Goal: Task Accomplishment & Management: Use online tool/utility

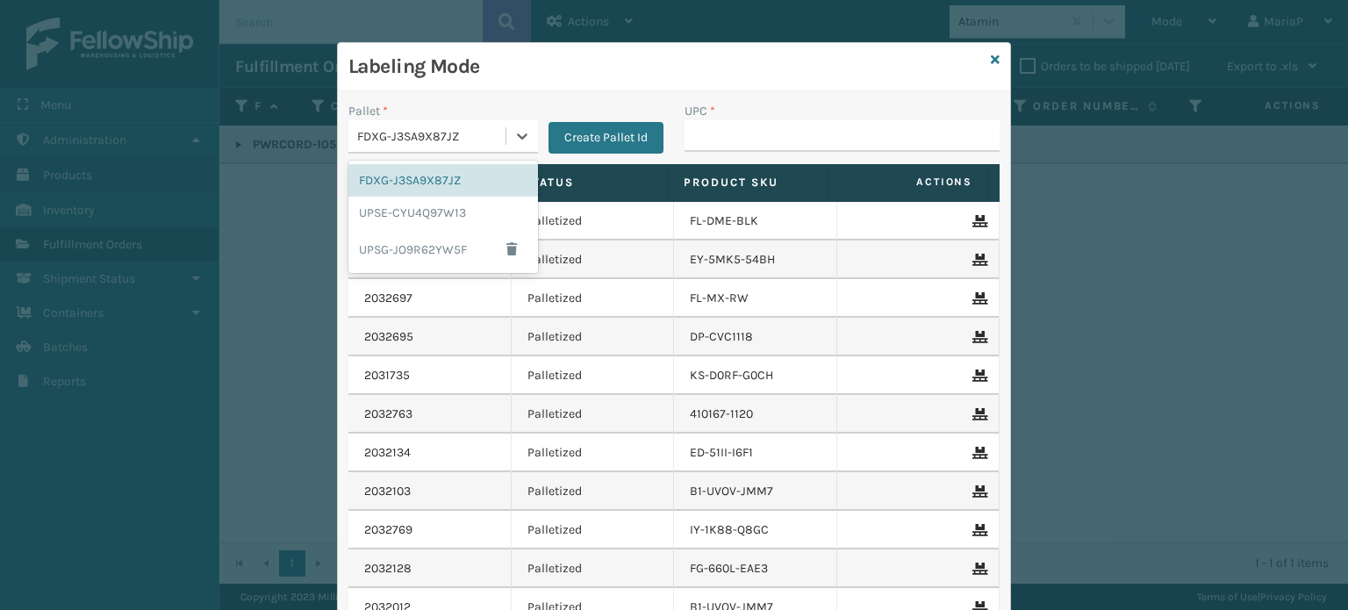
click at [386, 133] on div "FDXG-J3SA9X87JZ" at bounding box center [432, 136] width 150 height 18
click at [738, 127] on input "UPC *" at bounding box center [841, 136] width 315 height 32
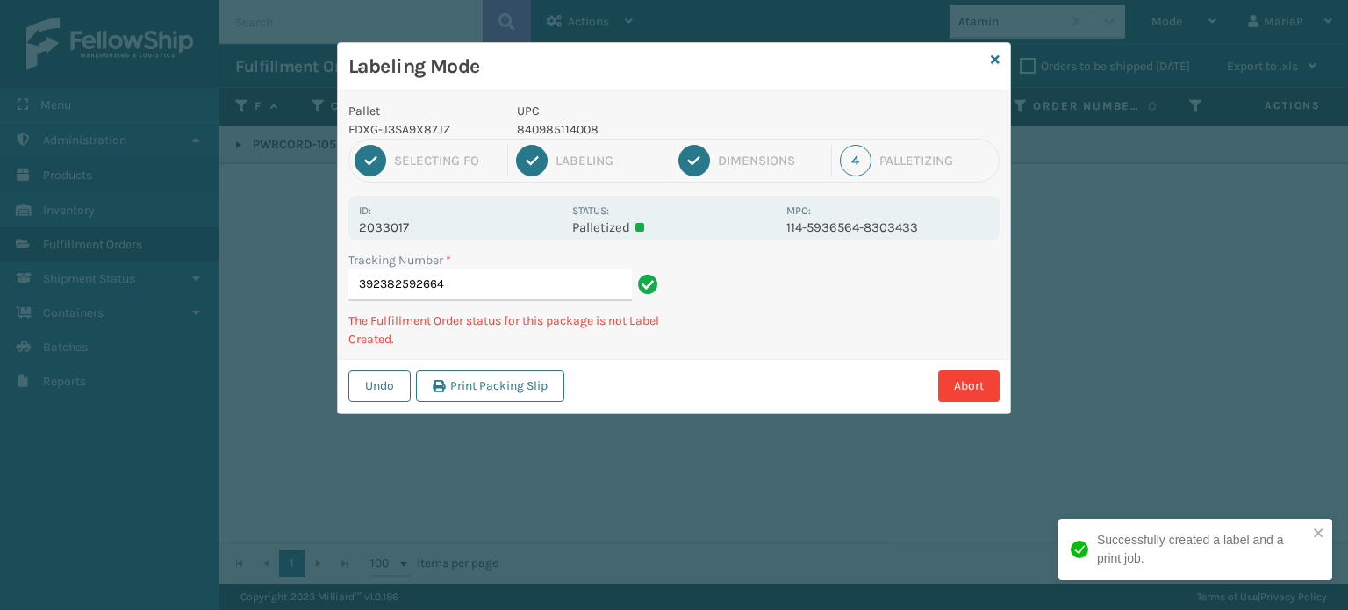
click at [578, 128] on p "840985114008" at bounding box center [646, 129] width 259 height 18
copy p "840985114008"
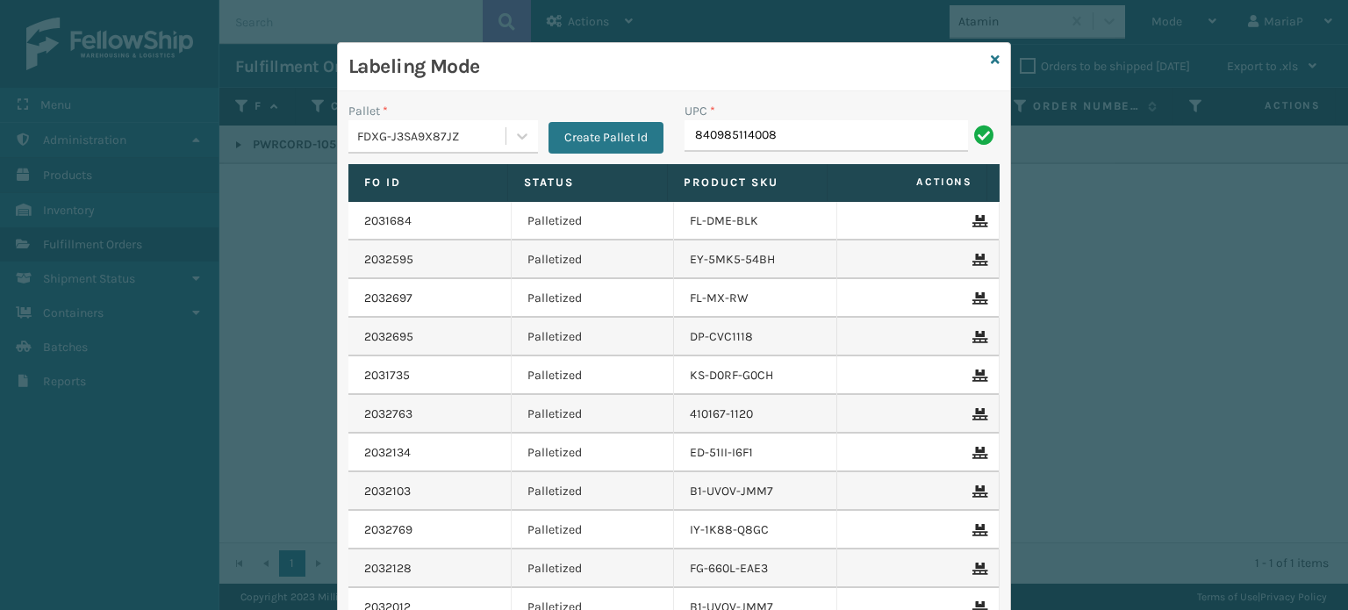
type input "840985114008"
type input "84098"
type input "8409851"
type input "8500645"
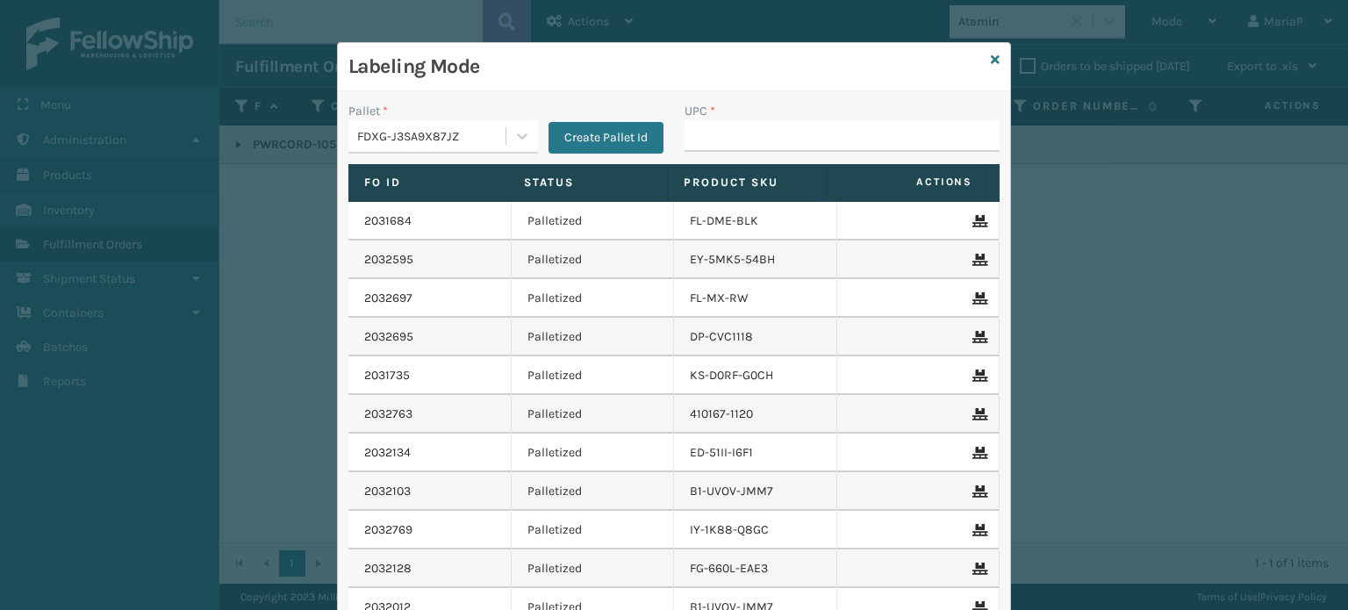
click at [461, 143] on div "FDXG-J3SA9X87JZ" at bounding box center [432, 136] width 150 height 18
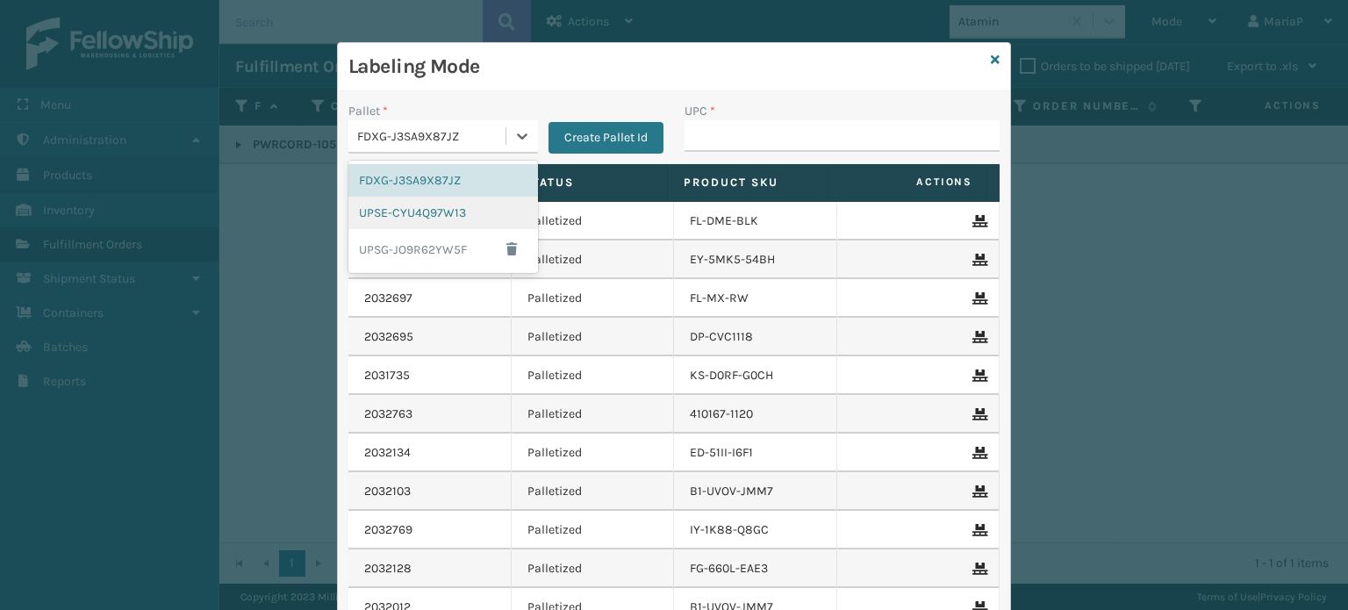
click at [453, 205] on div "UPSE-CYU4Q97W13" at bounding box center [443, 213] width 190 height 32
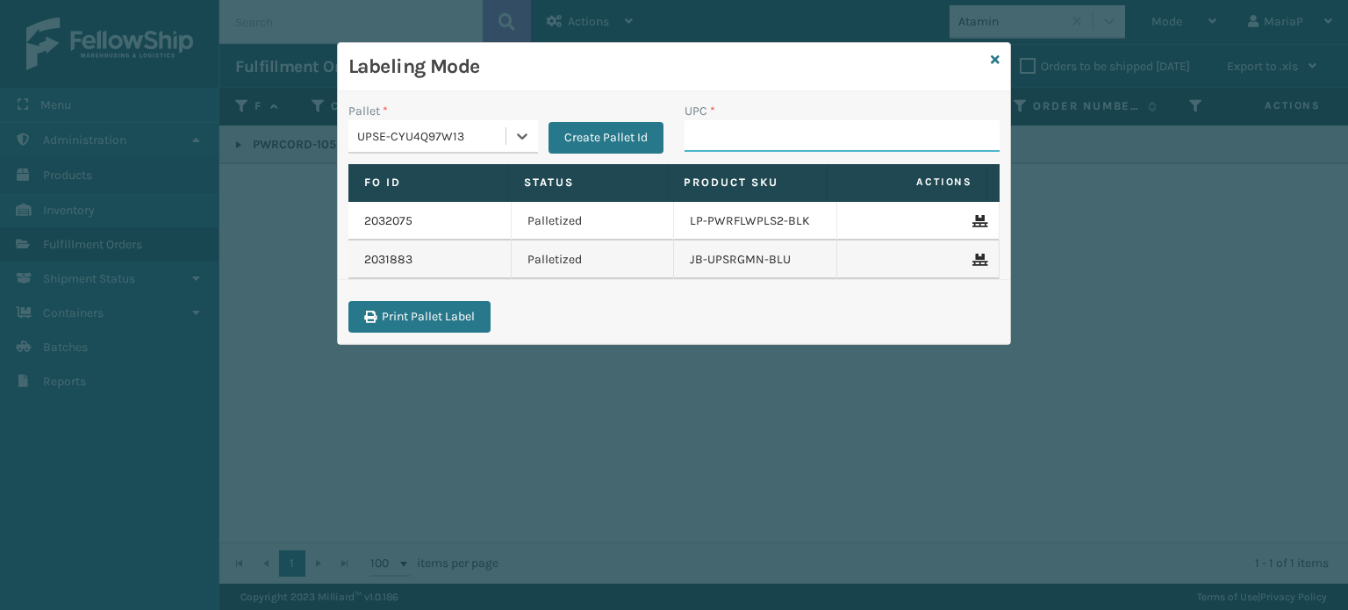
click at [822, 124] on input "UPC *" at bounding box center [841, 136] width 315 height 32
type input "858154008133"
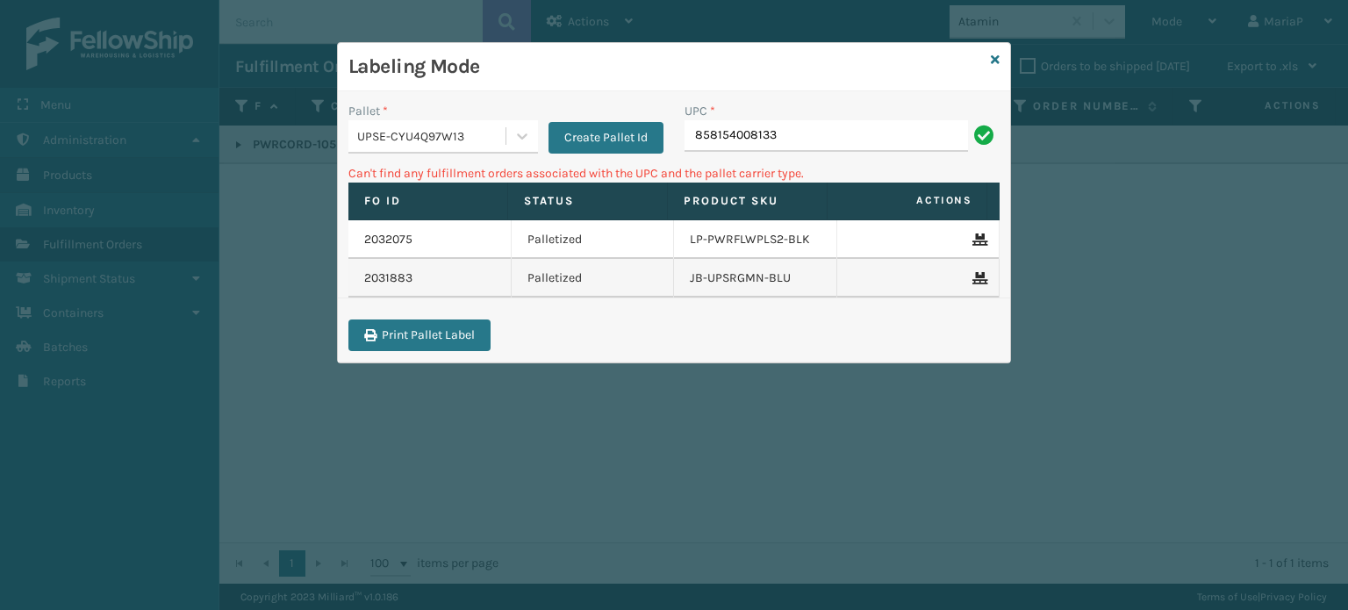
click at [439, 133] on div "UPSE-CYU4Q97W13" at bounding box center [432, 136] width 150 height 18
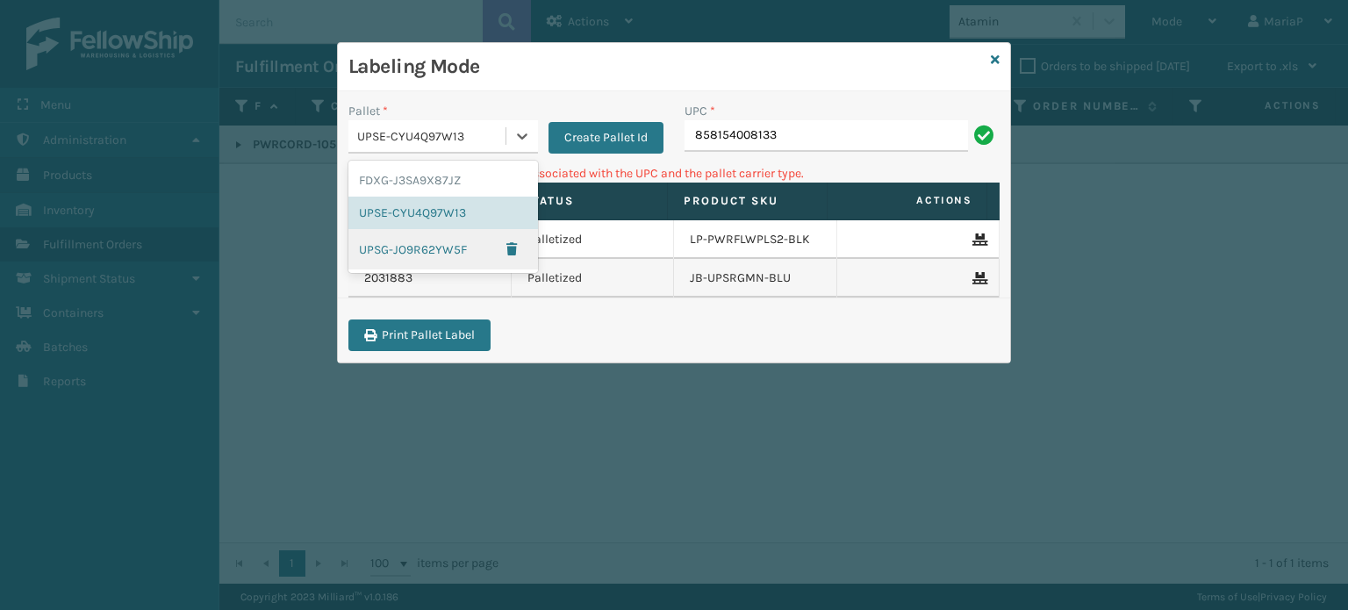
click at [434, 246] on div "UPSG-JO9R62YW5F" at bounding box center [443, 249] width 190 height 40
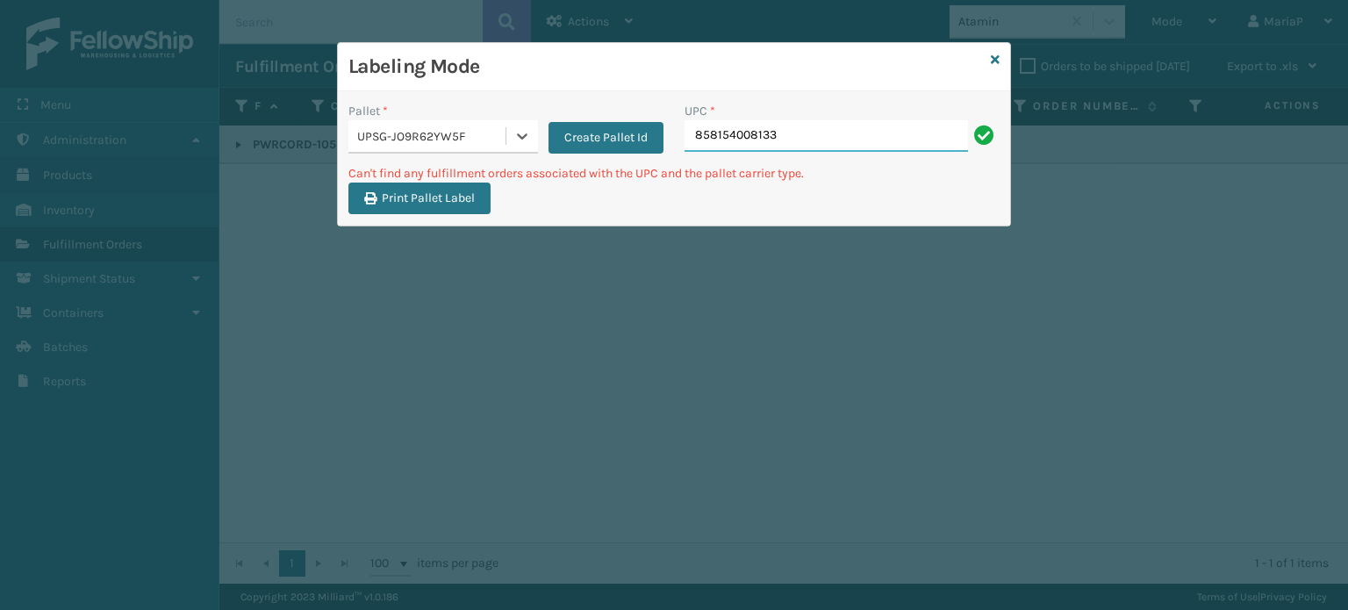
click at [818, 132] on input "858154008133" at bounding box center [825, 136] width 283 height 32
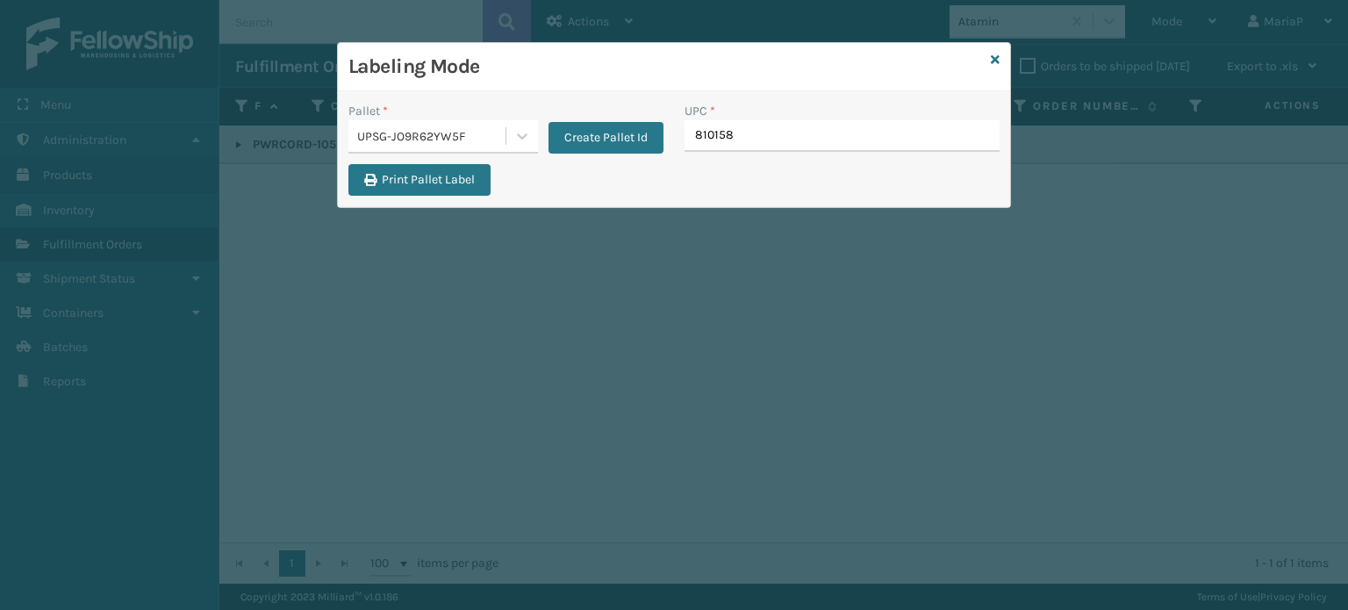
type input "8101589"
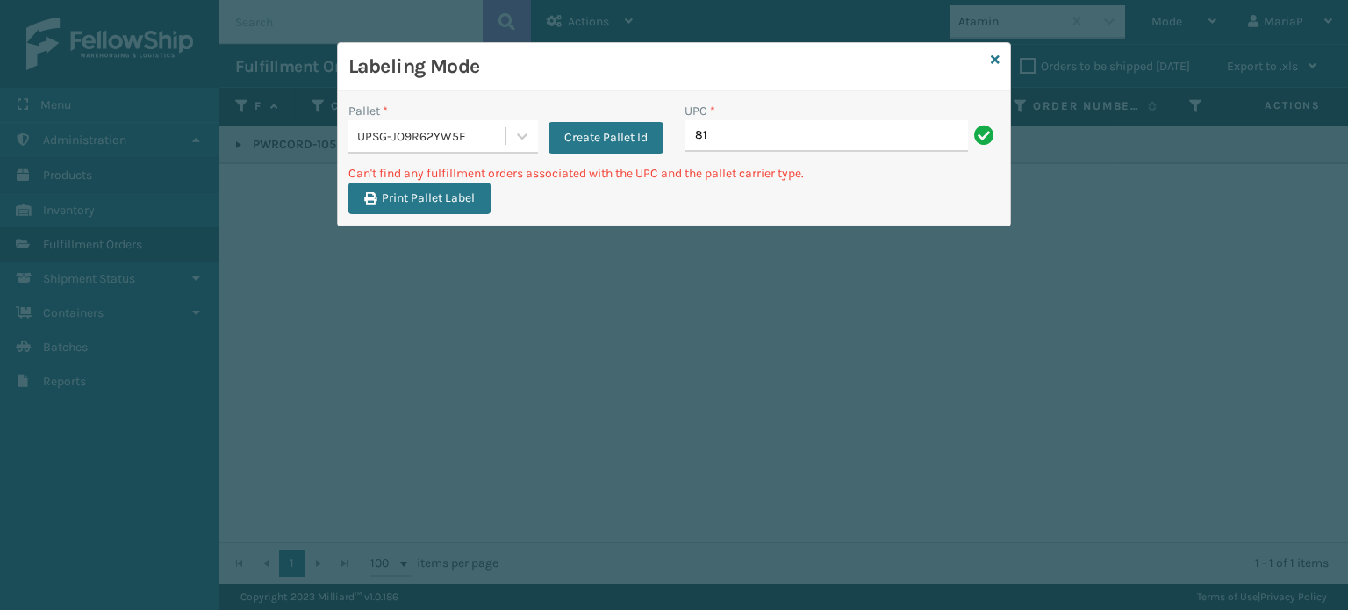
type input "8"
type input "KM-WSTRIP-60"
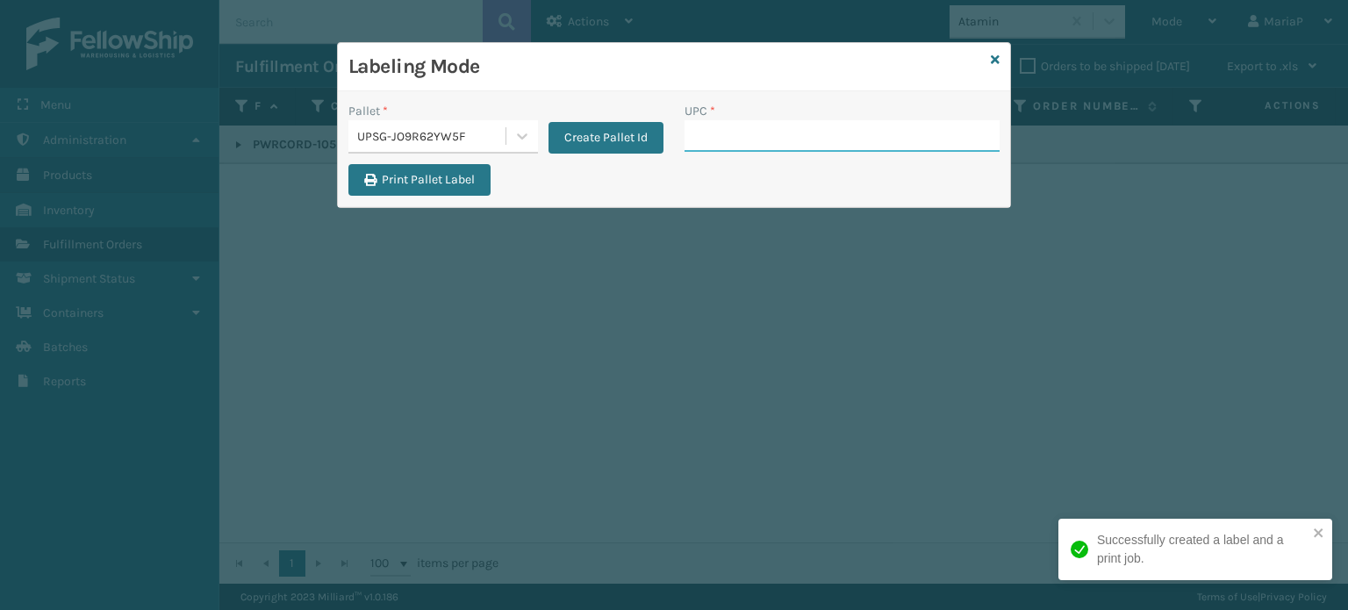
click at [719, 140] on input "UPC *" at bounding box center [841, 136] width 315 height 32
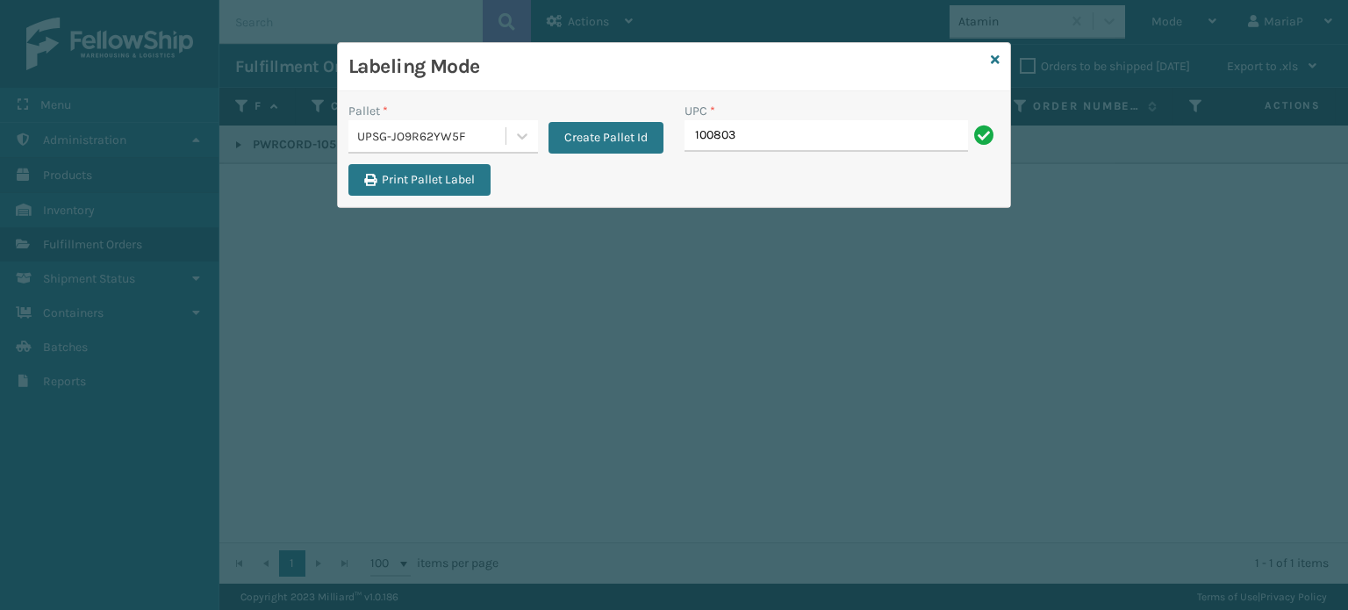
type input "1008031"
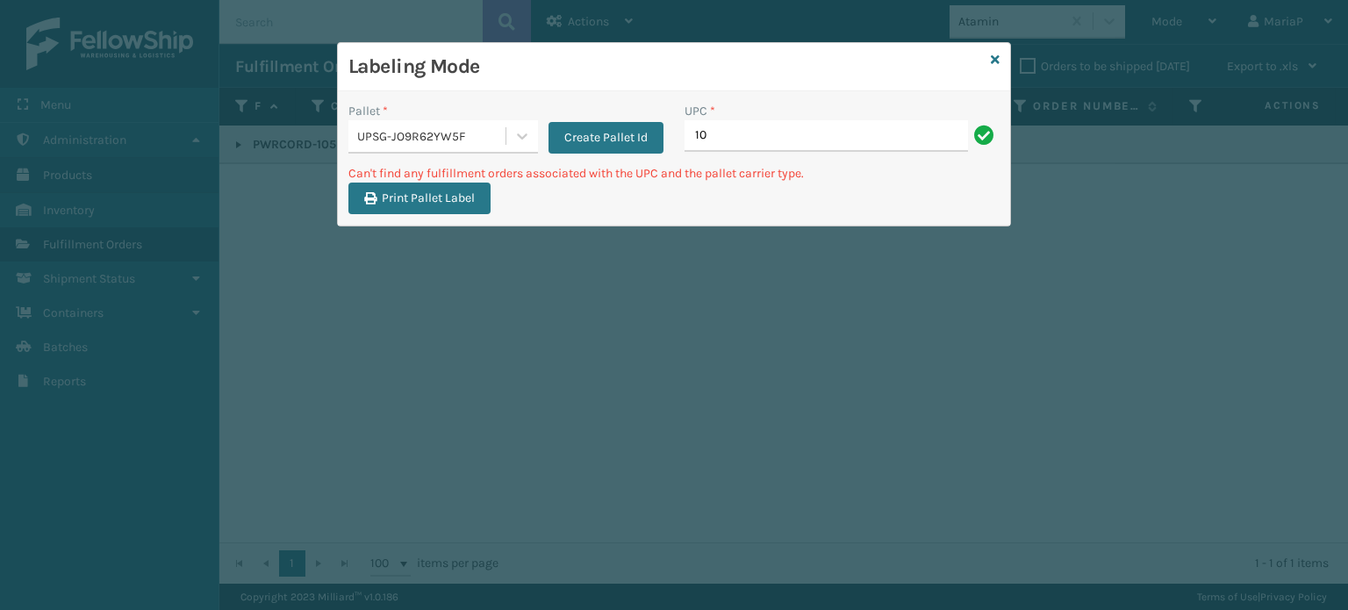
type input "1"
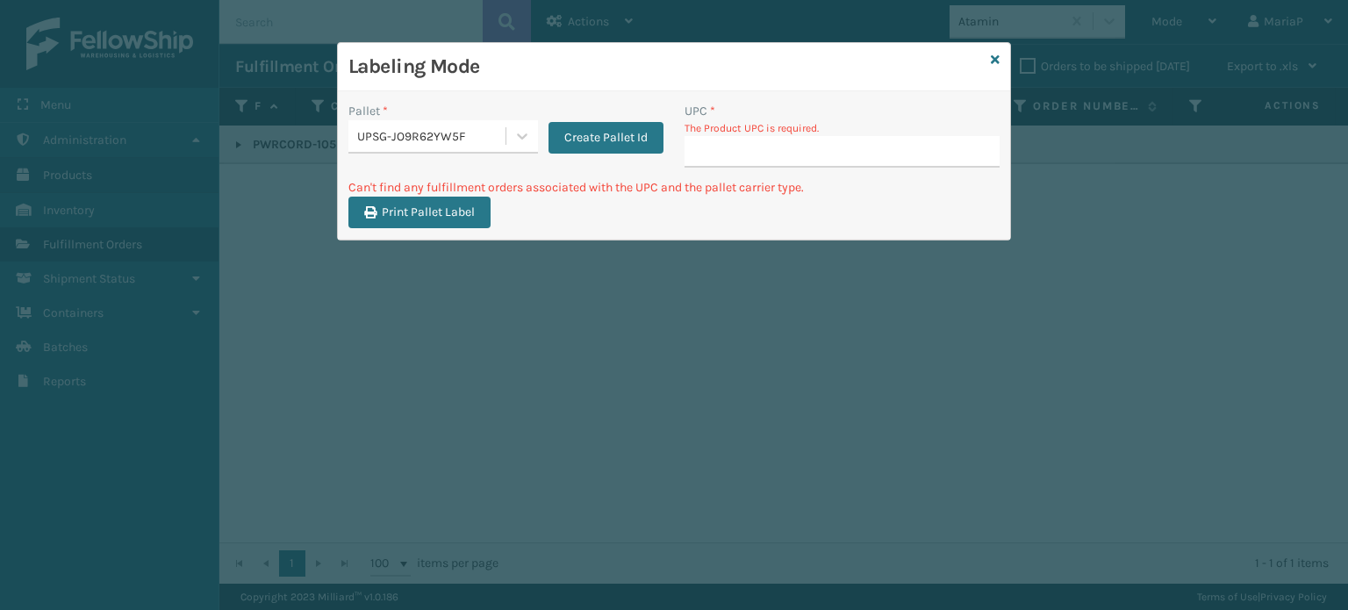
type input "8"
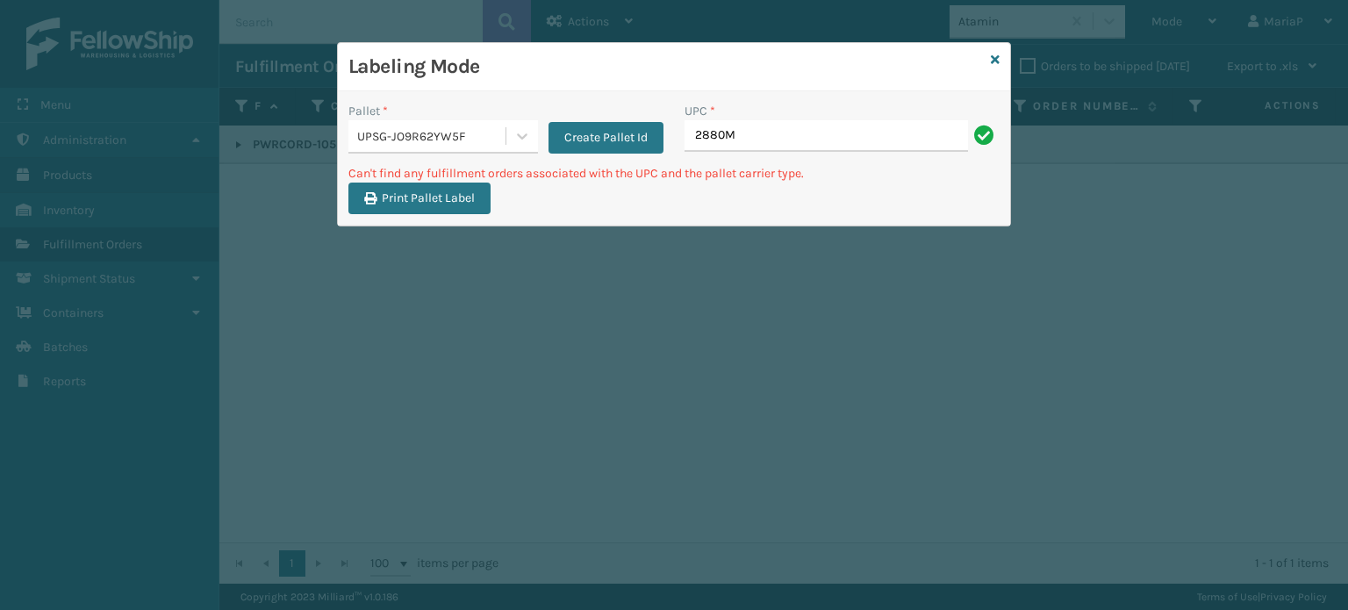
type input "2880M"
type input "2880"
click at [467, 140] on div "UPSG-JO9R62YW5F" at bounding box center [432, 136] width 150 height 18
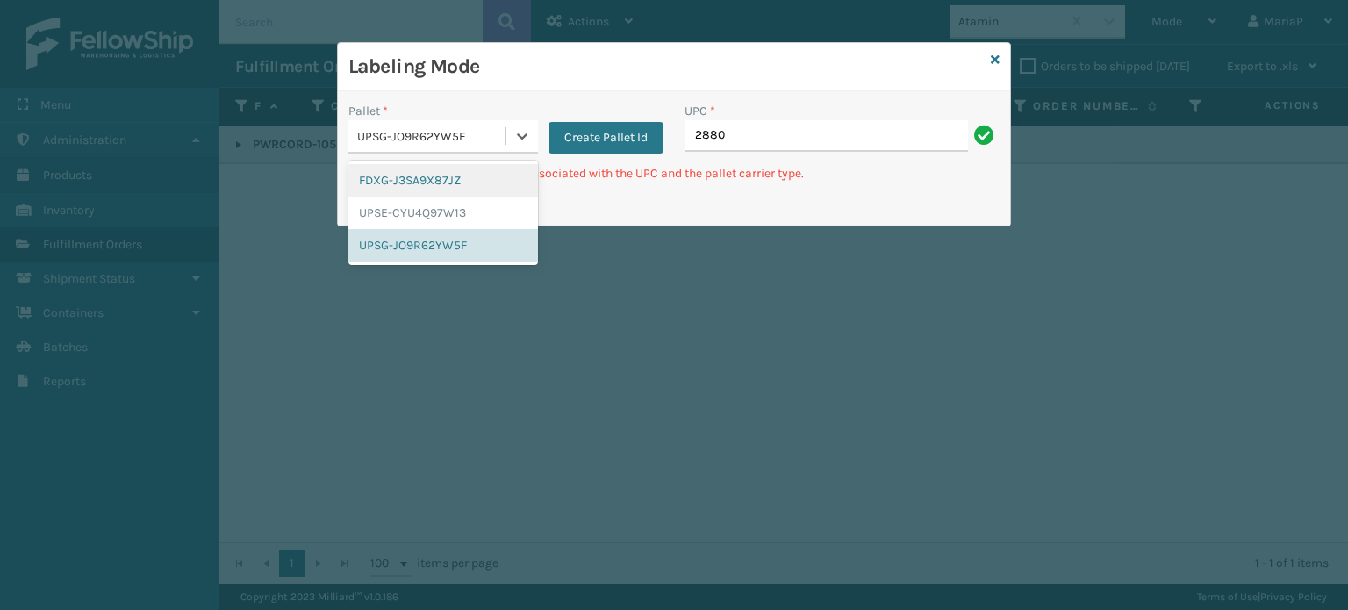
click at [429, 179] on div "FDXG-J3SA9X87JZ" at bounding box center [443, 180] width 190 height 32
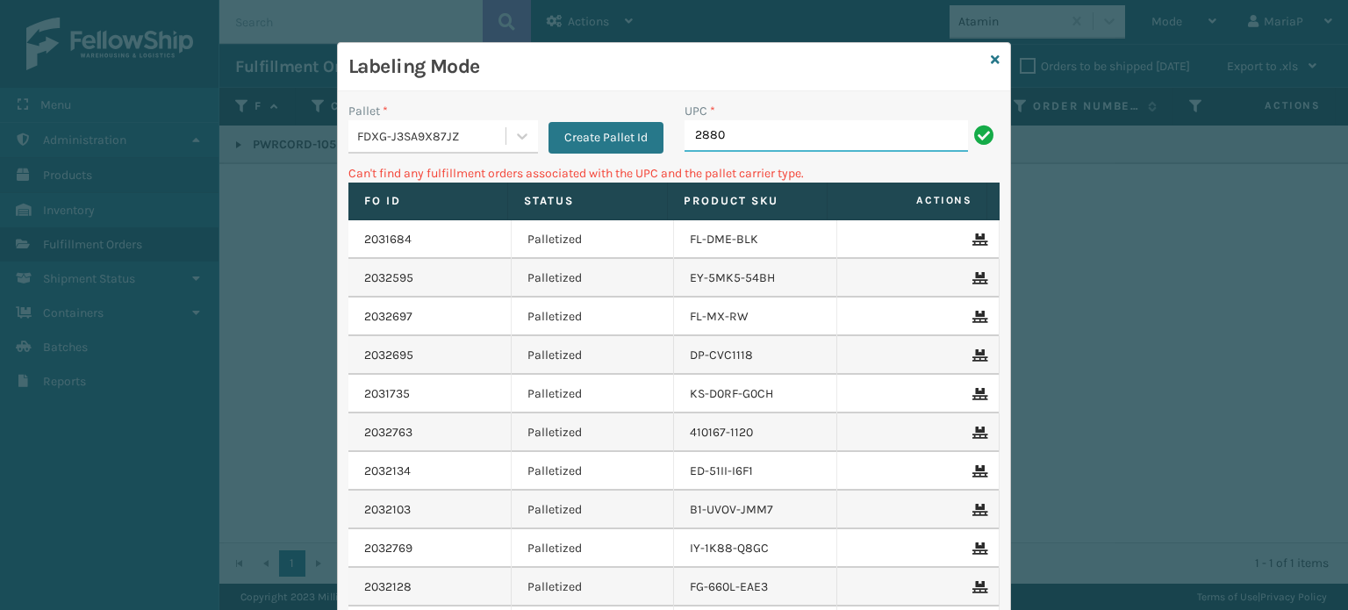
click at [734, 129] on input "2880" at bounding box center [825, 136] width 283 height 32
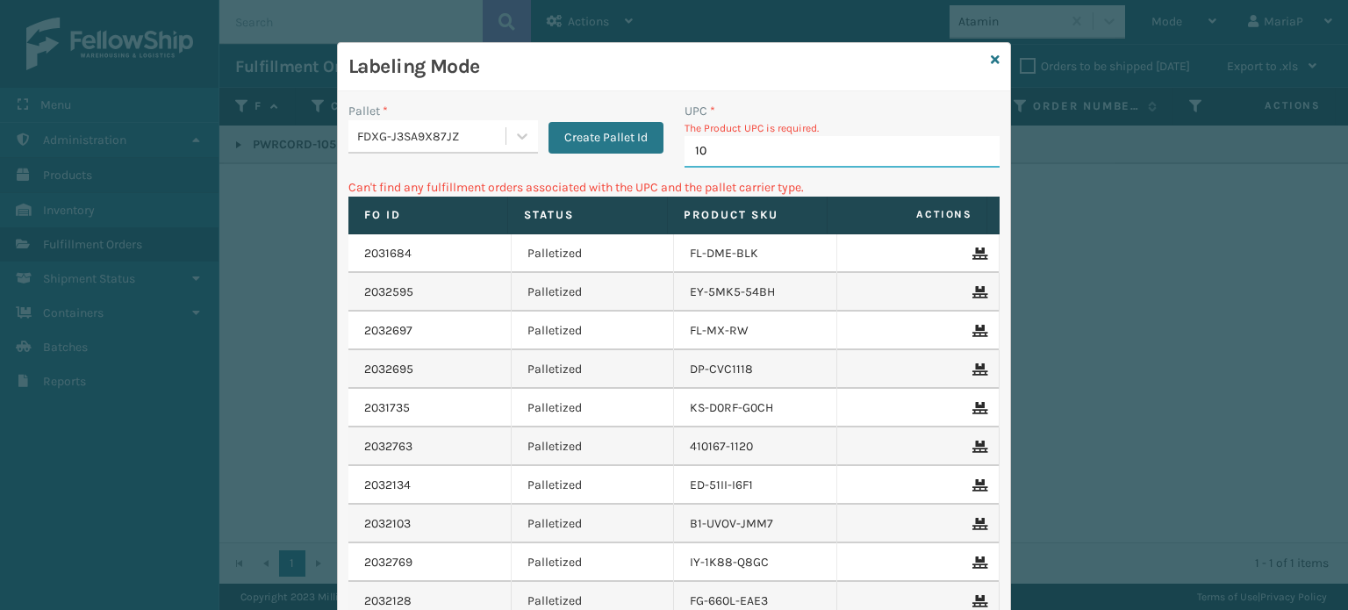
type input "100"
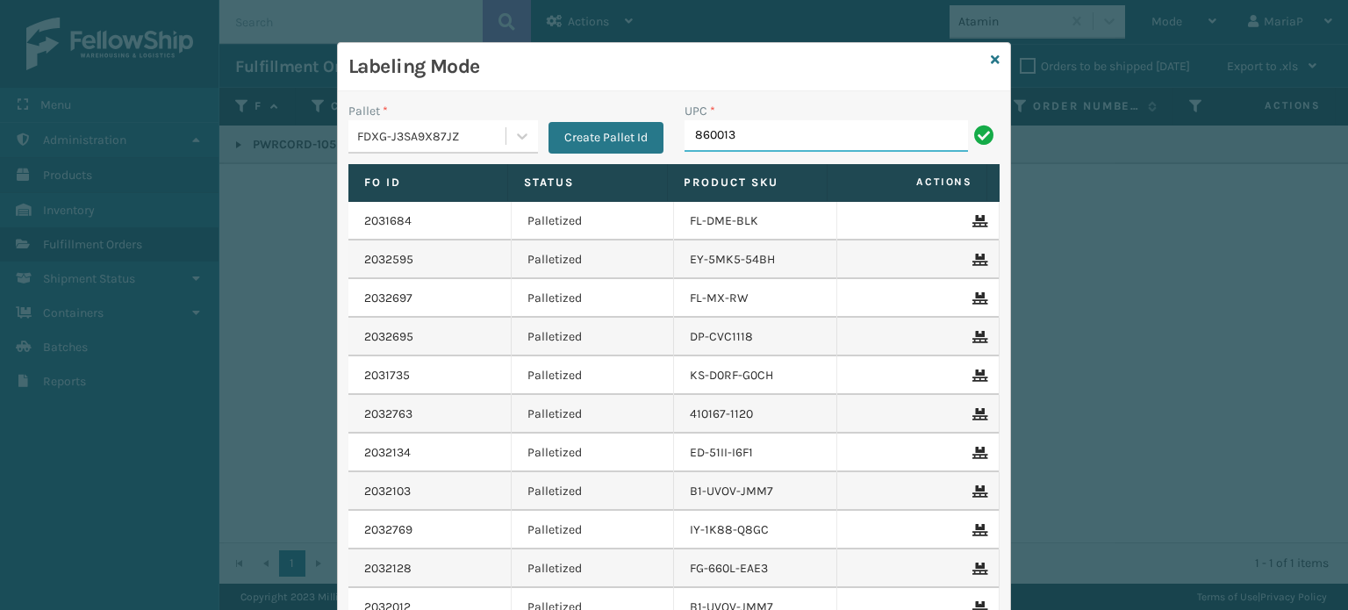
type input "8600136"
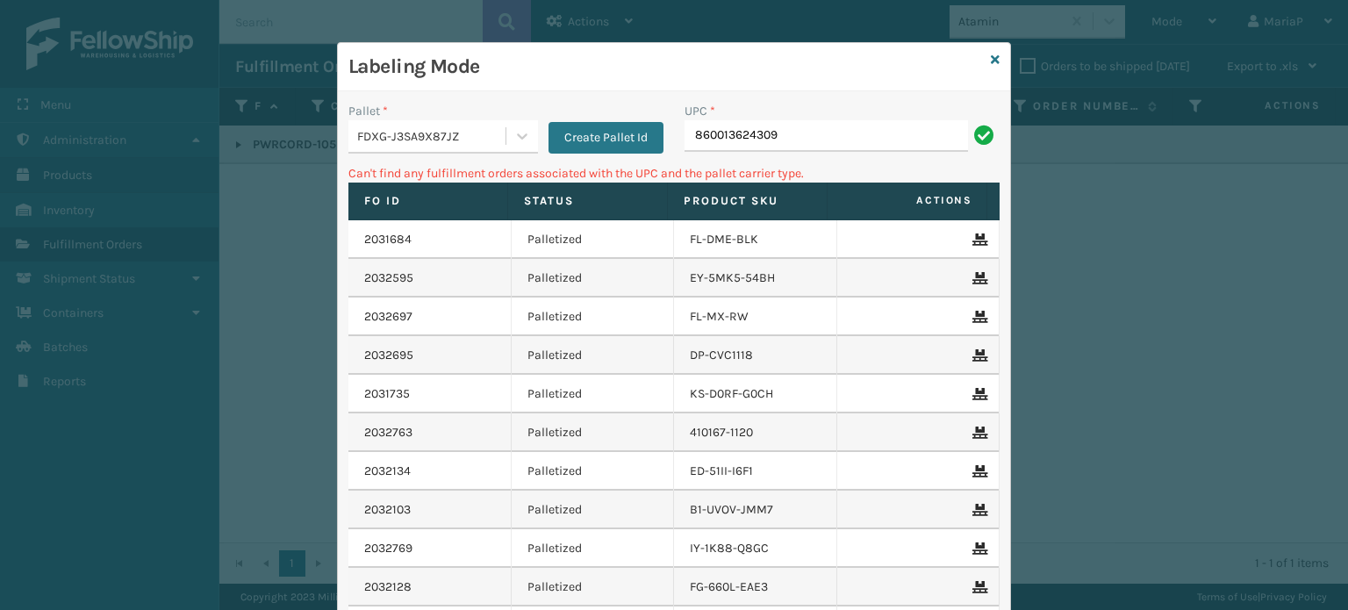
click at [463, 111] on div "Pallet *" at bounding box center [443, 111] width 190 height 18
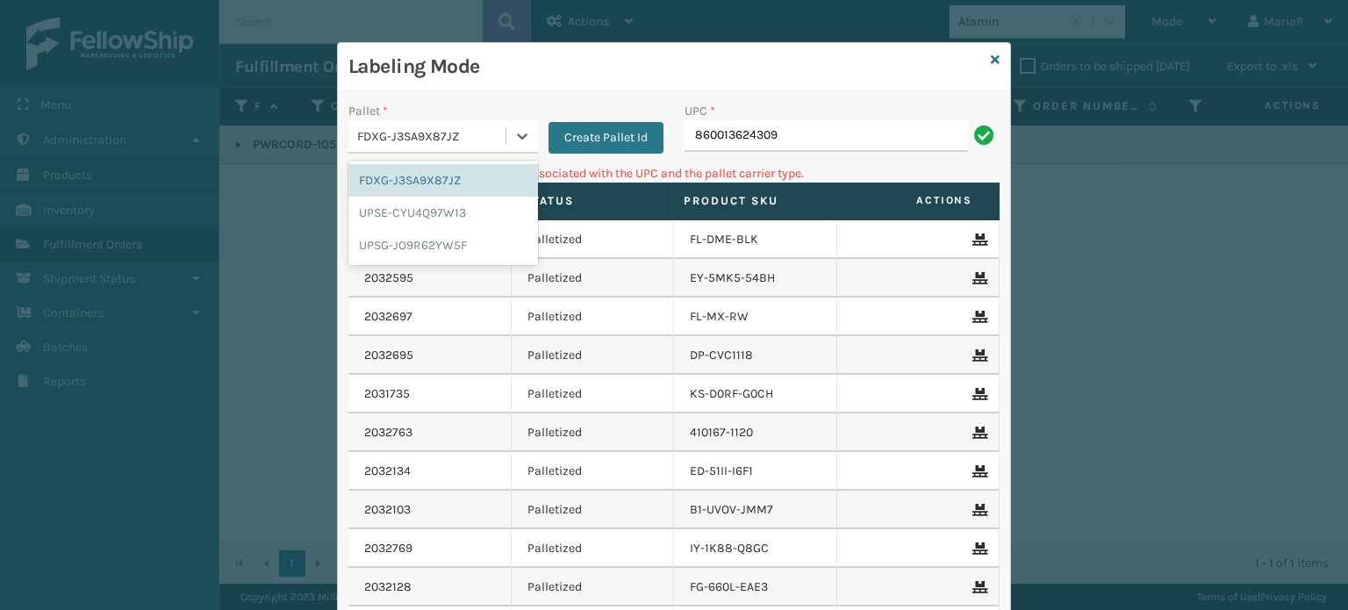
click at [481, 133] on div "FDXG-J3SA9X87JZ" at bounding box center [432, 136] width 150 height 18
click at [453, 241] on div "UPSG-JO9R62YW5F" at bounding box center [443, 245] width 190 height 32
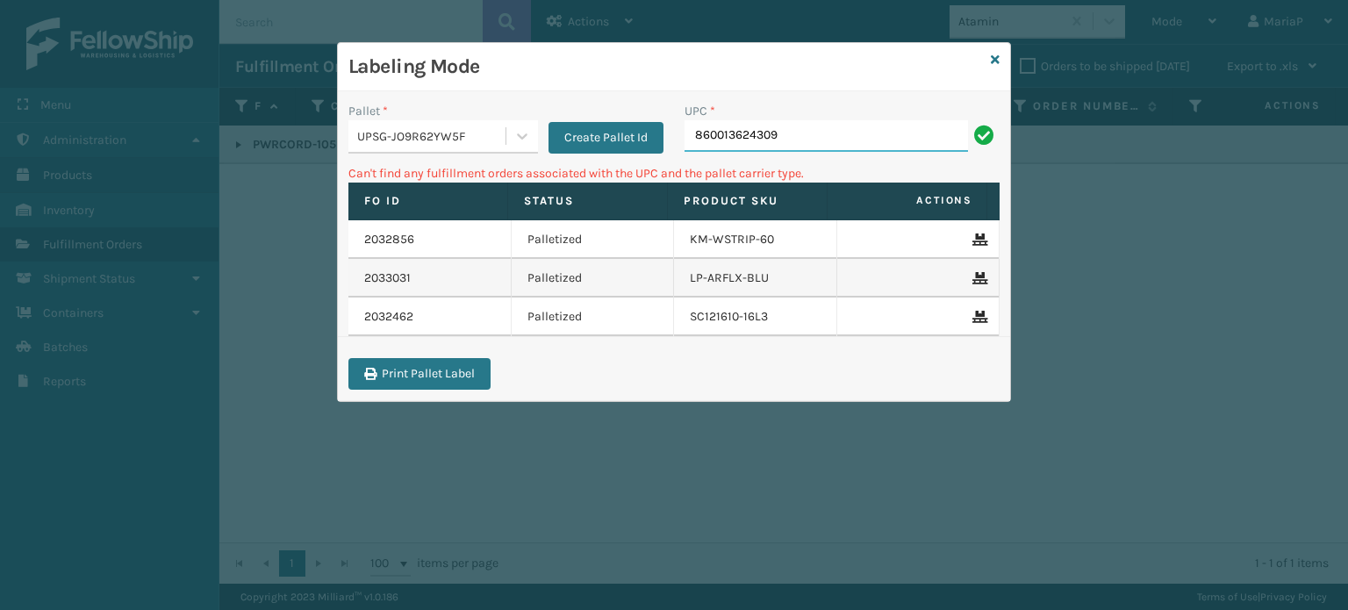
click at [792, 136] on input "860013624309" at bounding box center [825, 136] width 283 height 32
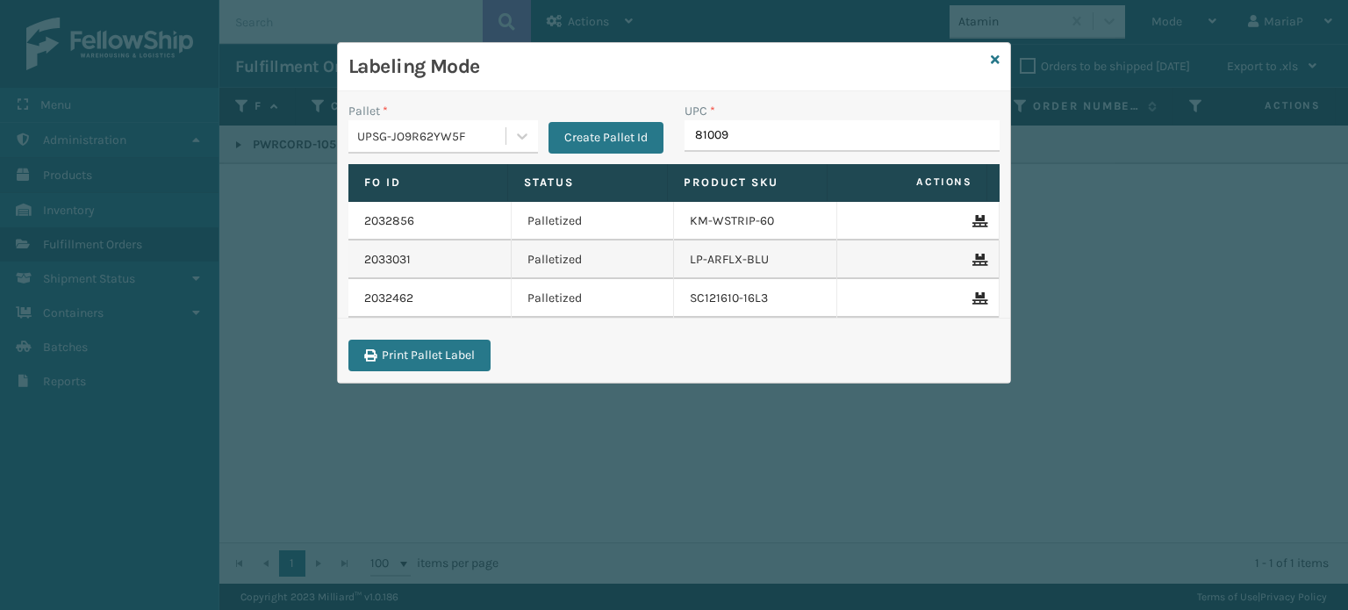
type input "810090"
type input "8600136"
type input "LP-RMXPLS-BLk"
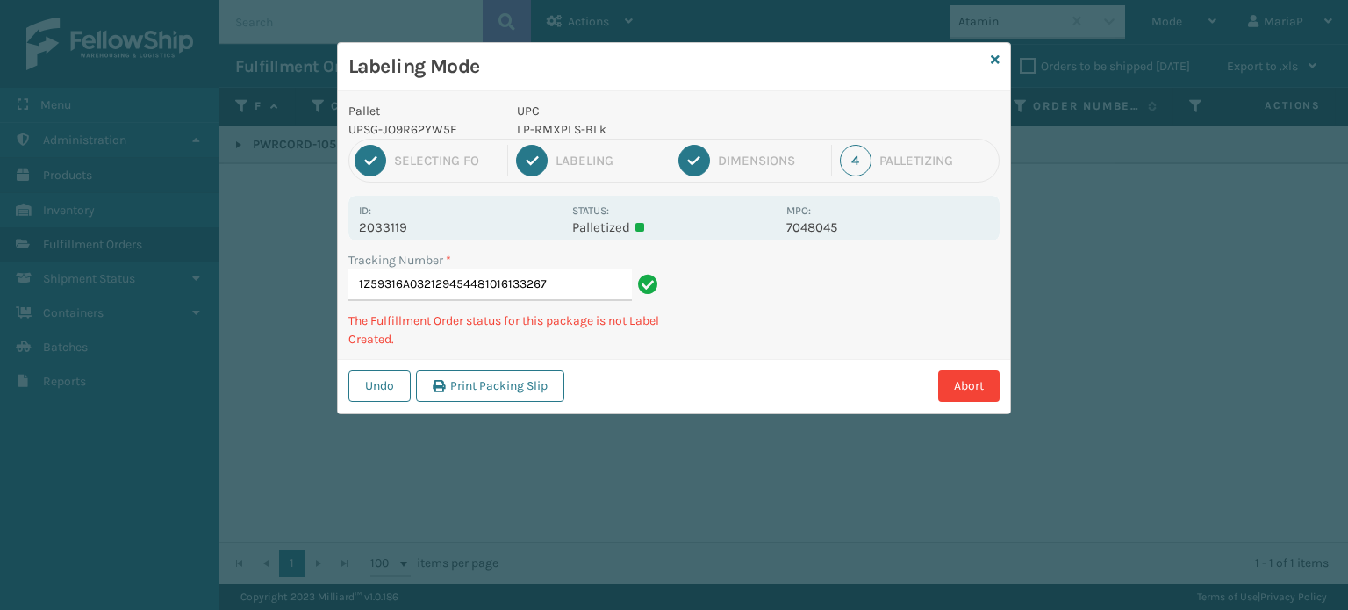
type input "1Z59316A0321294544810161332670"
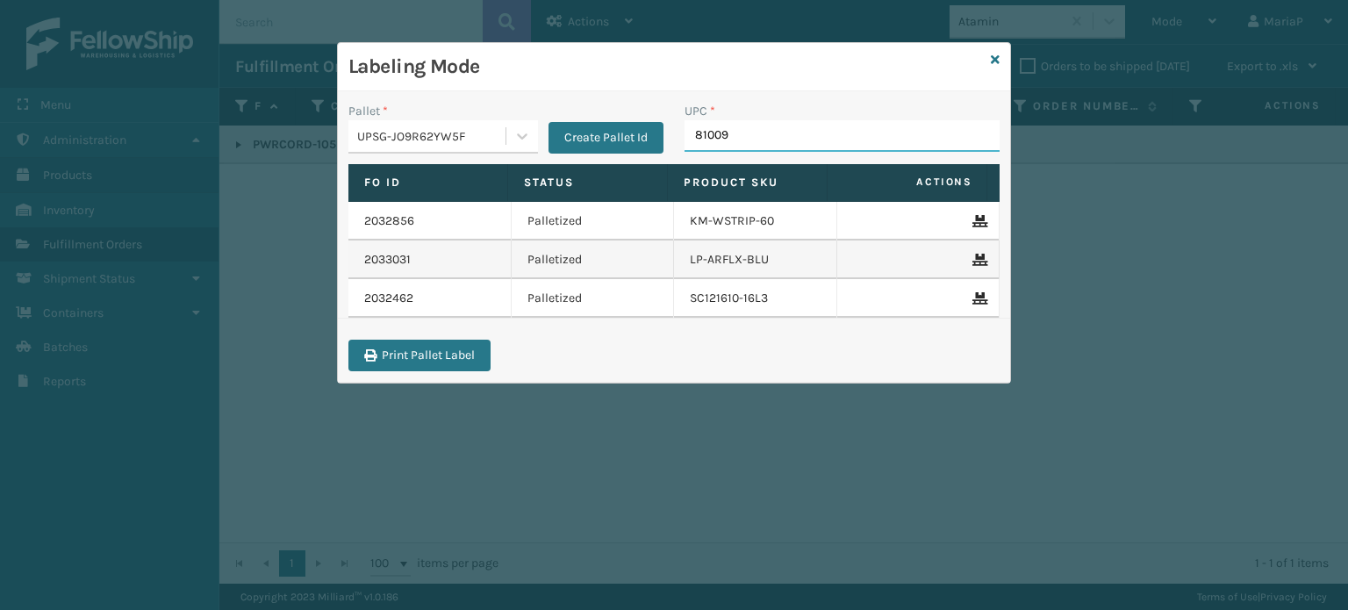
type input "810090"
type input "8585100007616"
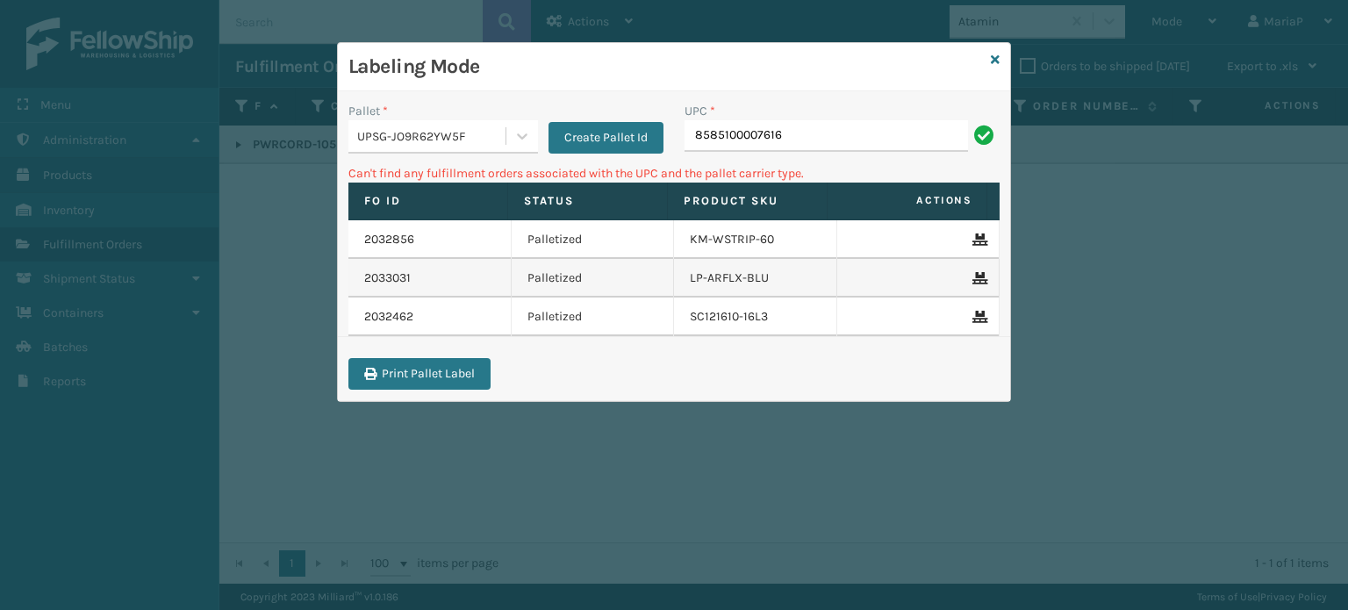
click at [721, 133] on input "8585100007616" at bounding box center [825, 136] width 283 height 32
type input "858100007616"
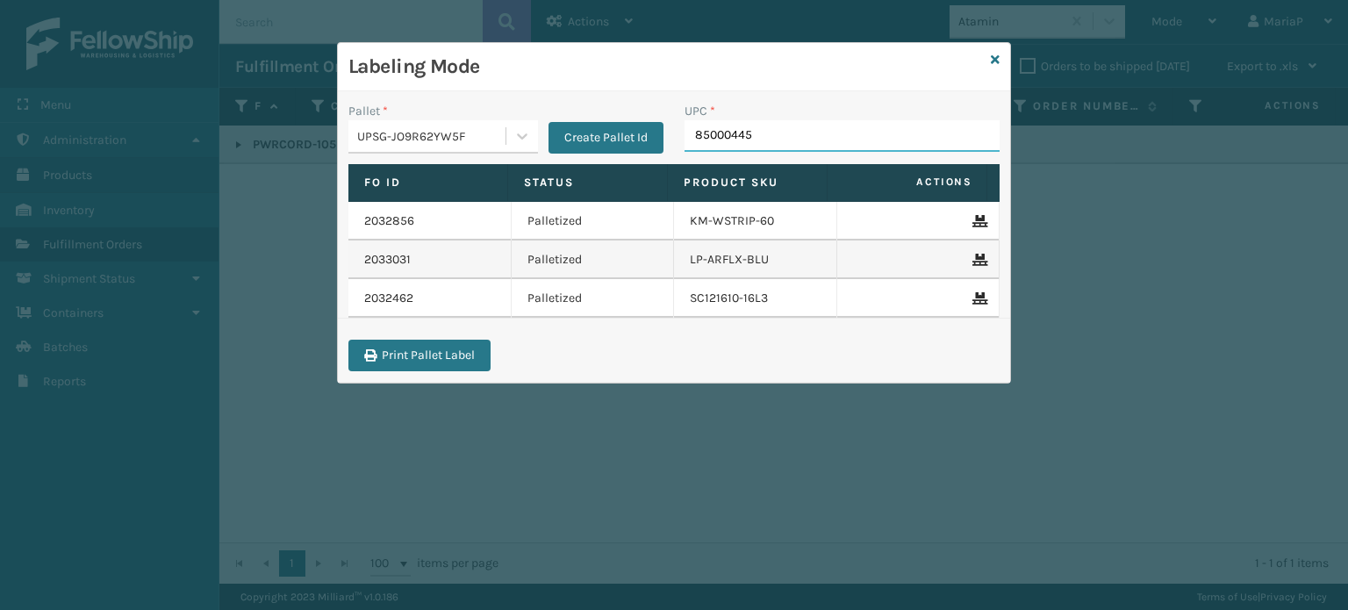
type input "850004456"
type input "LP-HVT-BLK"
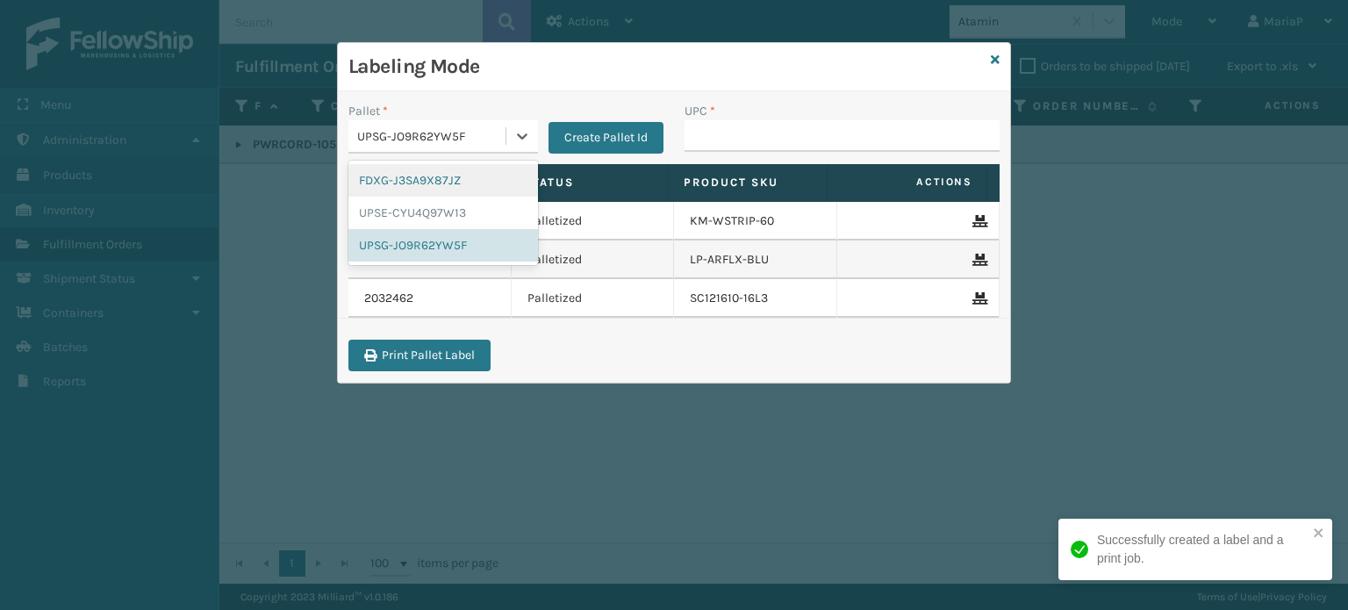
click at [458, 133] on div "UPSG-JO9R62YW5F" at bounding box center [432, 136] width 150 height 18
click at [439, 183] on div "FDXG-J3SA9X87JZ" at bounding box center [443, 180] width 190 height 32
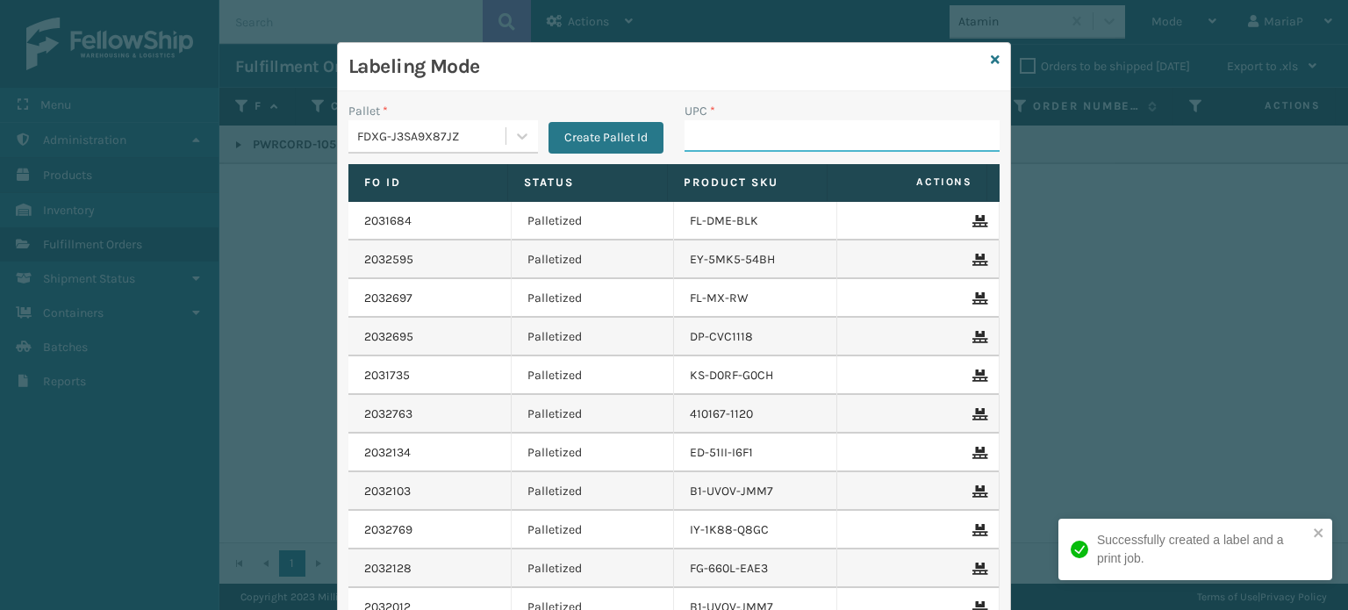
click at [721, 130] on input "UPC *" at bounding box center [841, 136] width 315 height 32
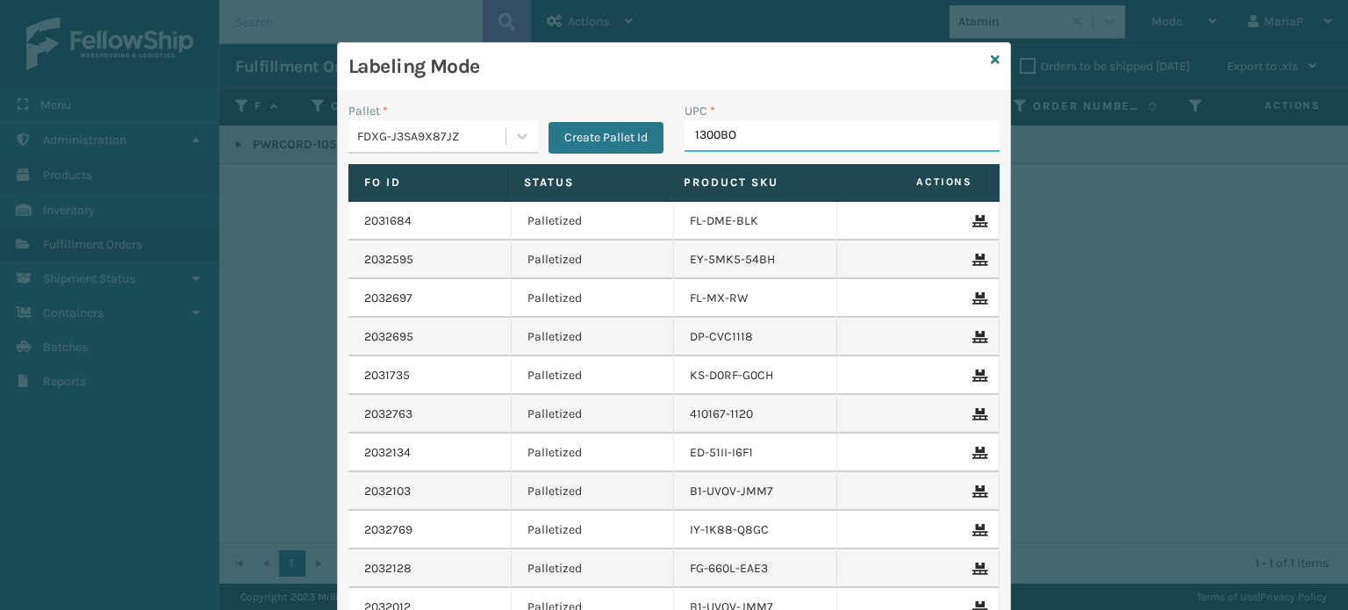
type input "1300BOX"
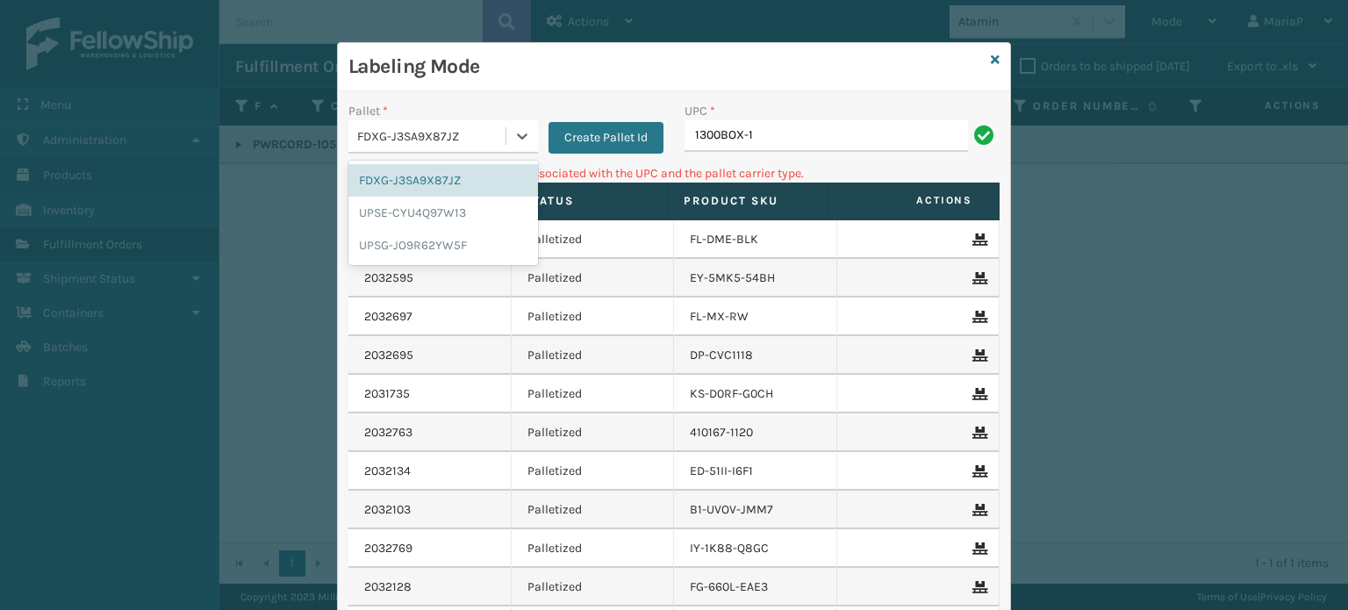
click at [489, 136] on div "FDXG-J3SA9X87JZ" at bounding box center [432, 136] width 150 height 18
click at [438, 238] on div "UPSG-JO9R62YW5F" at bounding box center [443, 245] width 190 height 32
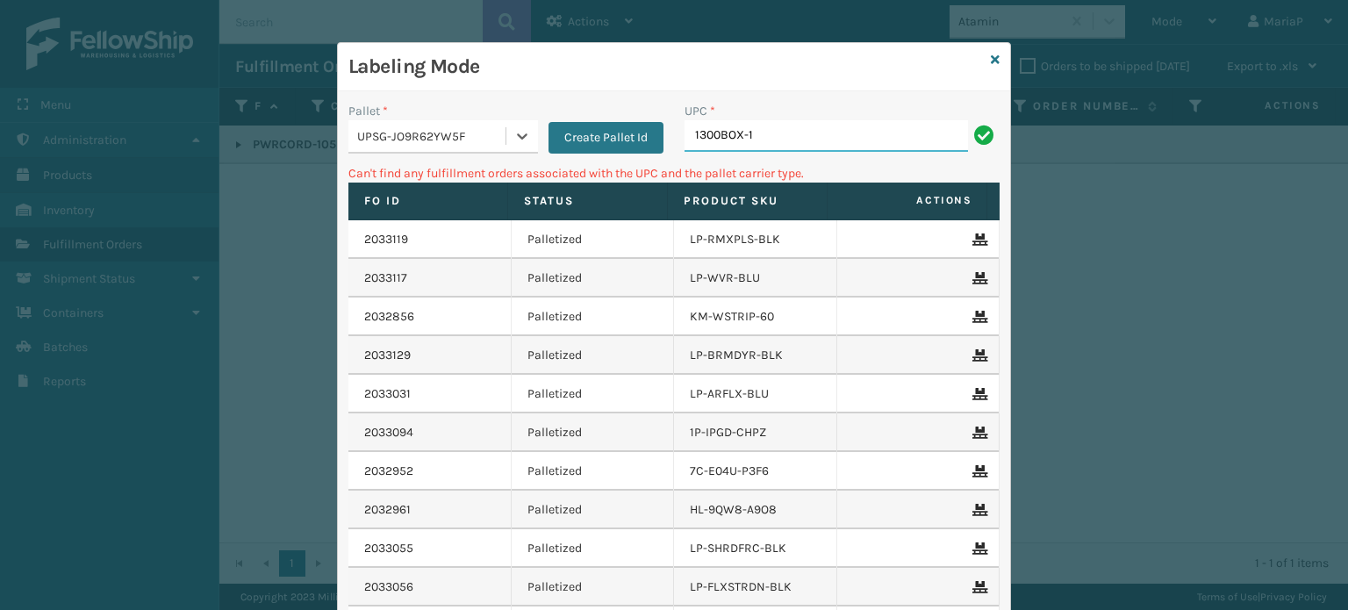
click at [770, 142] on input "1300BOX-1" at bounding box center [825, 136] width 283 height 32
type input "8"
type input "KM-BIM66-NSS"
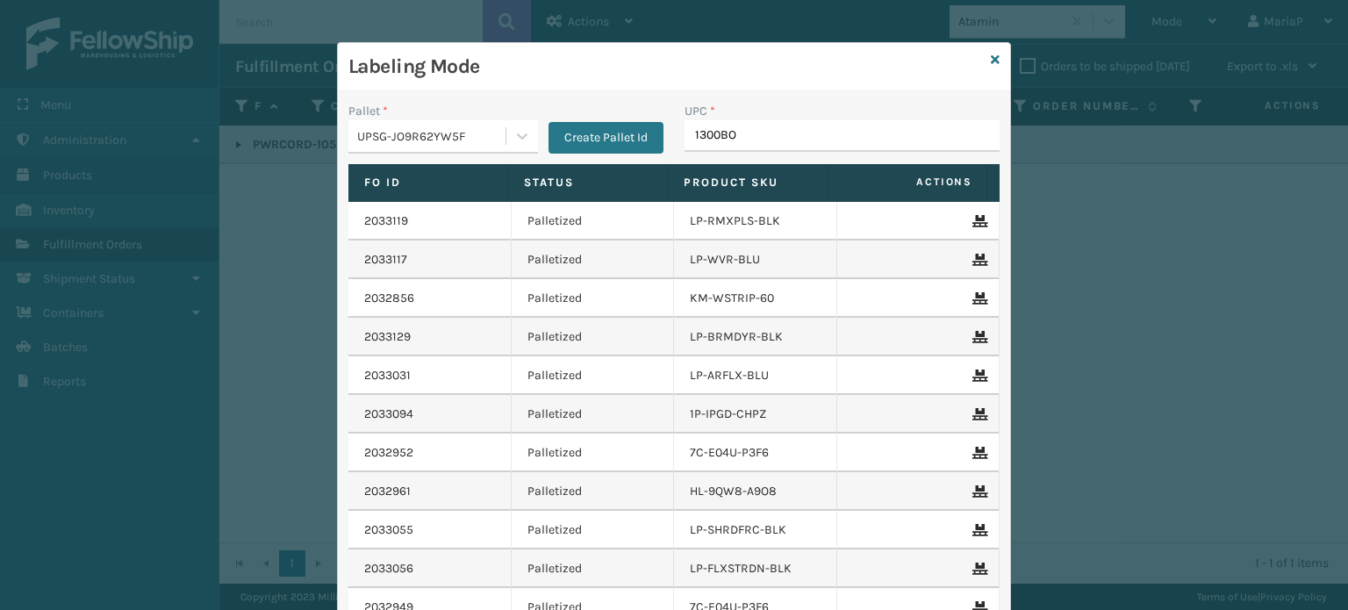
type input "1300BOX"
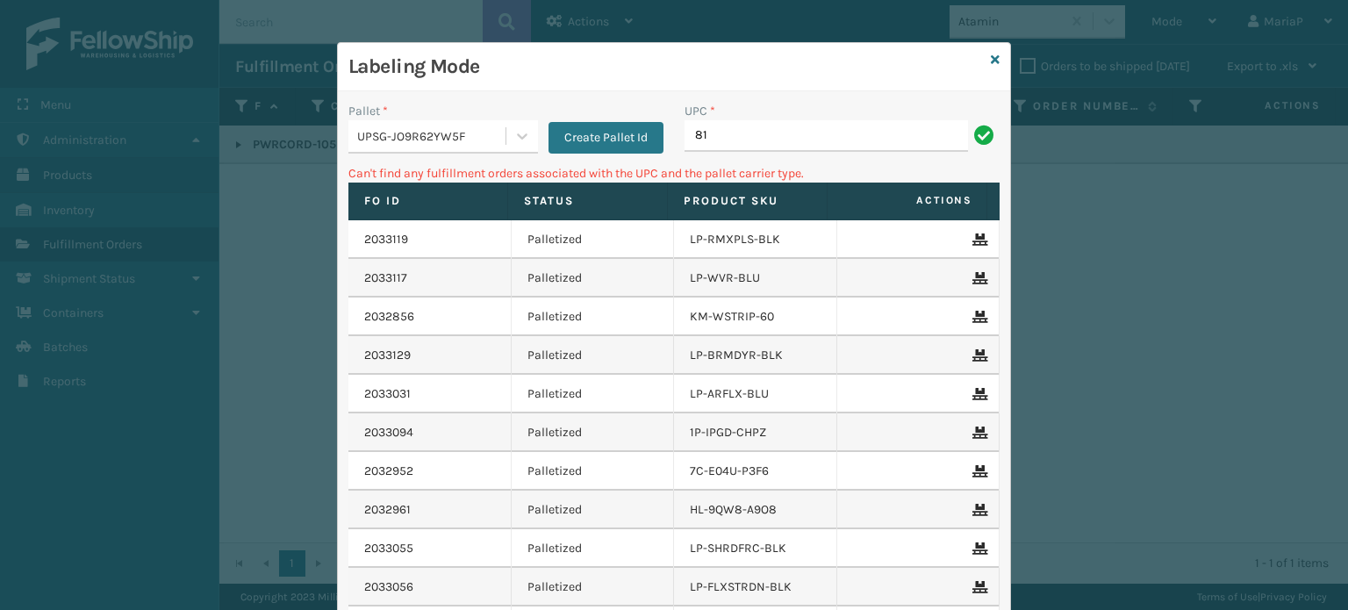
type input "8"
type input "KM-MD-1SS"
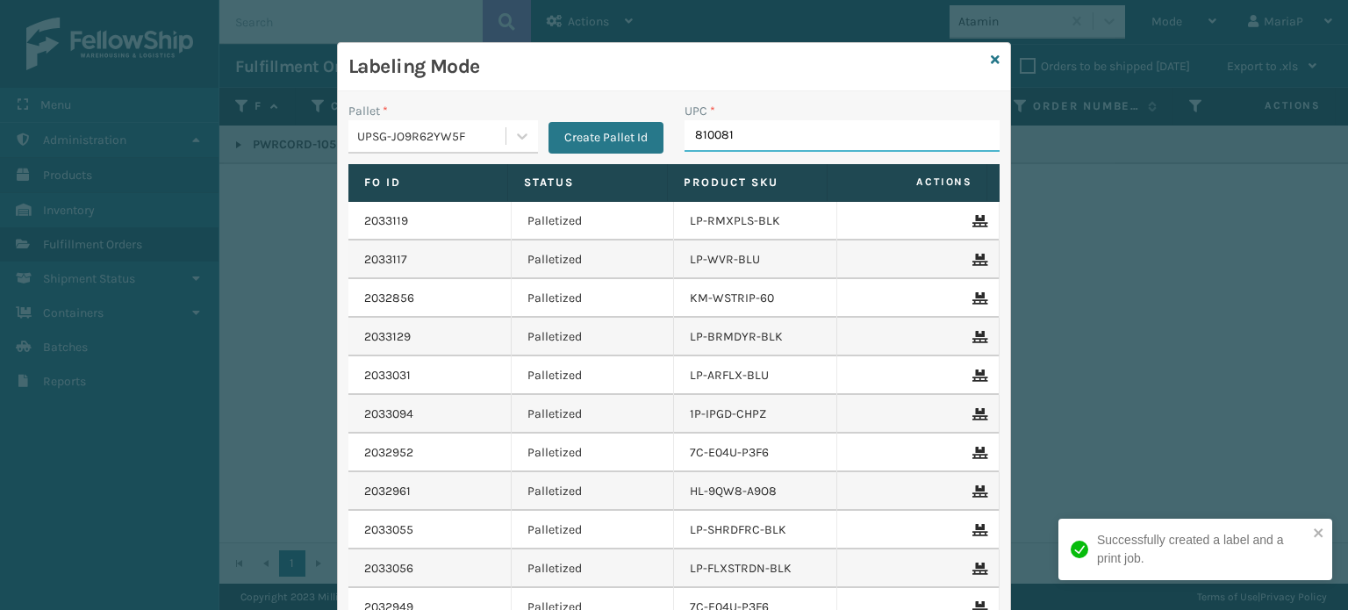
type input "8100819"
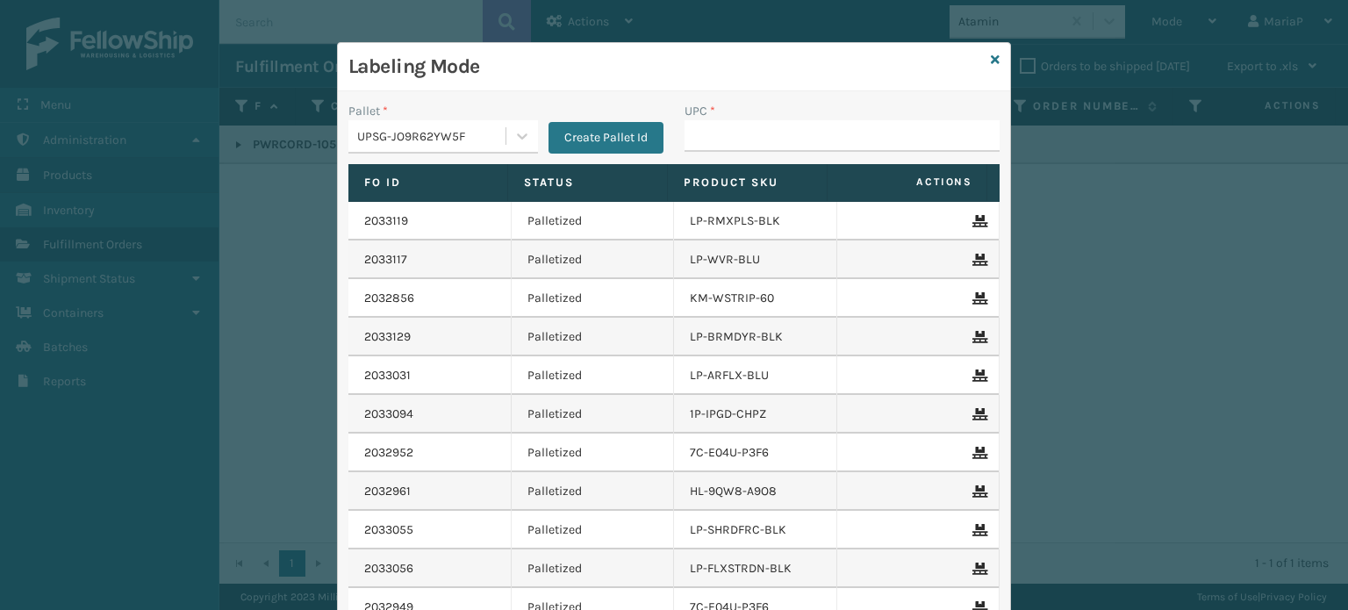
click at [503, 155] on div "Pallet * UPSG-JO9R62YW5F Create Pallet Id" at bounding box center [506, 133] width 336 height 62
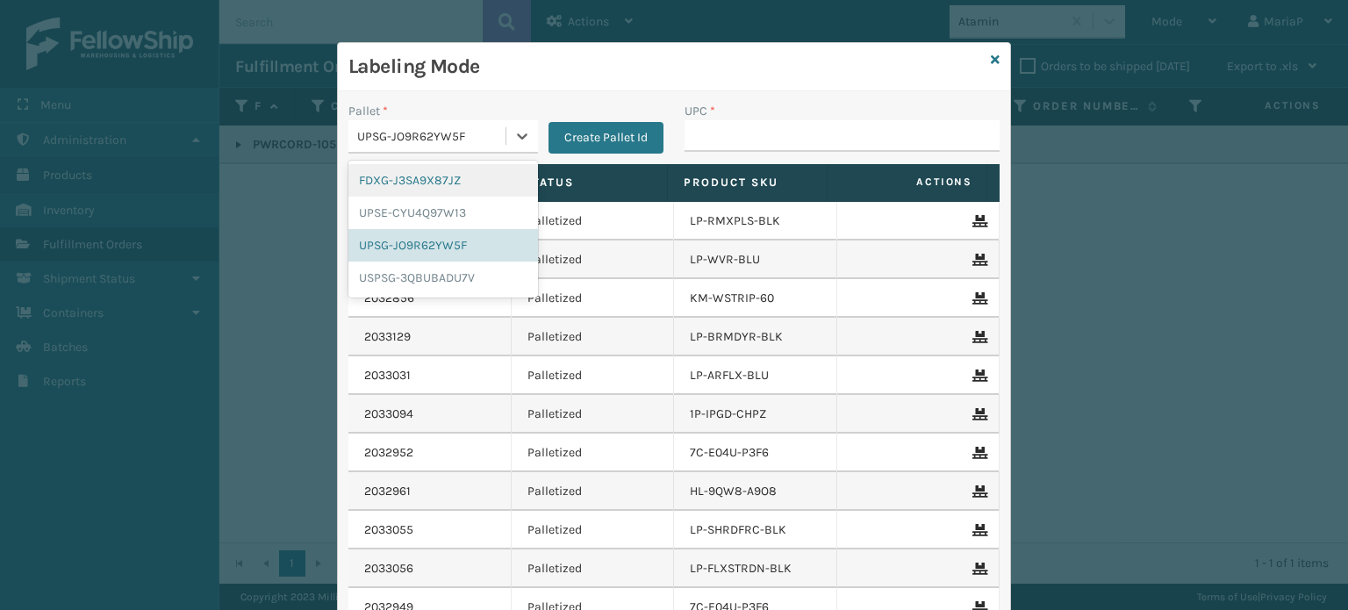
click at [498, 140] on div "UPSG-JO9R62YW5F" at bounding box center [432, 136] width 150 height 18
click at [442, 172] on div "FDXG-J3SA9X87JZ" at bounding box center [443, 180] width 190 height 32
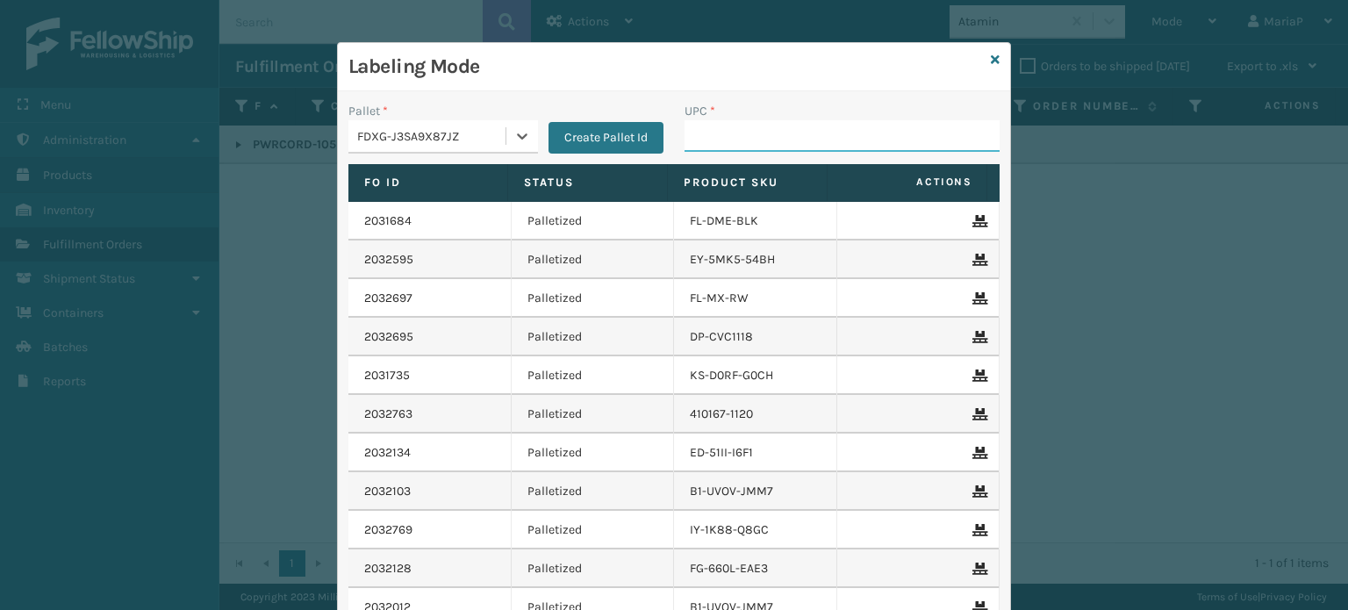
click at [740, 138] on input "UPC *" at bounding box center [841, 136] width 315 height 32
type input "810081962742"
type input "853913008058"
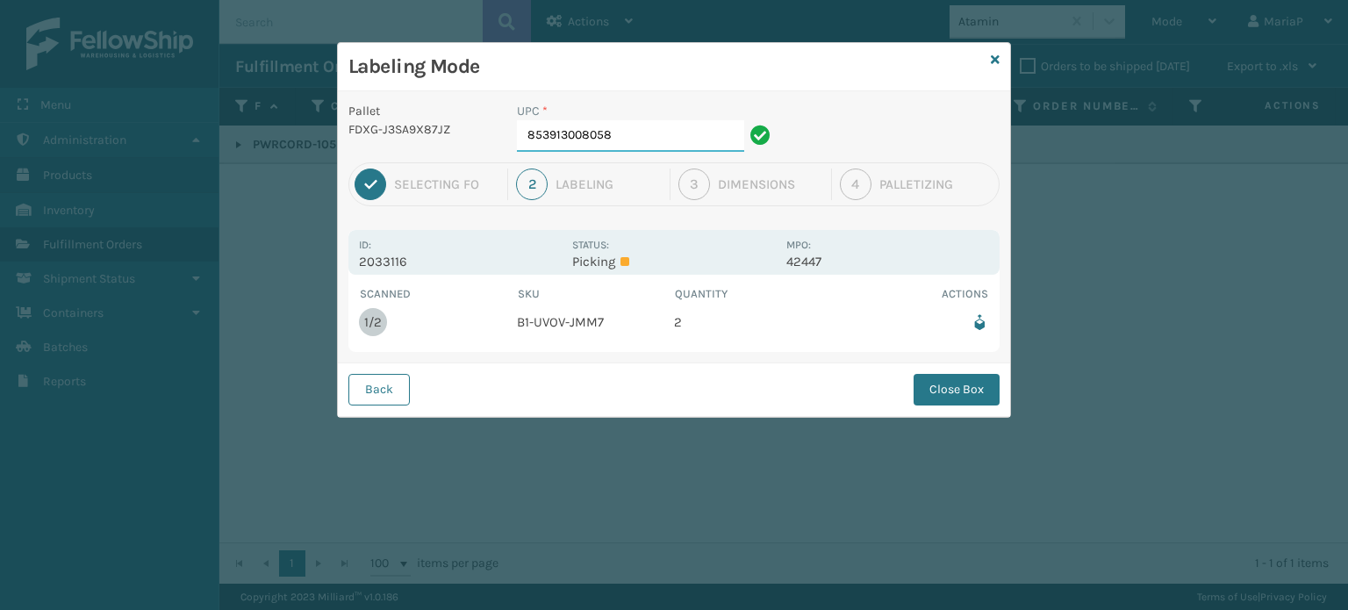
click at [657, 141] on input "853913008058" at bounding box center [630, 136] width 227 height 32
click at [941, 396] on button "Close Box" at bounding box center [956, 390] width 86 height 32
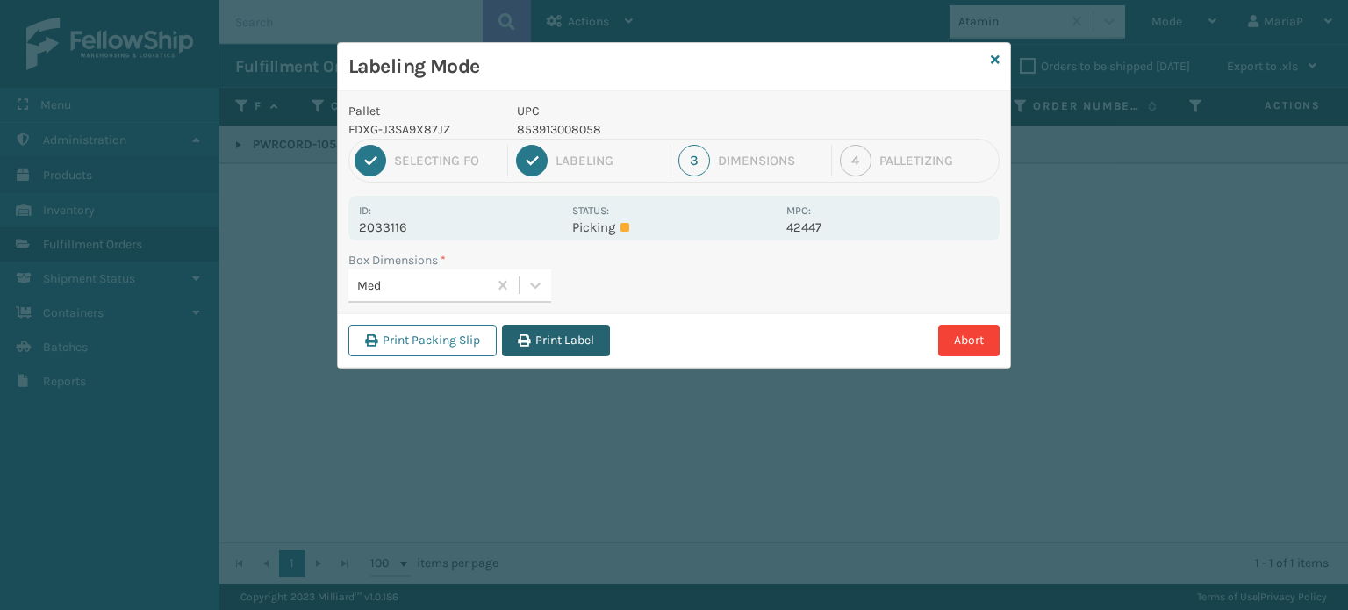
click at [552, 333] on button "Print Label" at bounding box center [556, 341] width 108 height 32
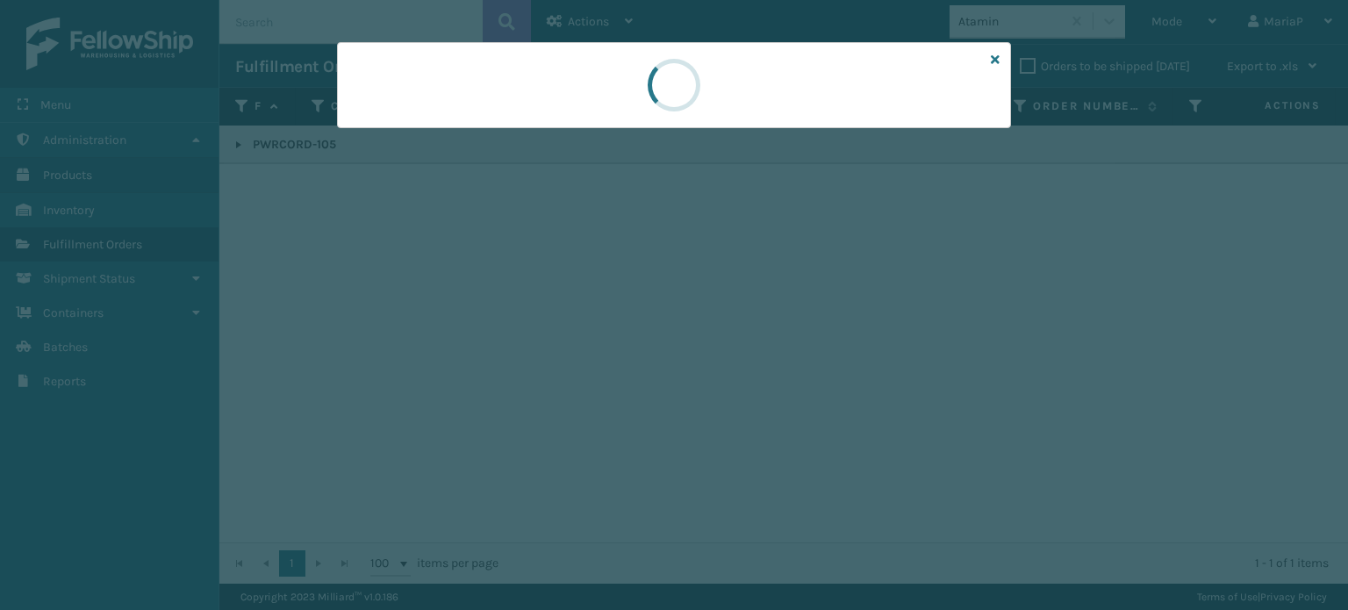
click at [552, 333] on div at bounding box center [674, 305] width 1348 height 610
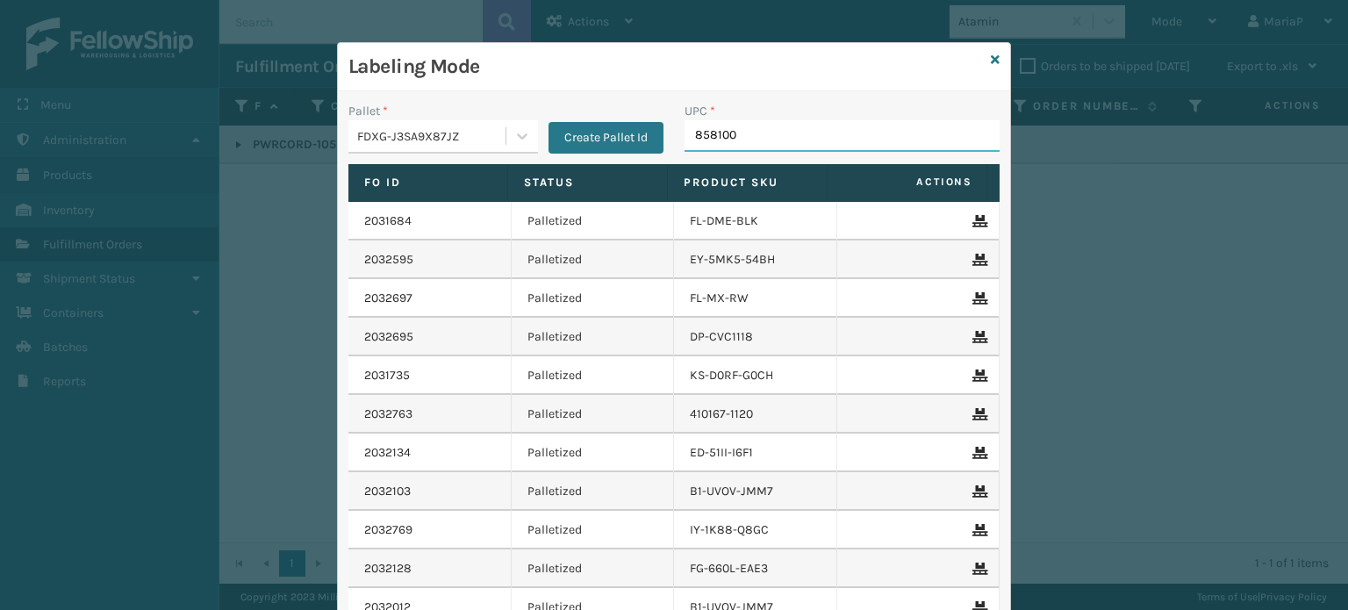
type input "8581000"
click at [716, 131] on input "UPC *" at bounding box center [841, 136] width 315 height 32
type input "85810"
type input "96320"
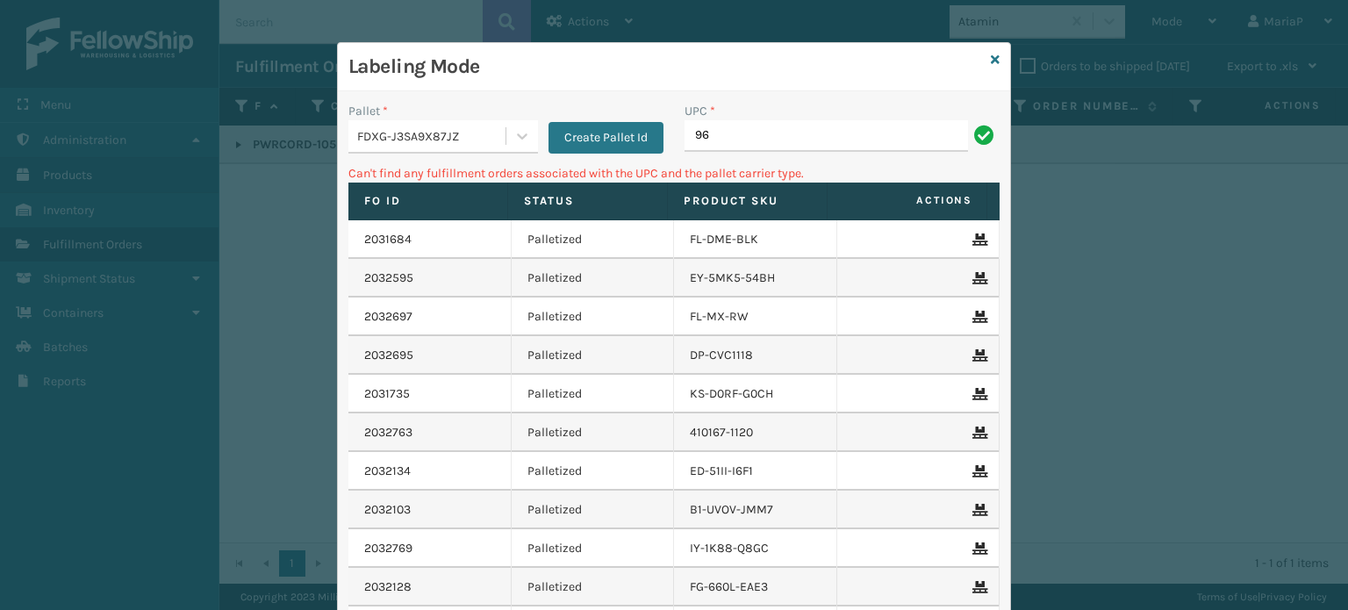
type input "9"
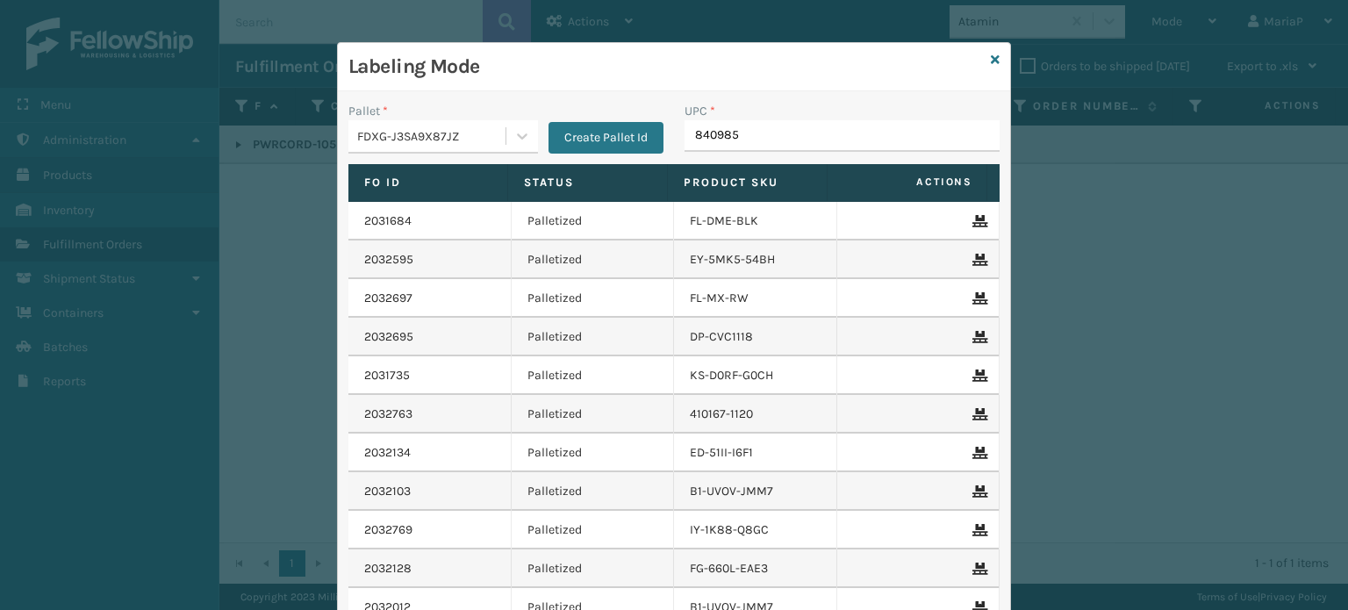
type input "8409851"
type input "840985121"
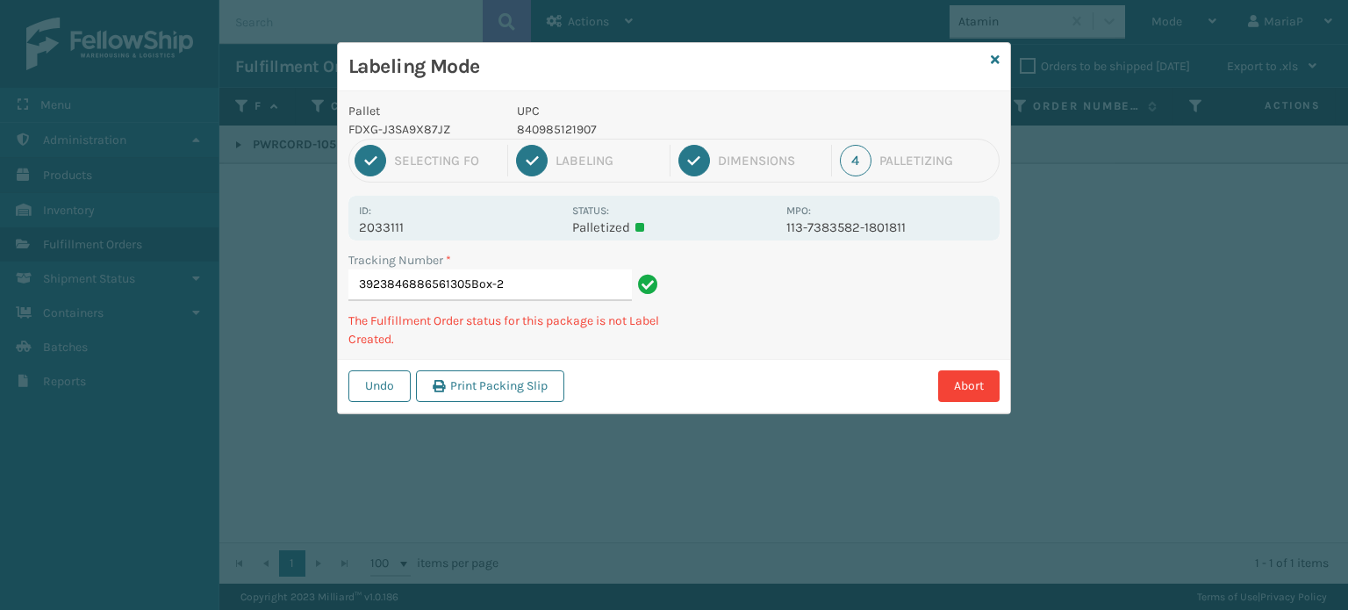
type input "3923846886561305Box-2"
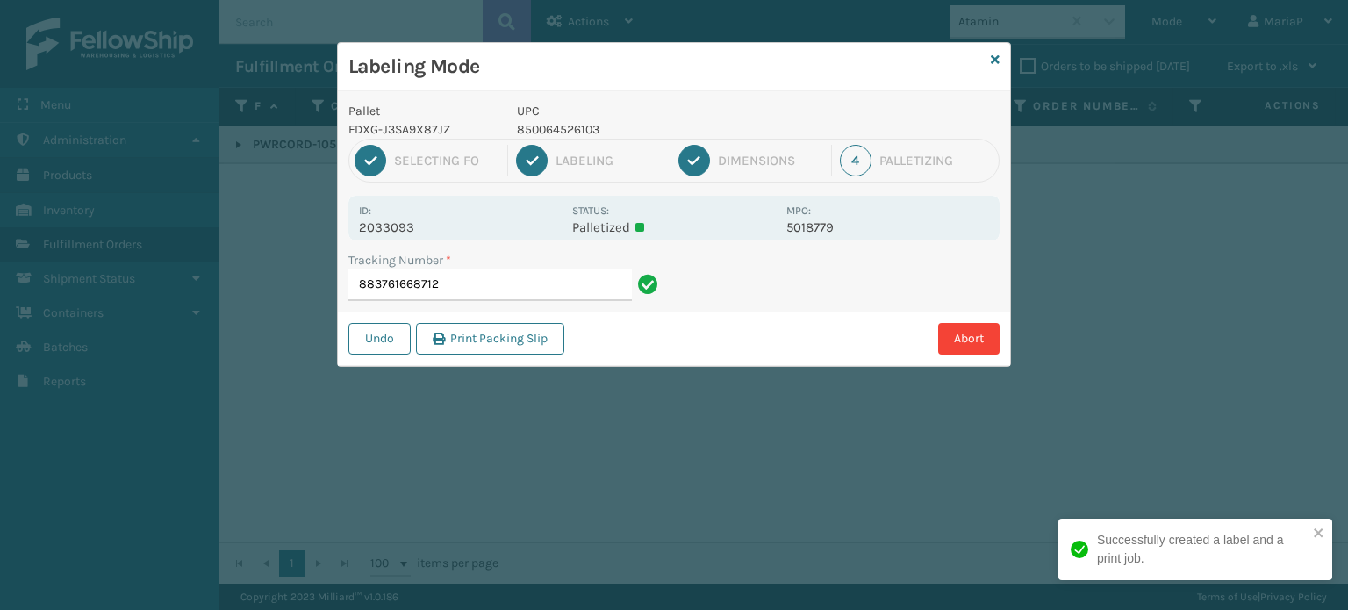
click at [561, 124] on p "850064526103" at bounding box center [646, 129] width 259 height 18
click at [561, 122] on p "850064526103" at bounding box center [646, 129] width 259 height 18
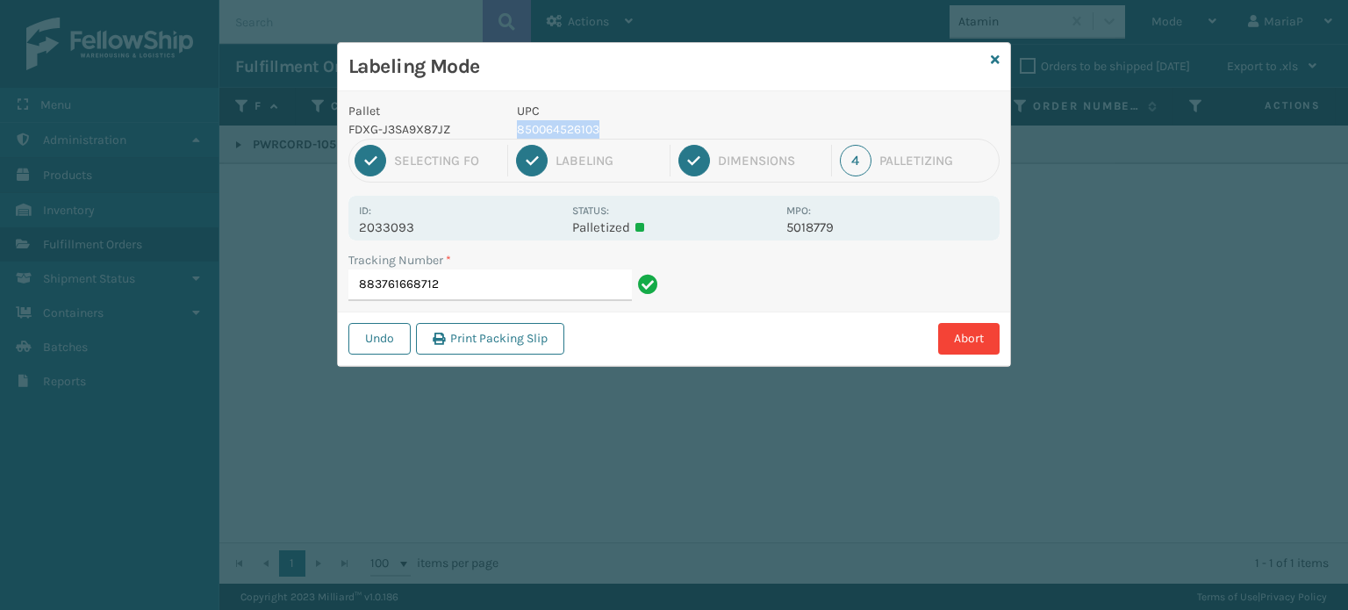
copy p "850064526103"
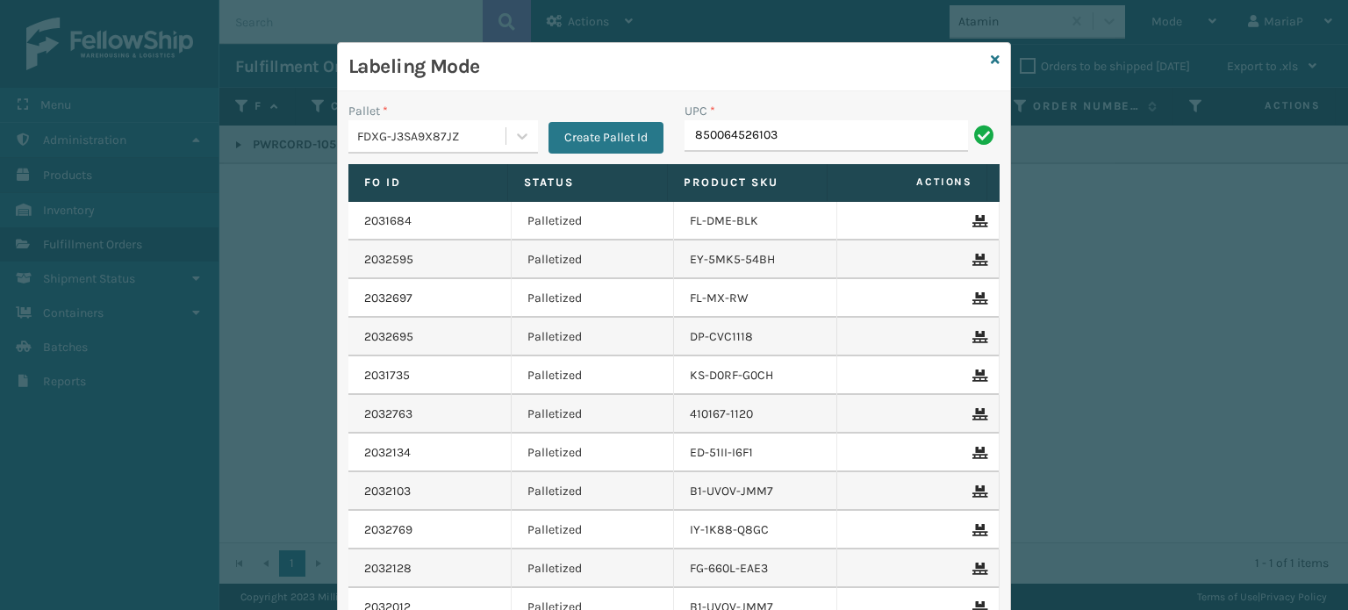
type input "850064526103"
paste input "850064526103"
type input "850064526103"
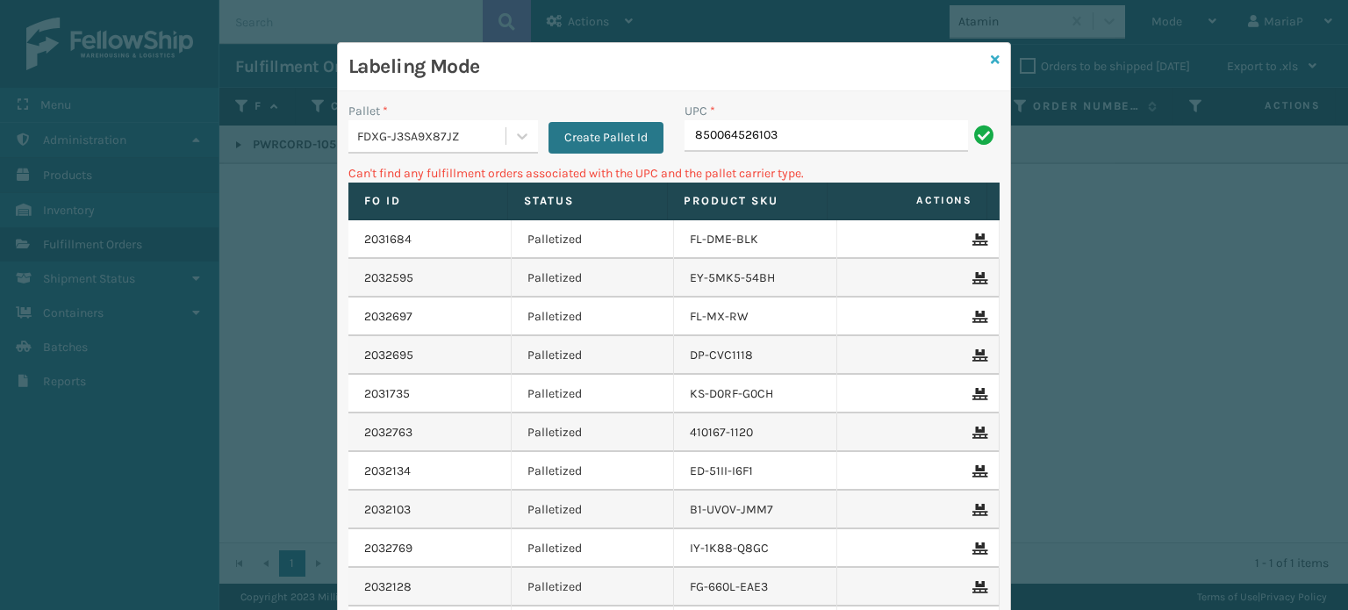
click at [991, 59] on icon at bounding box center [995, 60] width 9 height 12
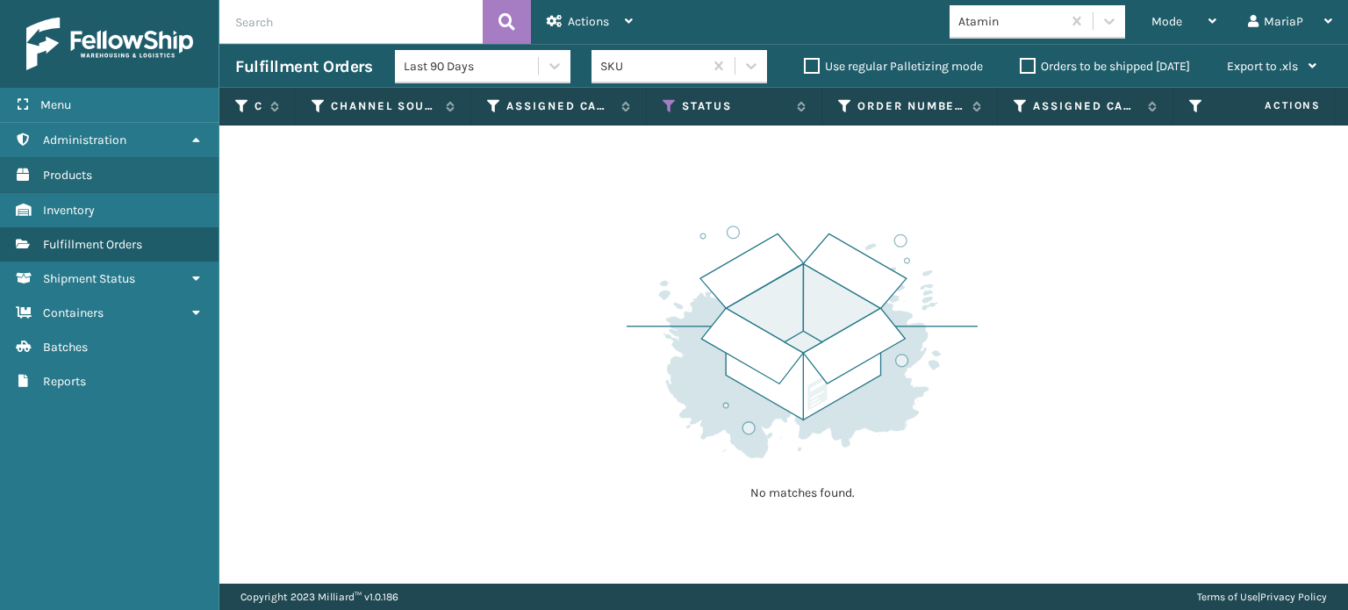
click at [1025, 17] on div "Atamin" at bounding box center [1010, 21] width 104 height 18
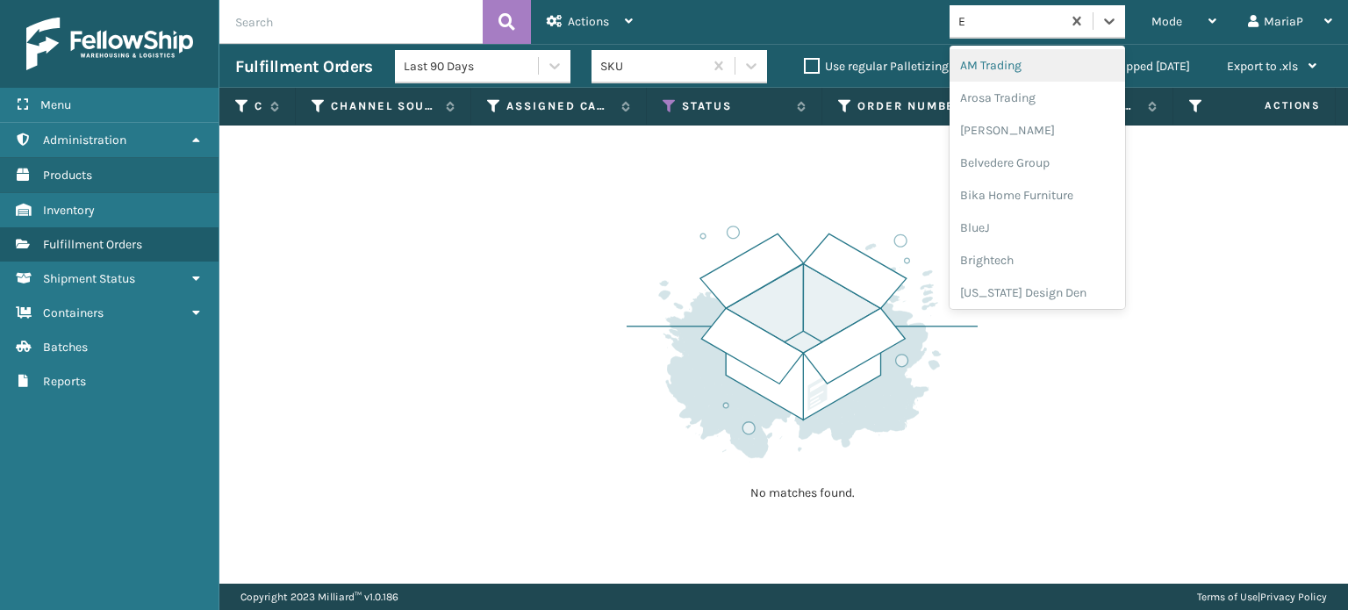
type input "EM"
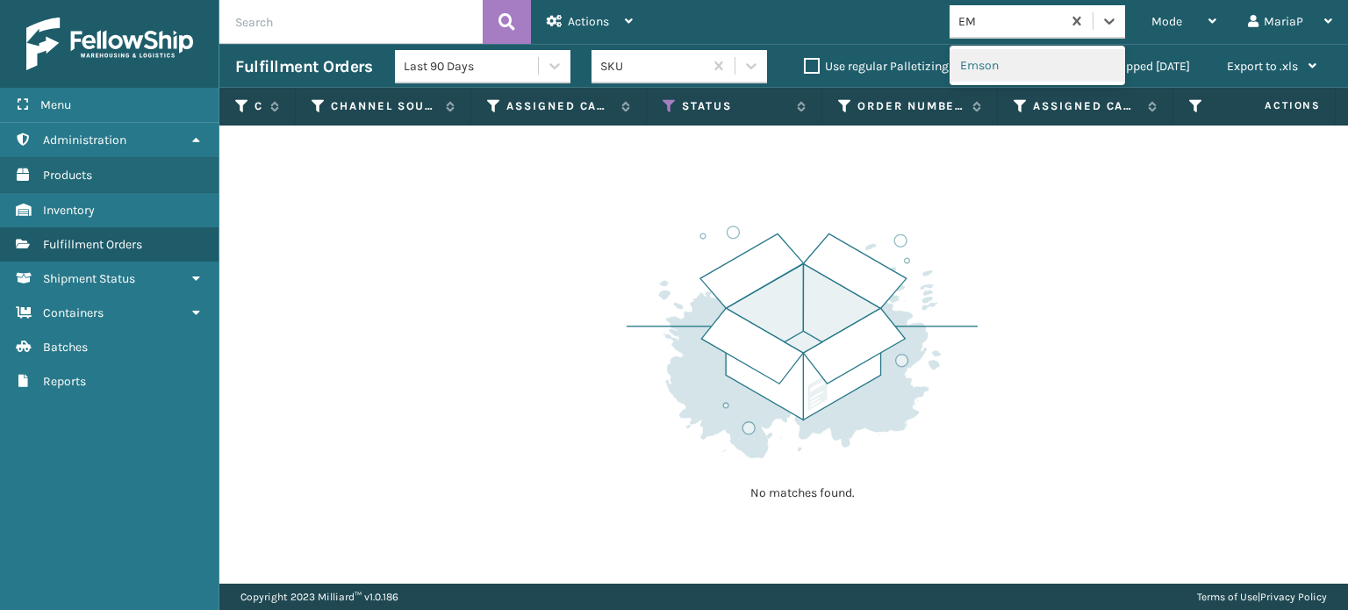
click at [1034, 55] on div "Emson" at bounding box center [1037, 65] width 176 height 32
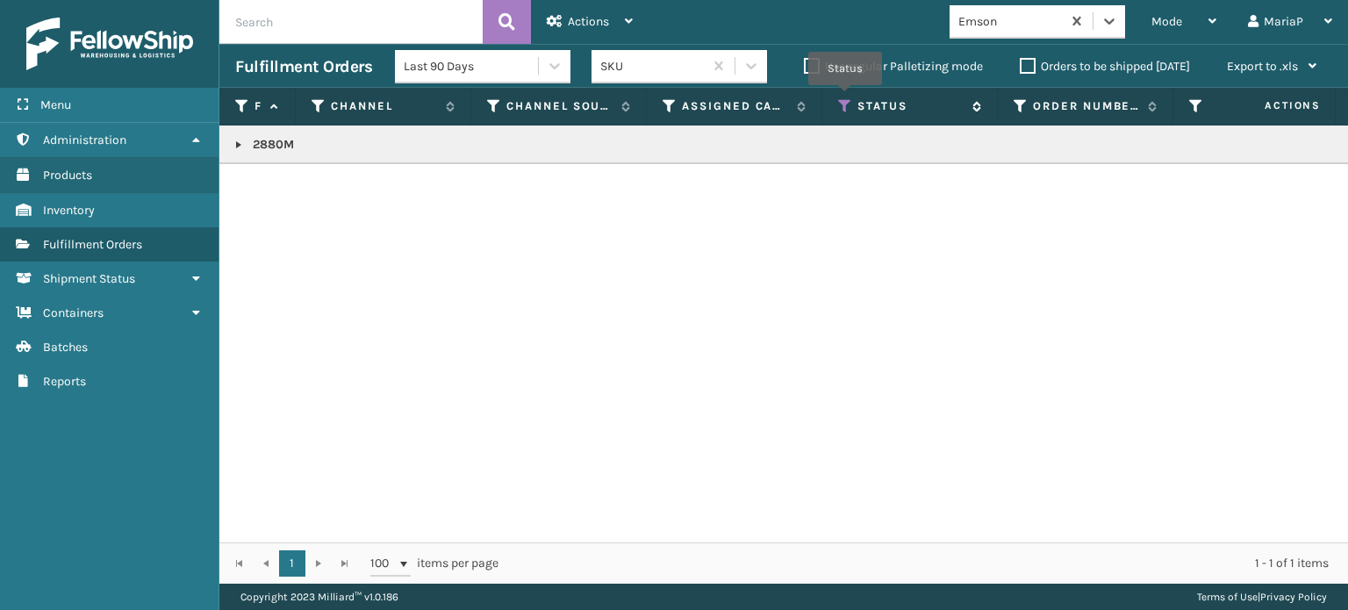
click at [845, 98] on icon at bounding box center [845, 106] width 14 height 16
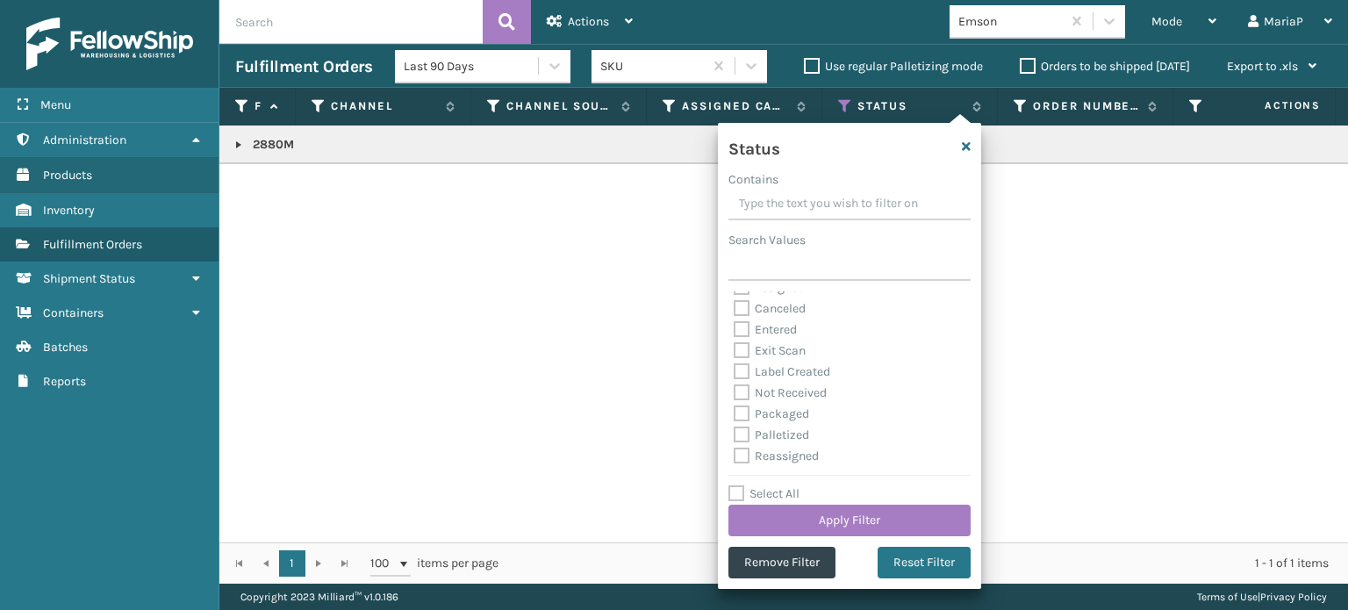
scroll to position [88, 0]
click at [748, 379] on label "Palletized" at bounding box center [771, 382] width 75 height 15
click at [734, 379] on input "Palletized" at bounding box center [734, 377] width 1 height 11
checkbox input "true"
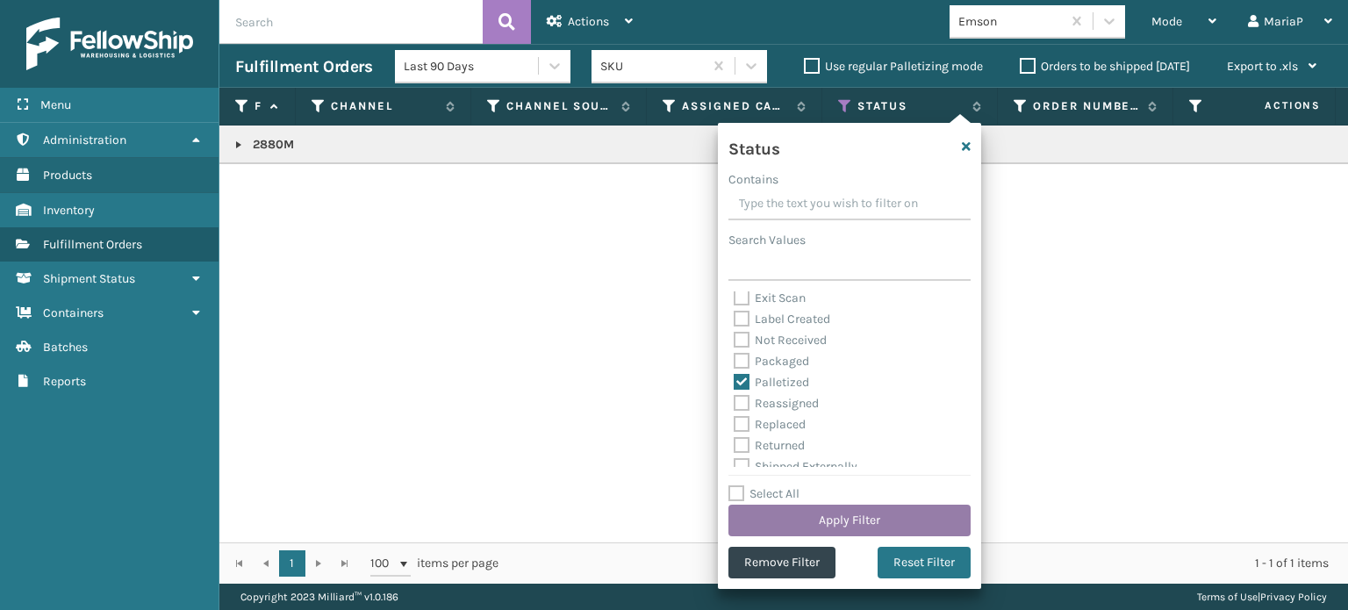
click at [838, 523] on button "Apply Filter" at bounding box center [849, 521] width 242 height 32
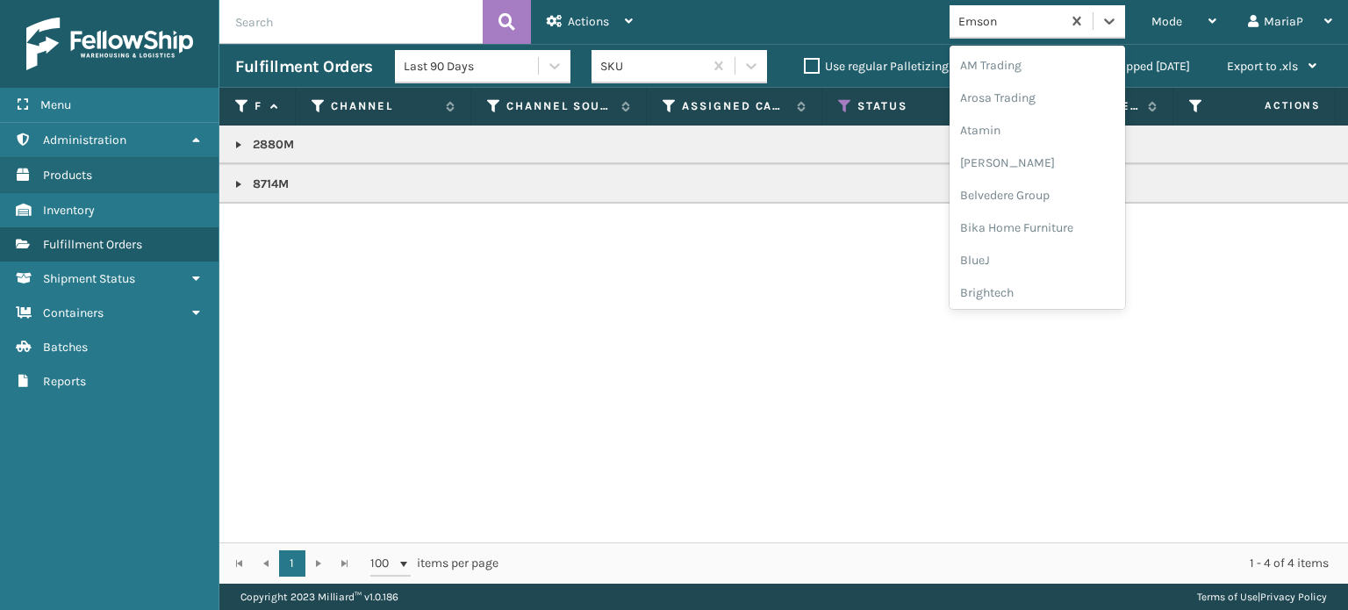
click at [1028, 26] on div "Emson" at bounding box center [1010, 21] width 104 height 18
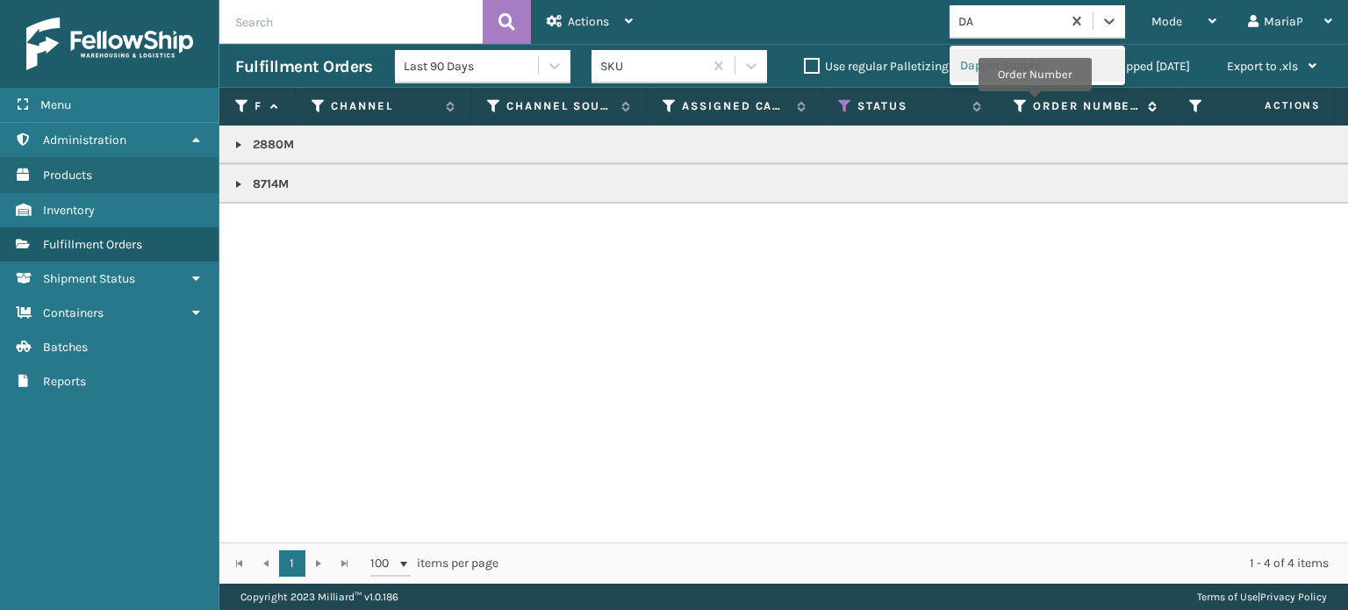
type input "DA"
click at [1032, 105] on div "Order Number" at bounding box center [1085, 106] width 143 height 16
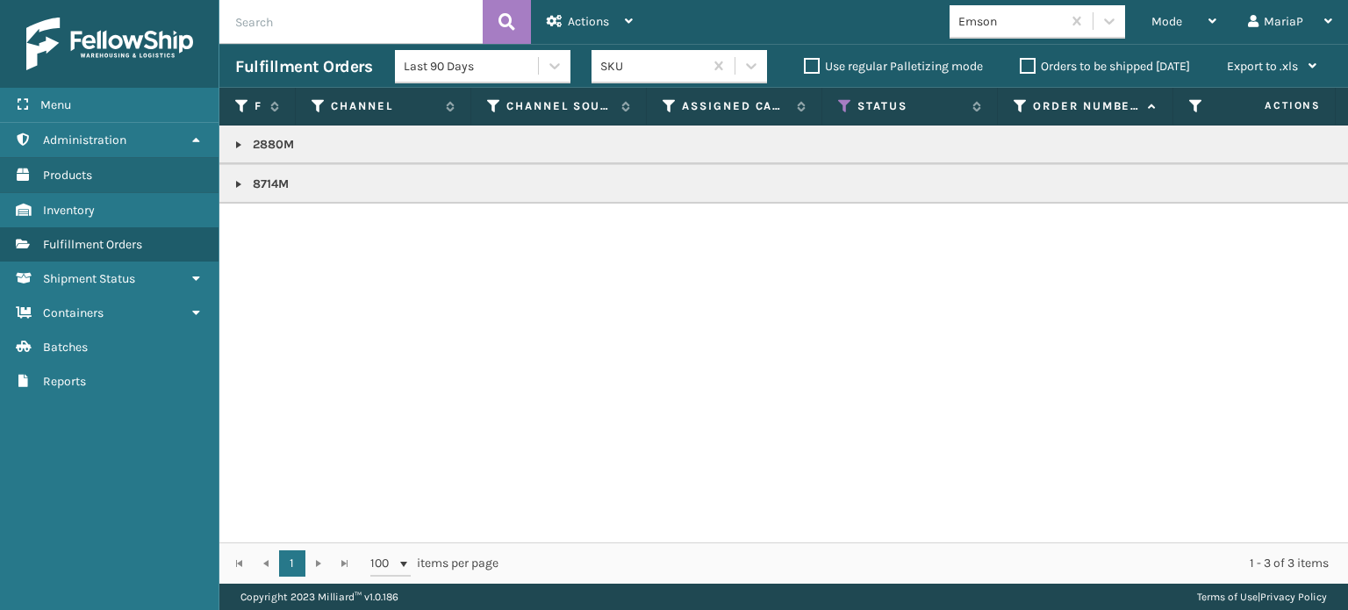
click at [1033, 17] on div "Emson" at bounding box center [1010, 21] width 104 height 18
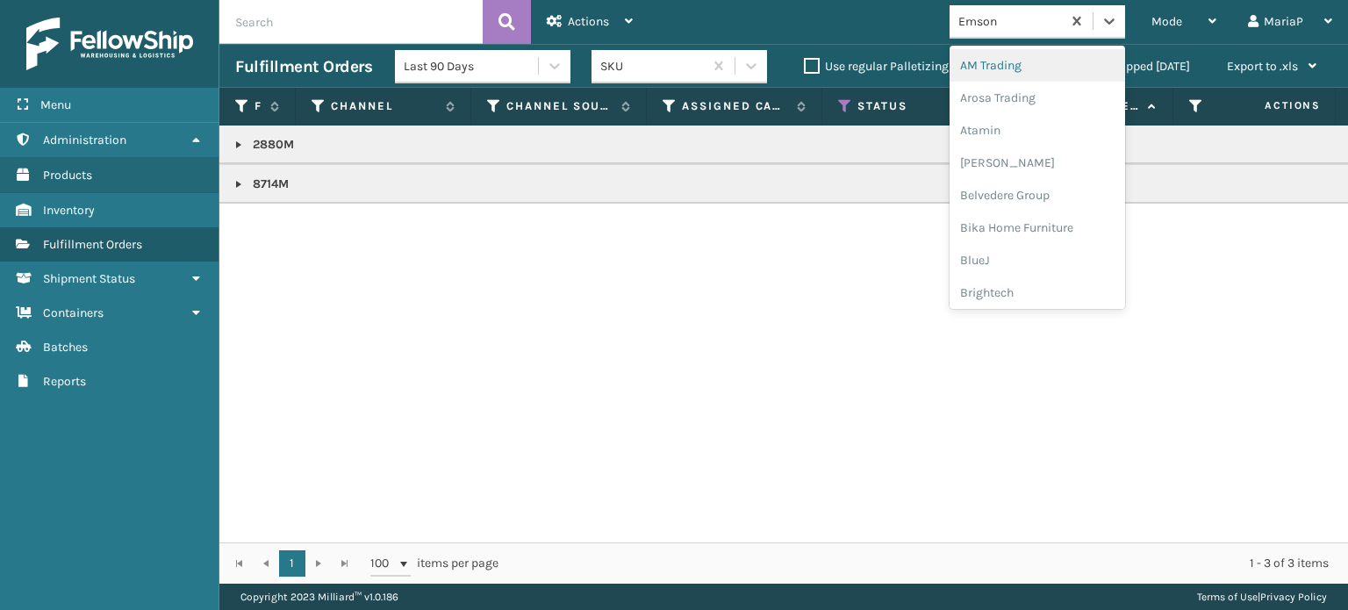
type input "P"
type input "DA"
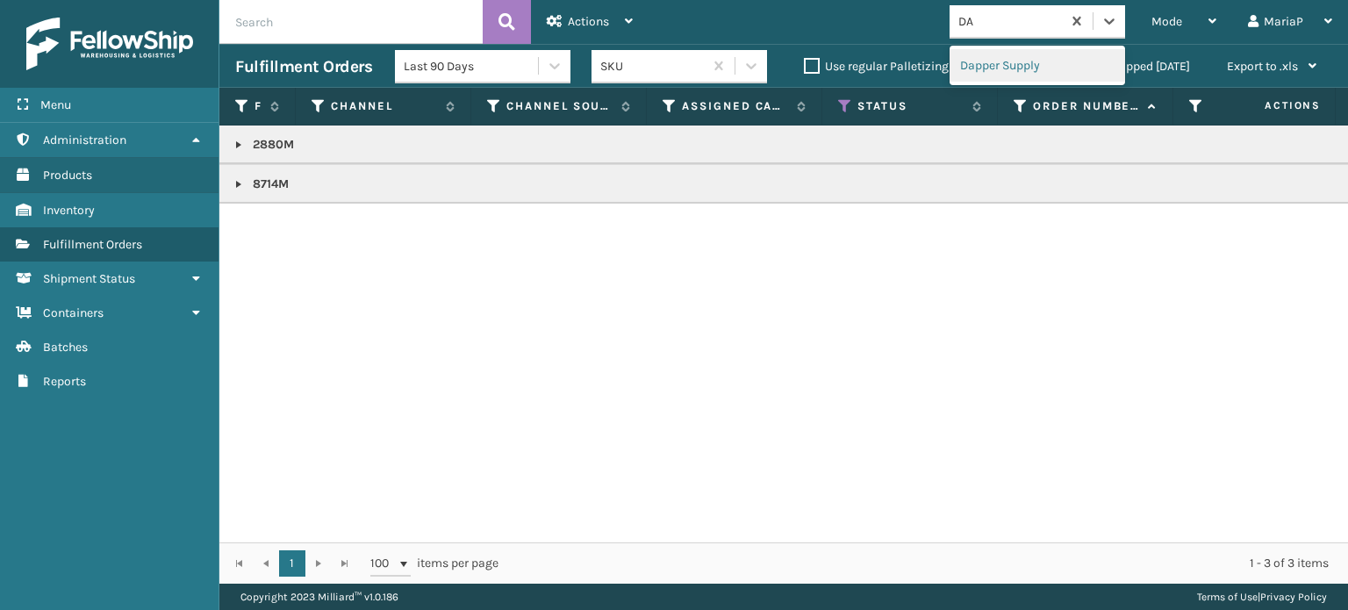
click at [987, 77] on div "Dapper Supply" at bounding box center [1037, 65] width 176 height 32
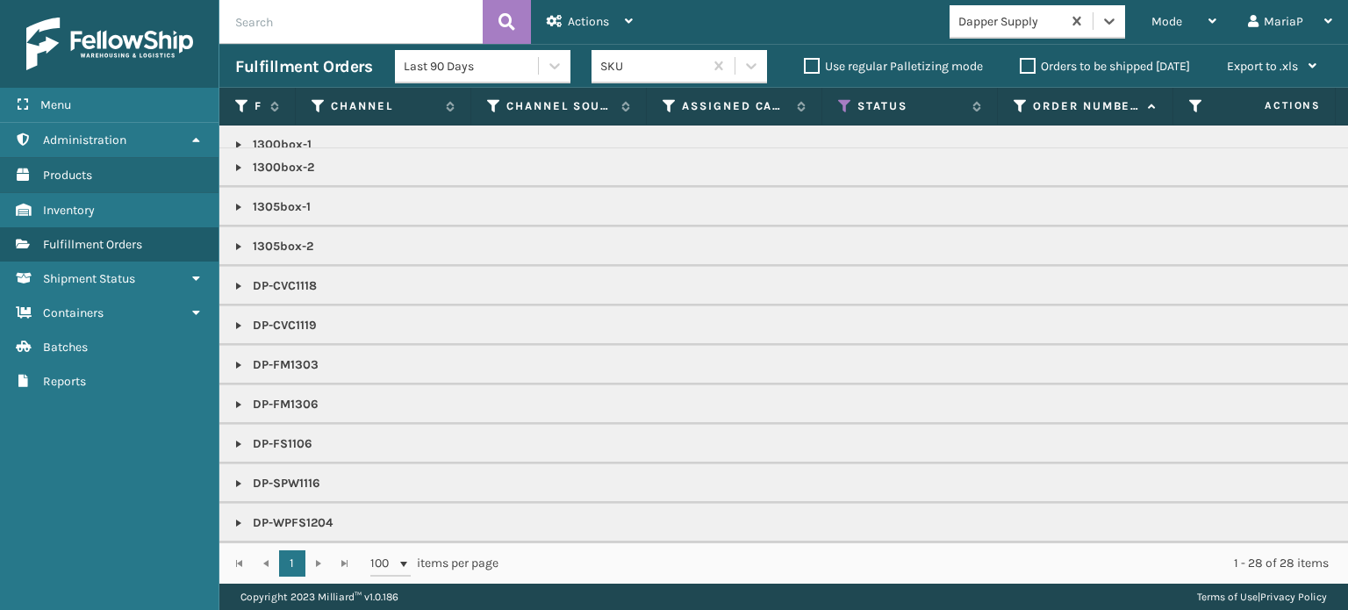
scroll to position [27, 0]
click at [237, 437] on link at bounding box center [239, 444] width 14 height 14
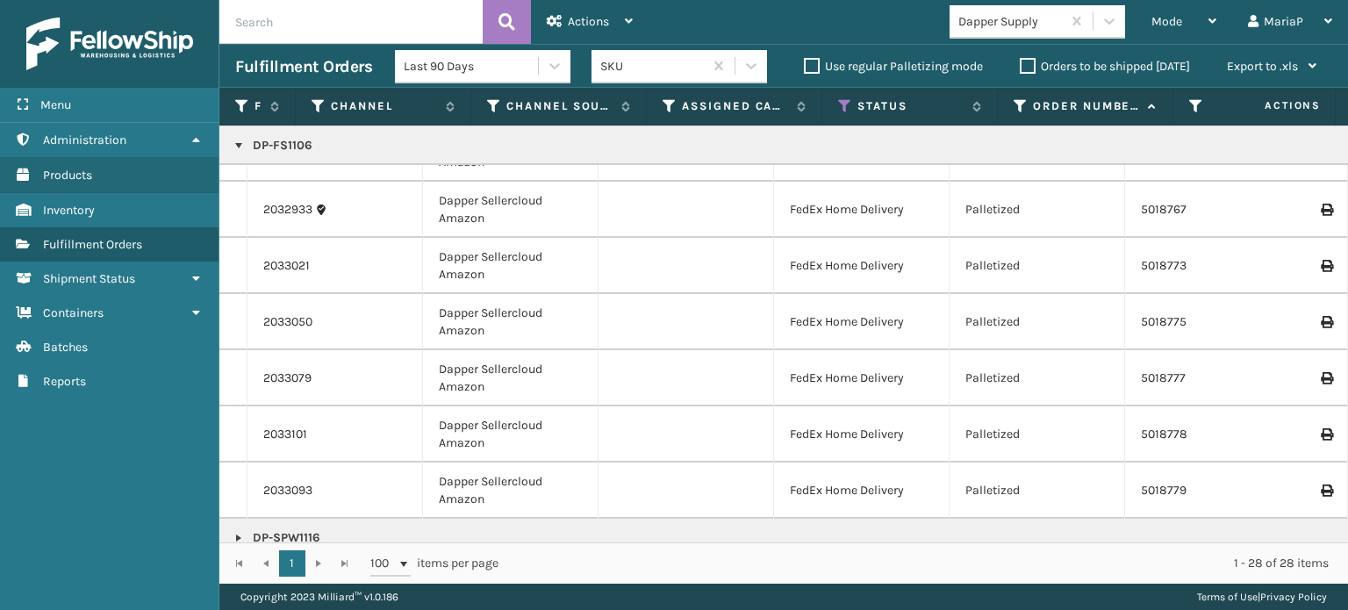
scroll to position [869, 0]
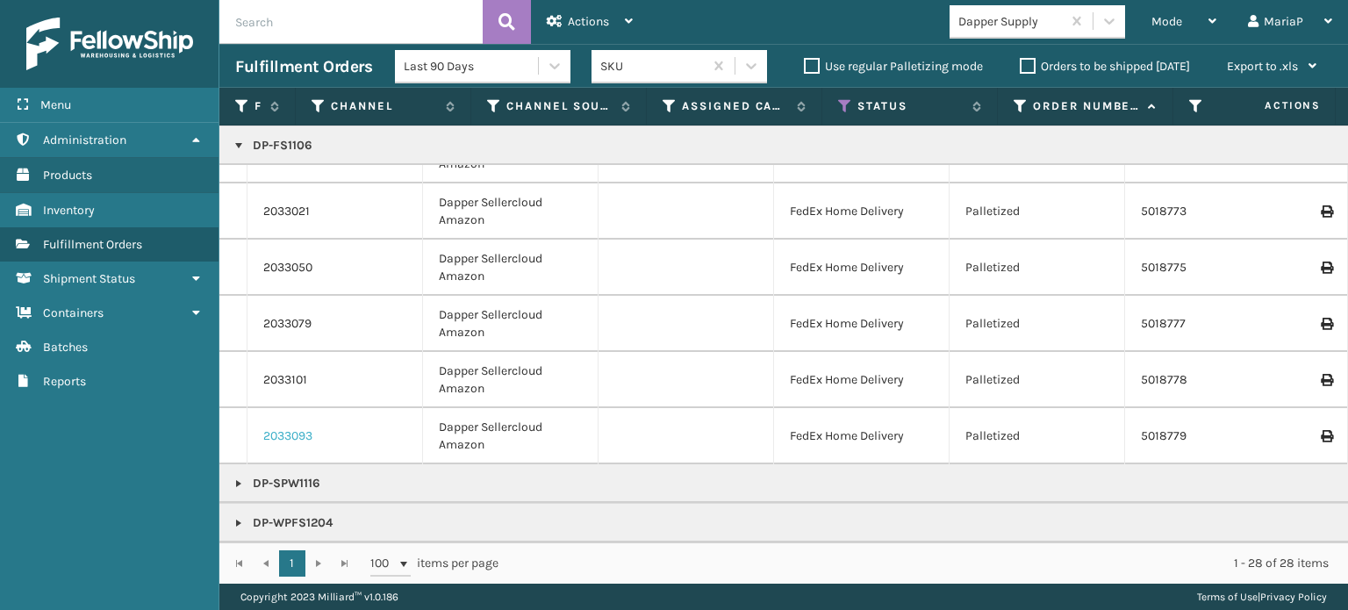
click at [294, 427] on link "2033093" at bounding box center [287, 436] width 49 height 18
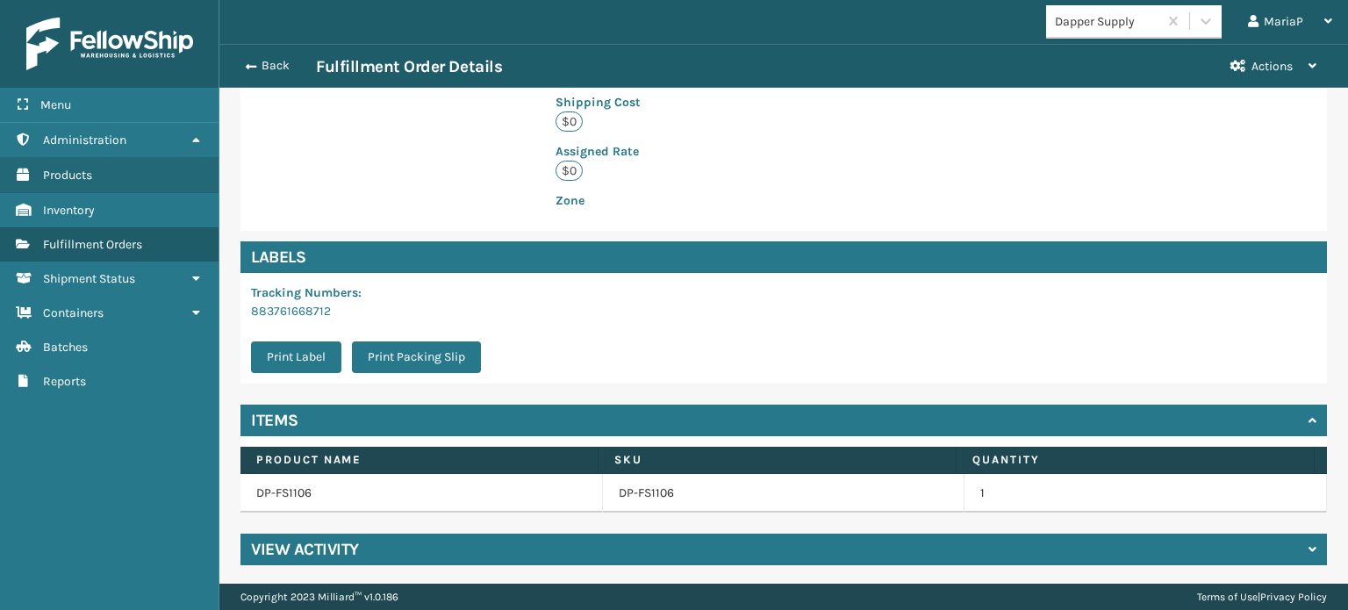
scroll to position [444, 0]
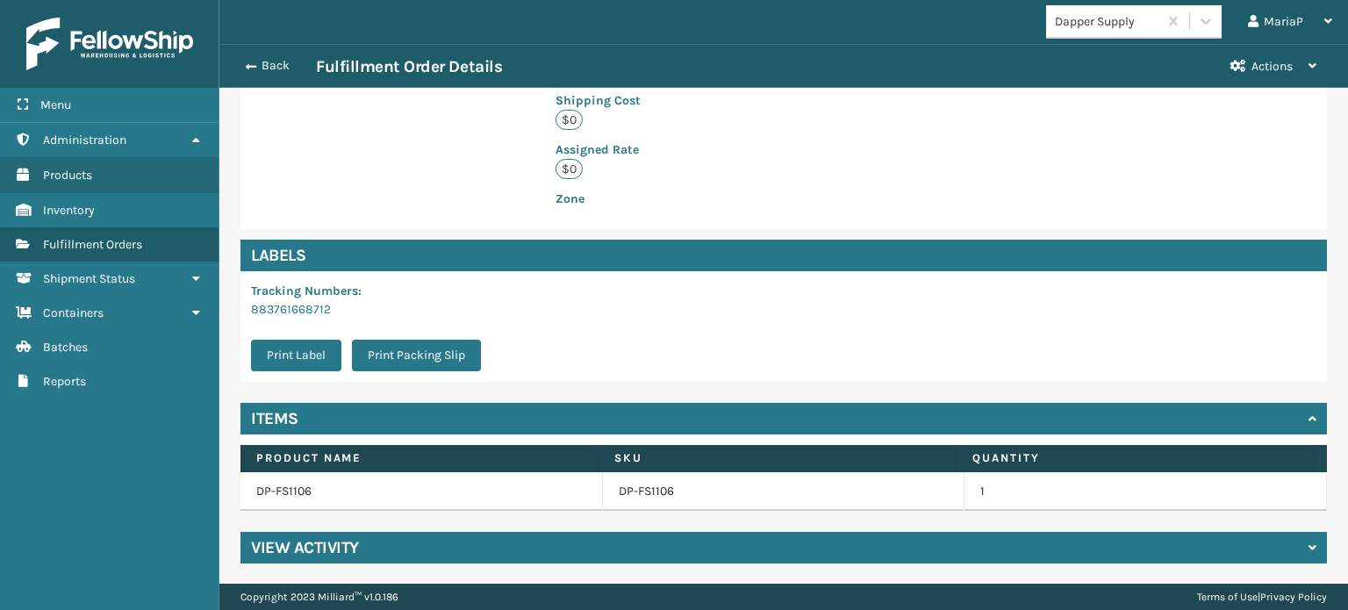
click at [527, 536] on div "View Activity" at bounding box center [783, 548] width 1086 height 32
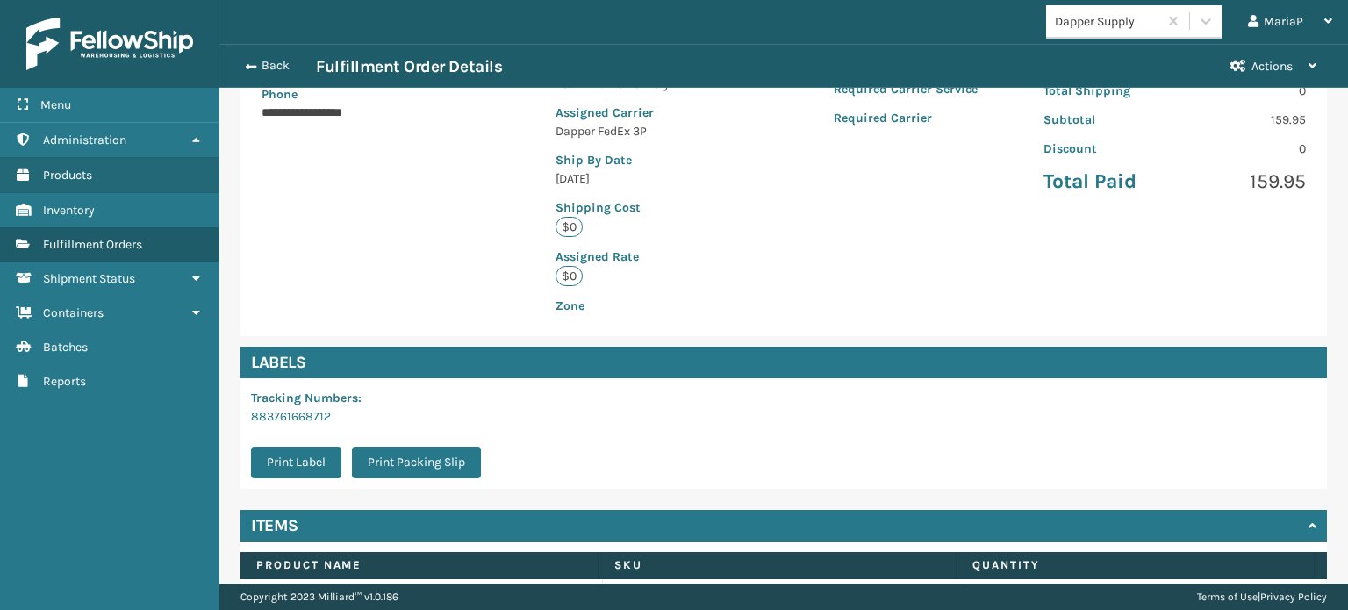
scroll to position [444, 0]
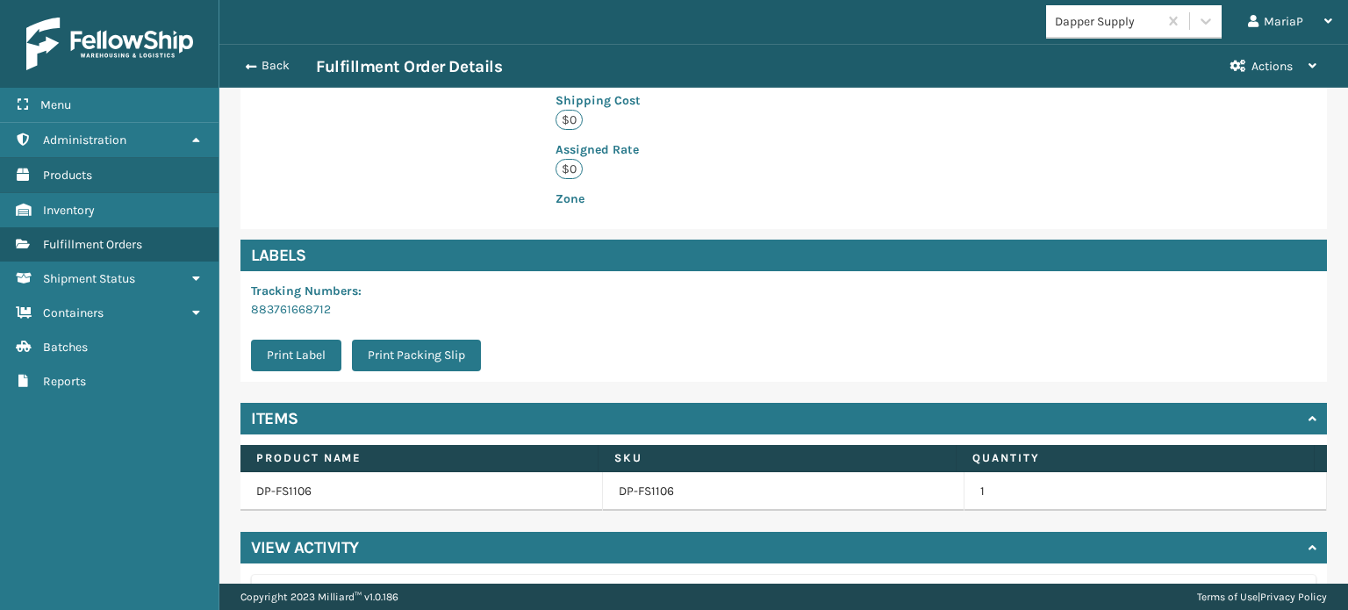
click at [259, 80] on div "Back Fulfillment Order Details Actions" at bounding box center [783, 66] width 1128 height 44
click at [264, 76] on div "Back Fulfillment Order Details" at bounding box center [724, 66] width 979 height 21
click at [267, 61] on button "Back" at bounding box center [275, 66] width 81 height 16
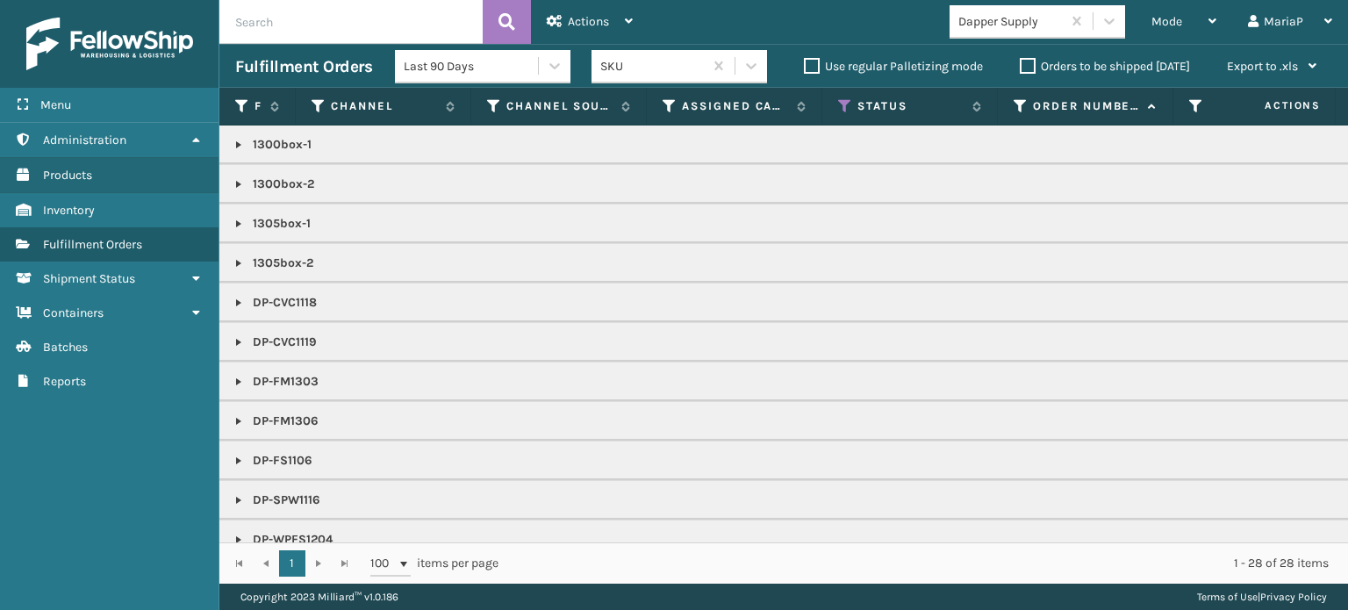
click at [243, 460] on link at bounding box center [239, 461] width 14 height 14
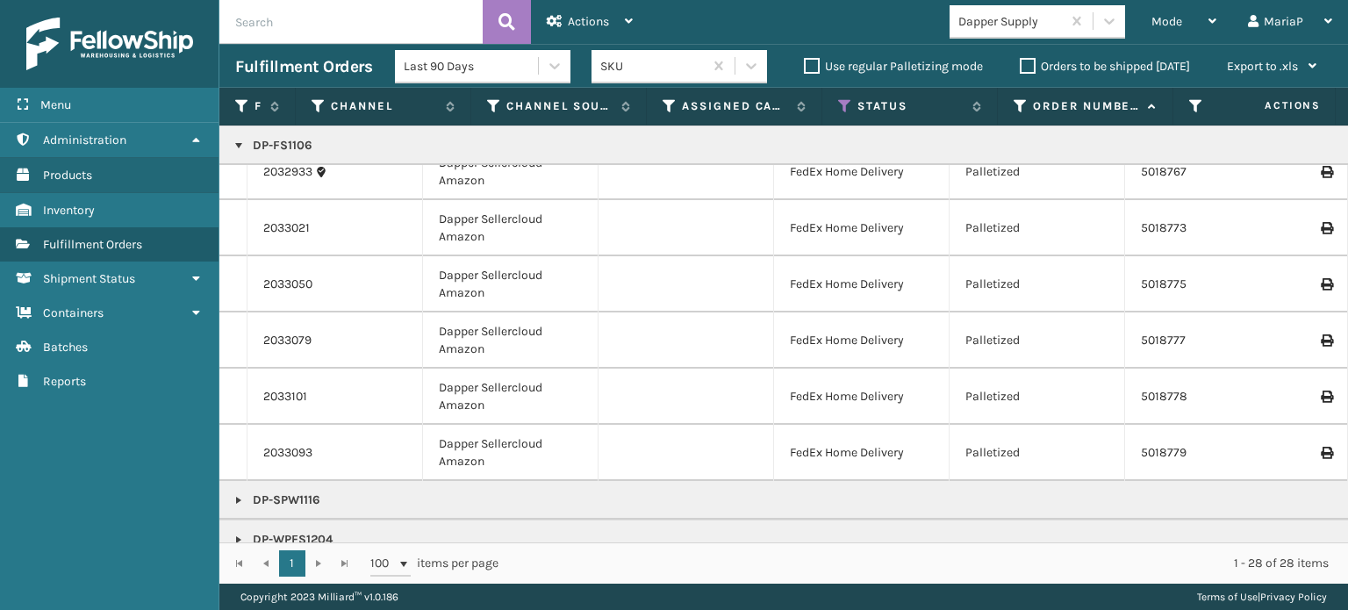
scroll to position [869, 0]
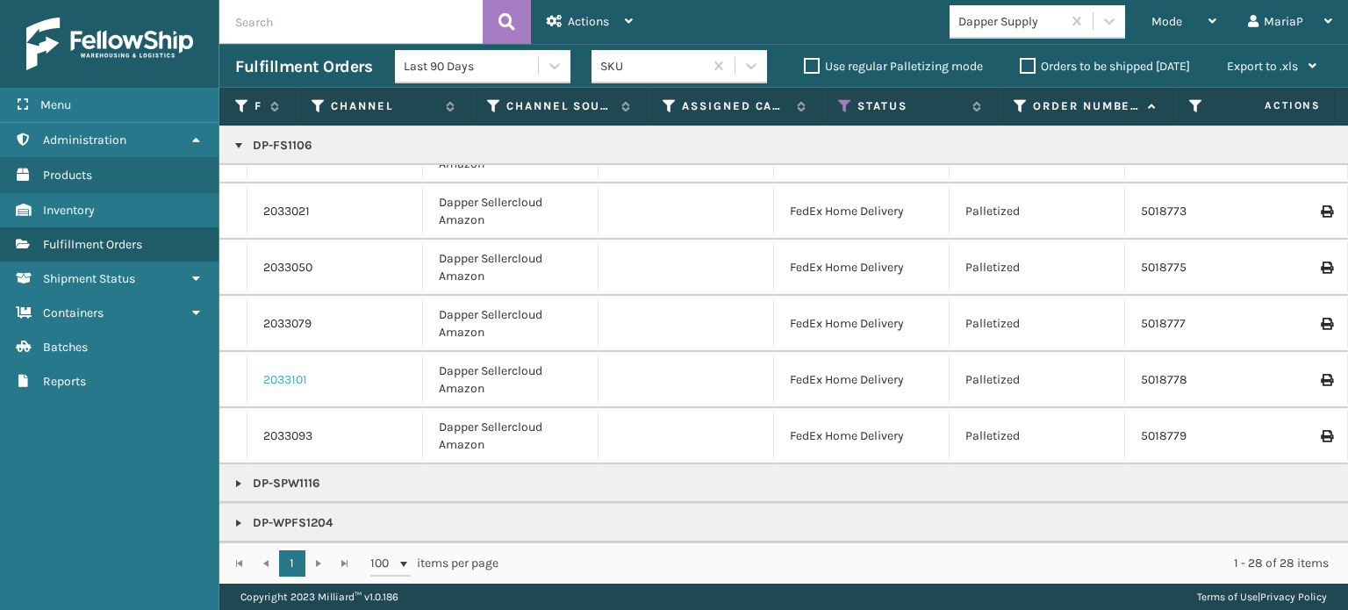
click at [300, 371] on link "2033101" at bounding box center [285, 380] width 44 height 18
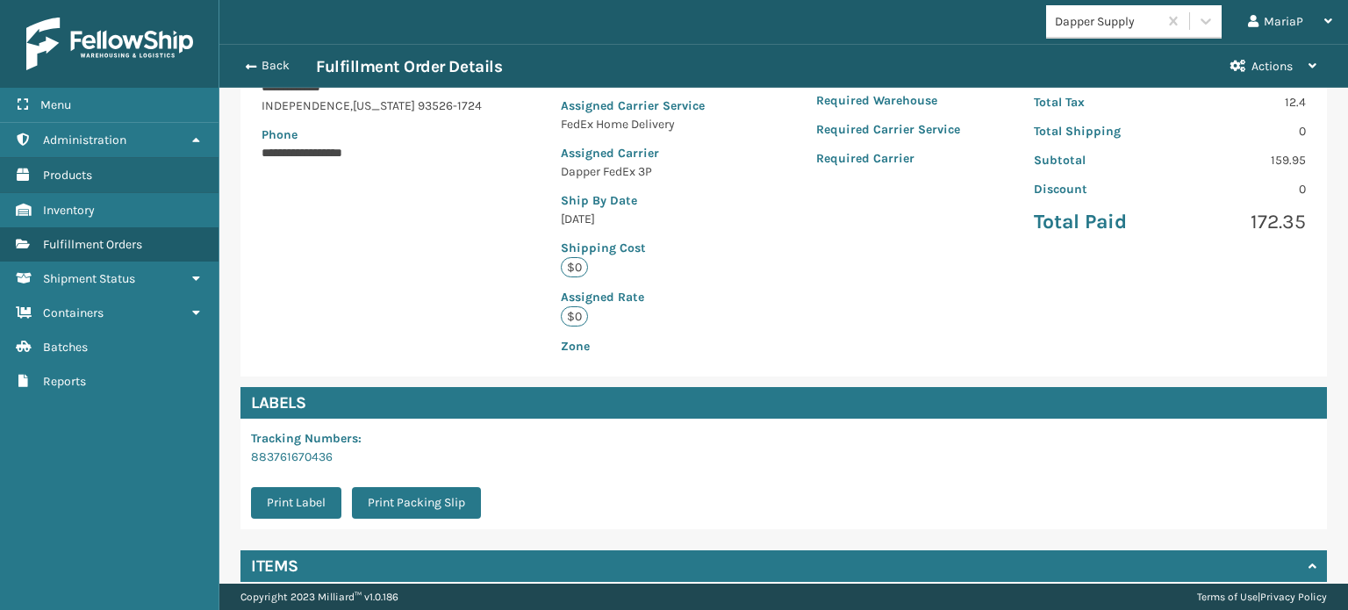
scroll to position [425, 0]
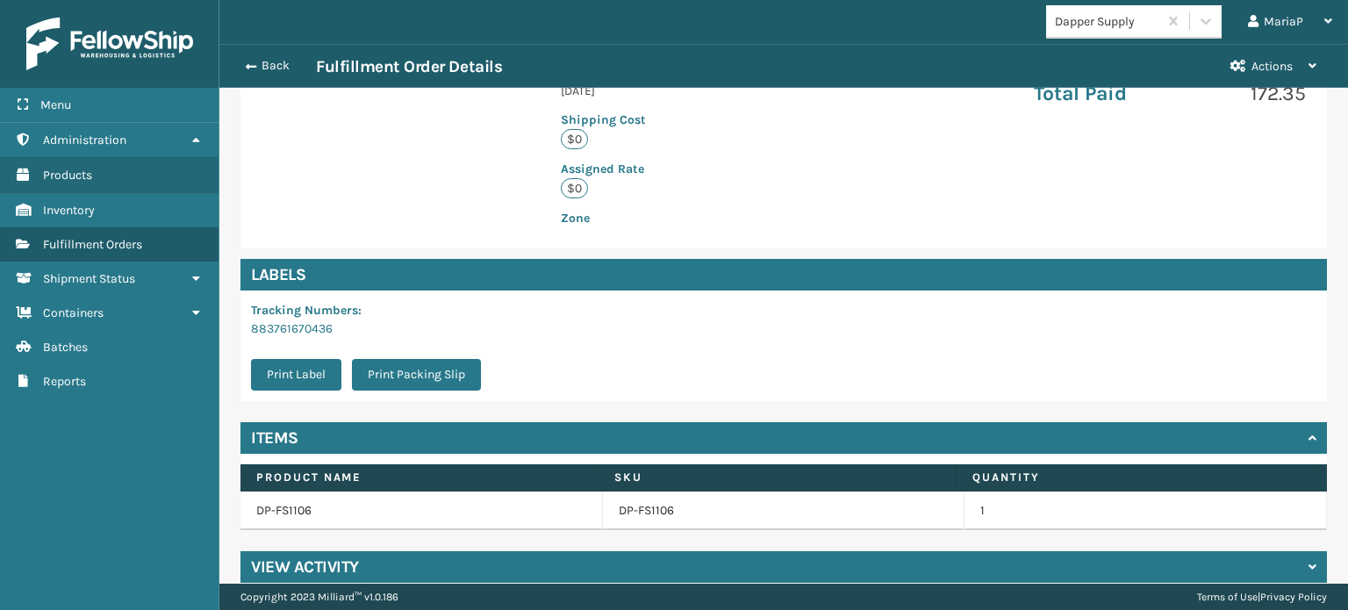
click at [731, 551] on div "View Activity" at bounding box center [783, 567] width 1086 height 32
click at [453, 551] on div "View Activity" at bounding box center [783, 567] width 1086 height 32
click at [462, 551] on div "View Activity" at bounding box center [783, 567] width 1086 height 32
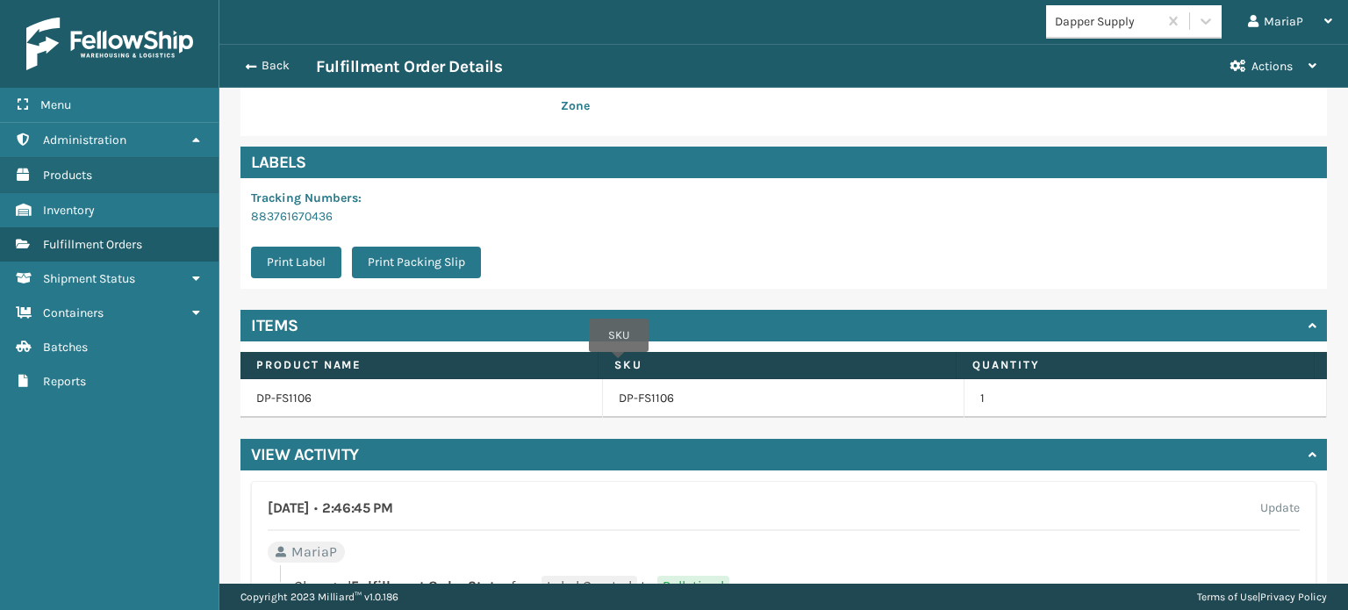
scroll to position [512, 0]
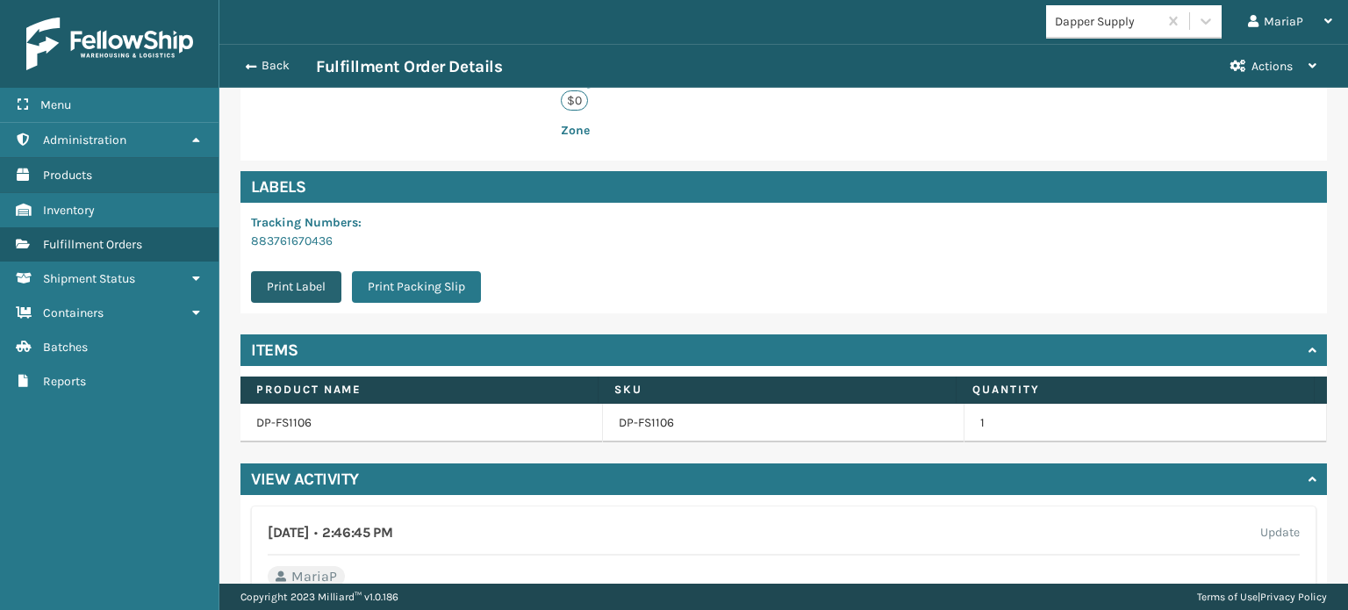
click at [323, 271] on button "Print Label" at bounding box center [296, 287] width 90 height 32
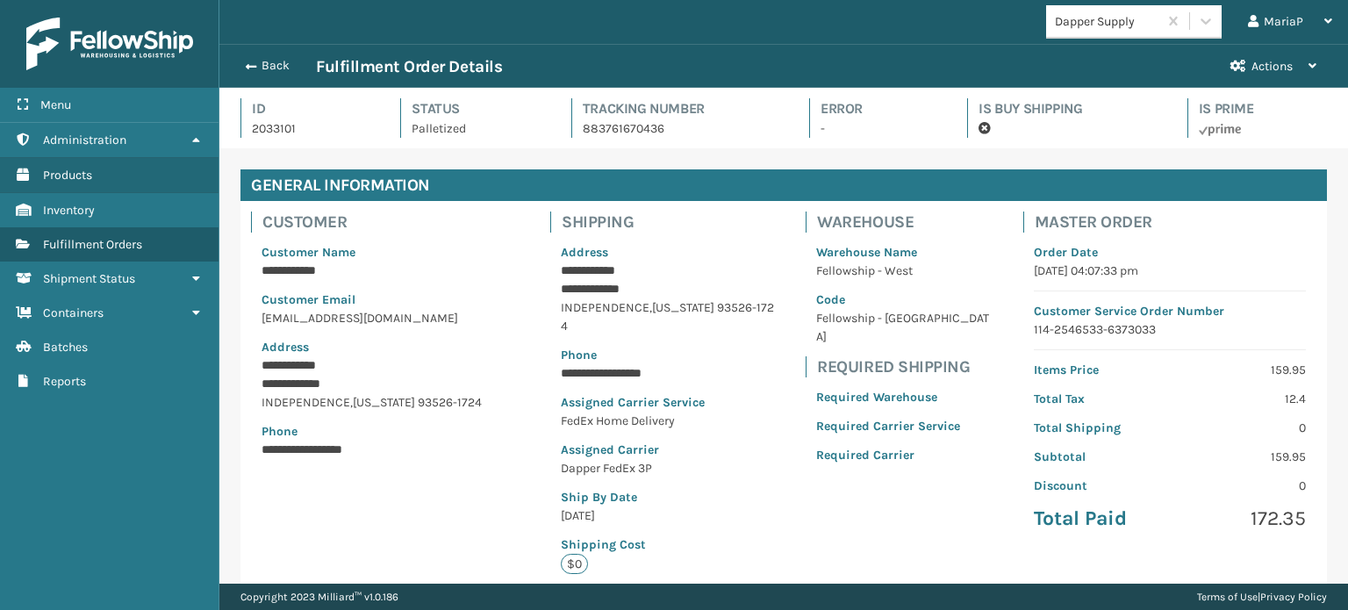
scroll to position [42, 1128]
click at [252, 68] on span "button" at bounding box center [248, 67] width 11 height 12
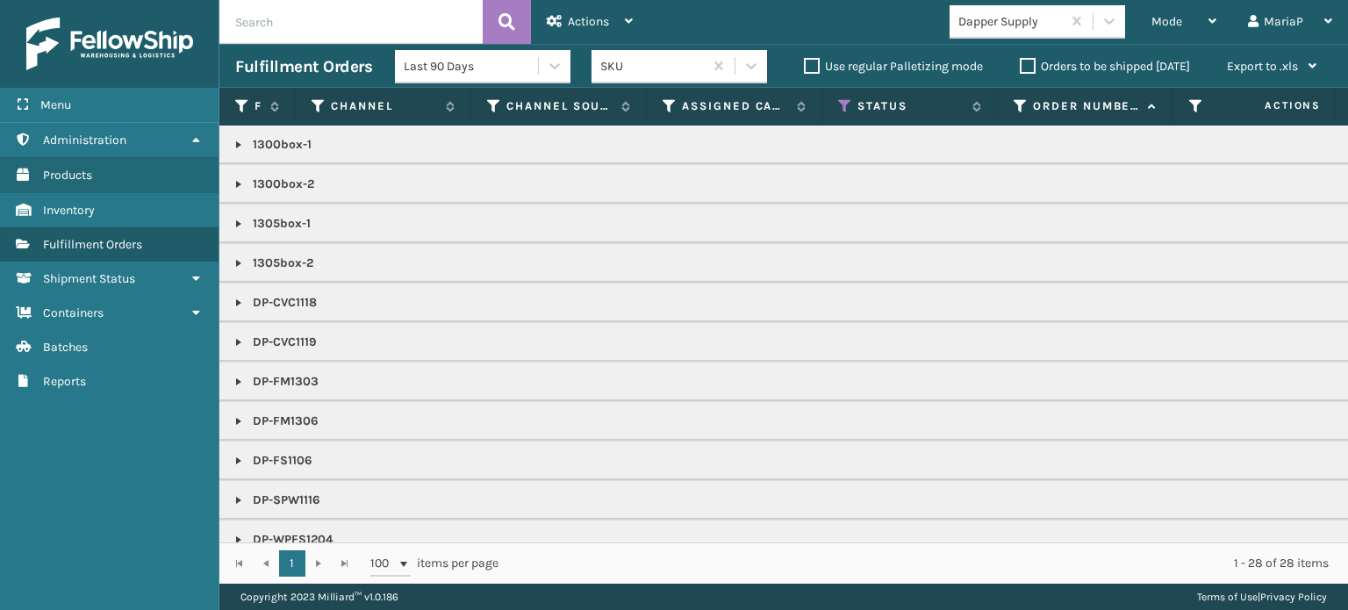
click at [1038, 15] on div "Dapper Supply" at bounding box center [1010, 21] width 104 height 18
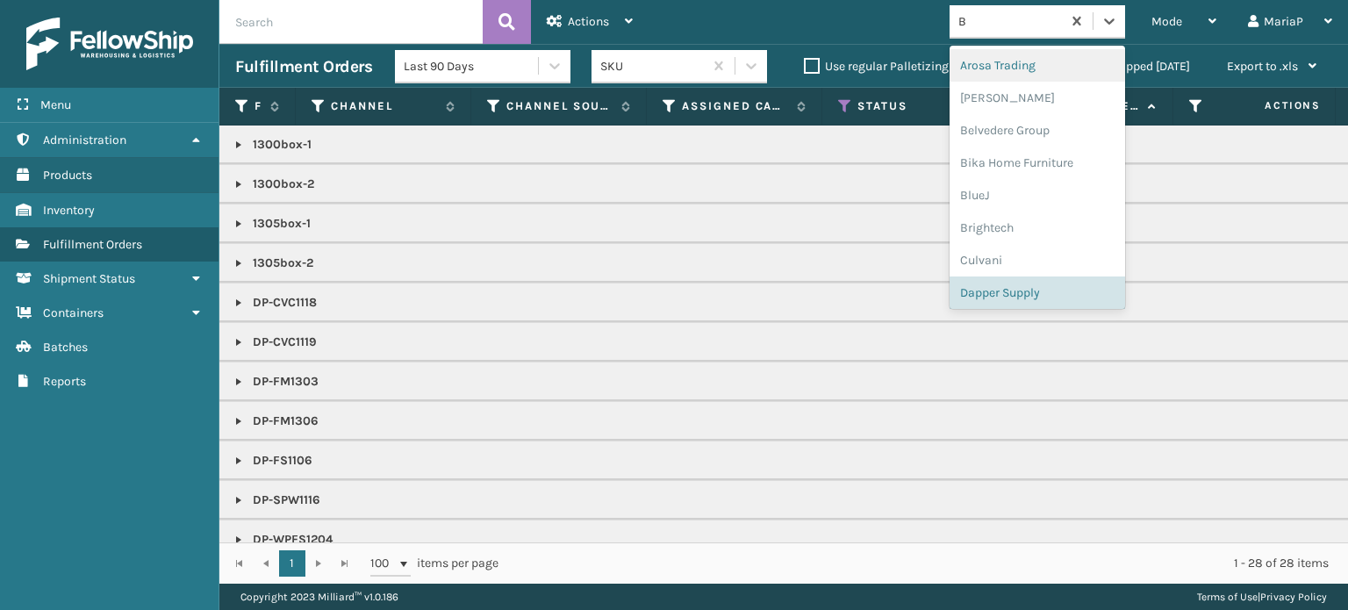
type input "BR"
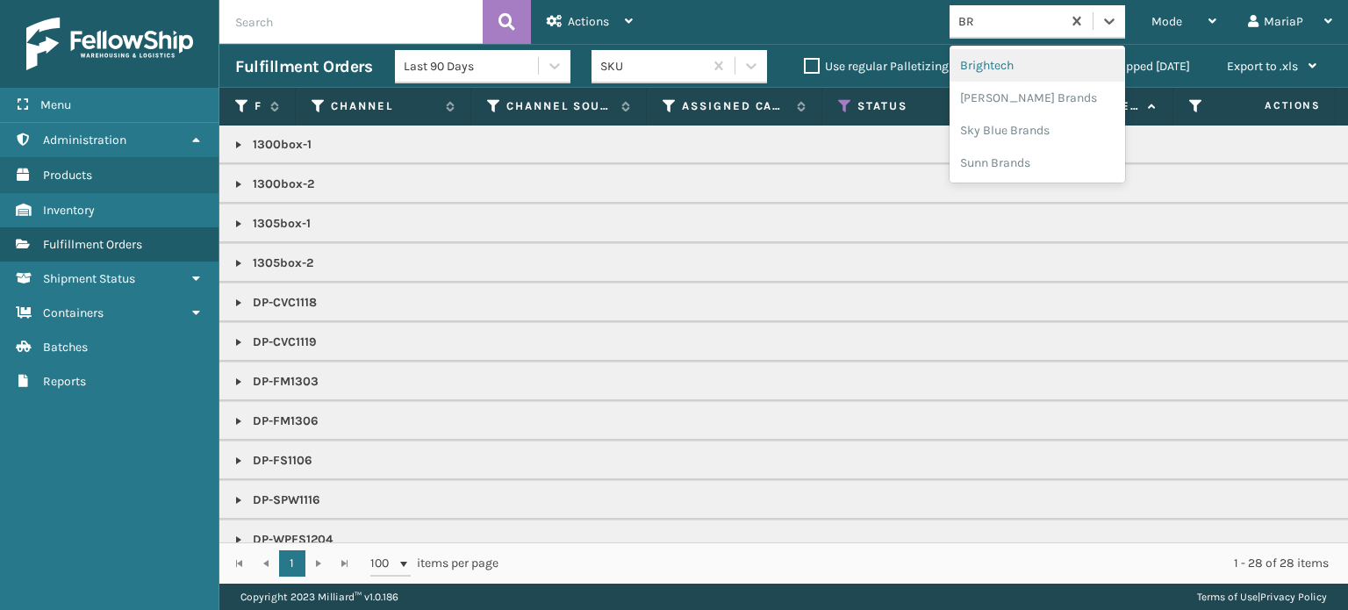
click at [1004, 75] on div "Brightech" at bounding box center [1037, 65] width 176 height 32
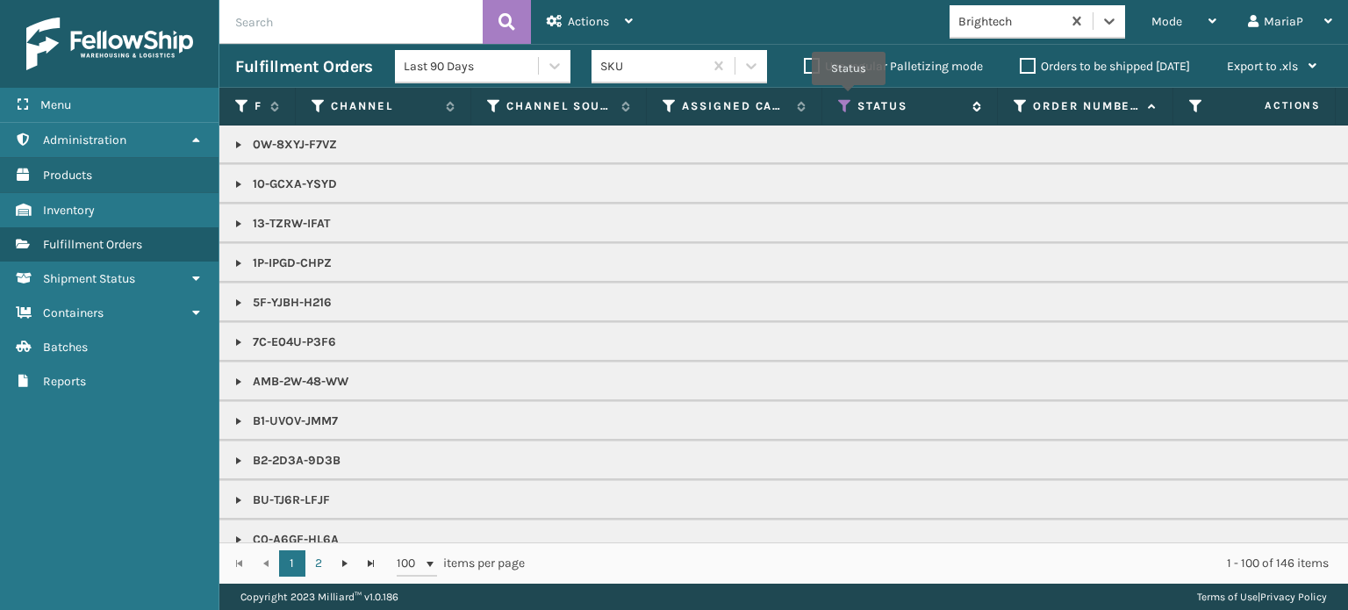
click at [849, 100] on icon at bounding box center [845, 106] width 14 height 16
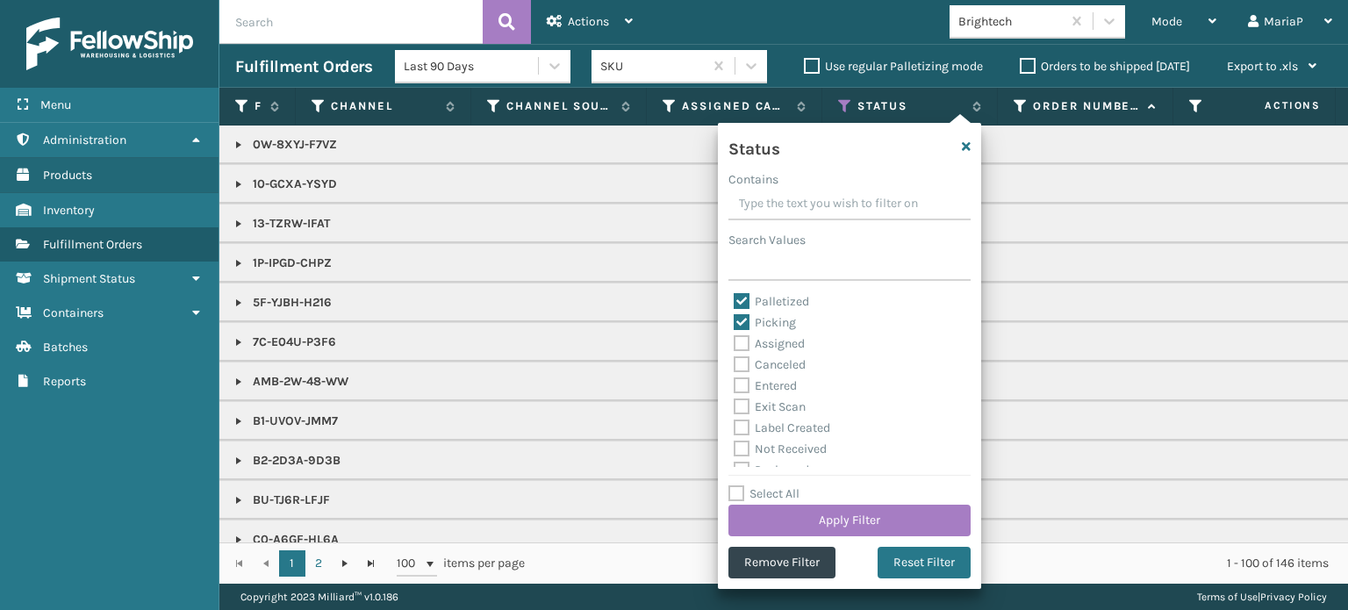
click at [744, 299] on label "Palletized" at bounding box center [771, 301] width 75 height 15
click at [734, 299] on input "Palletized" at bounding box center [734, 296] width 1 height 11
checkbox input "false"
click at [909, 526] on button "Apply Filter" at bounding box center [849, 521] width 242 height 32
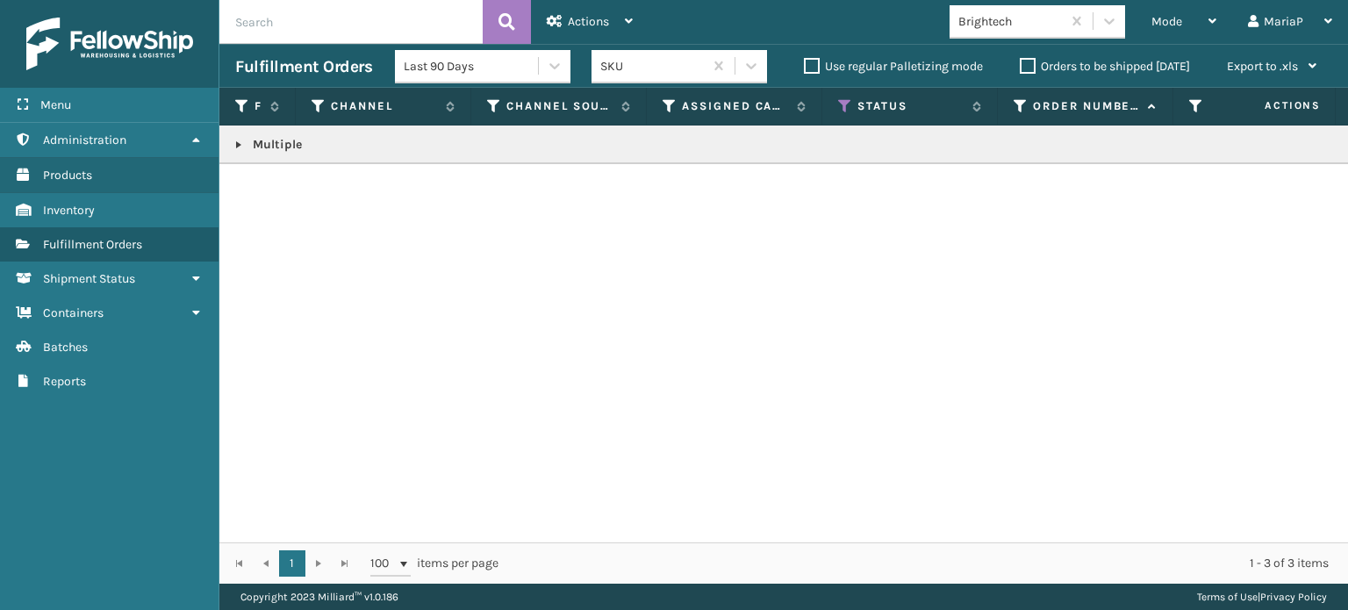
click at [238, 140] on link at bounding box center [239, 145] width 14 height 14
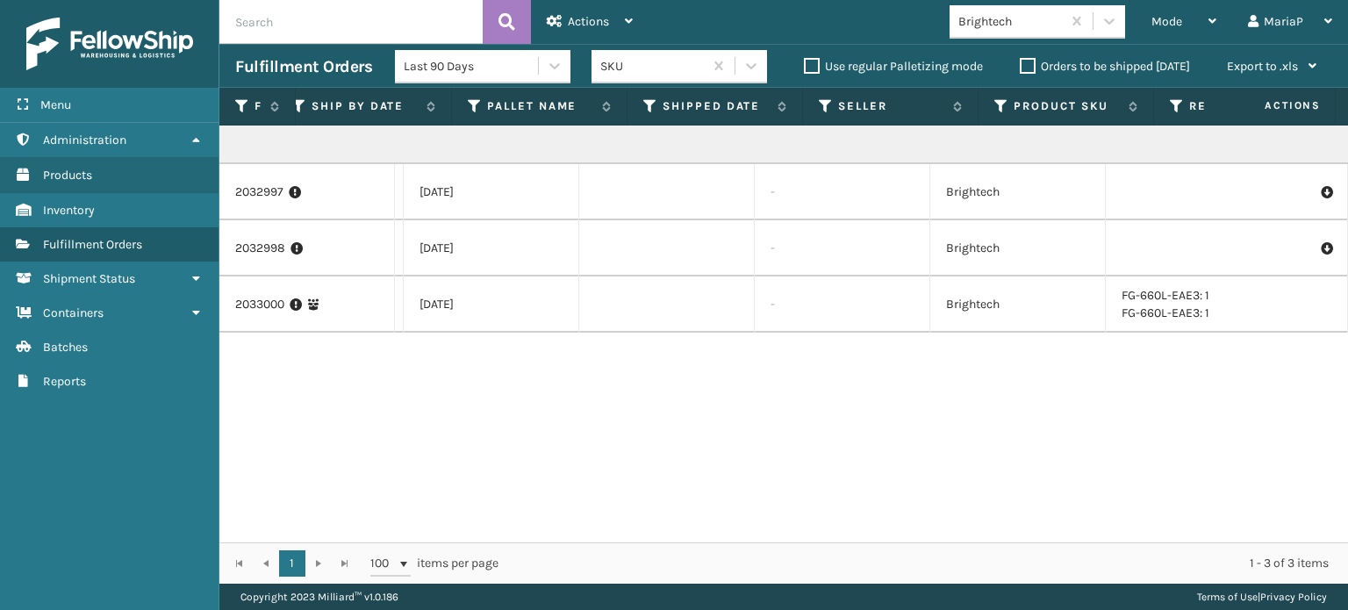
scroll to position [0, 2074]
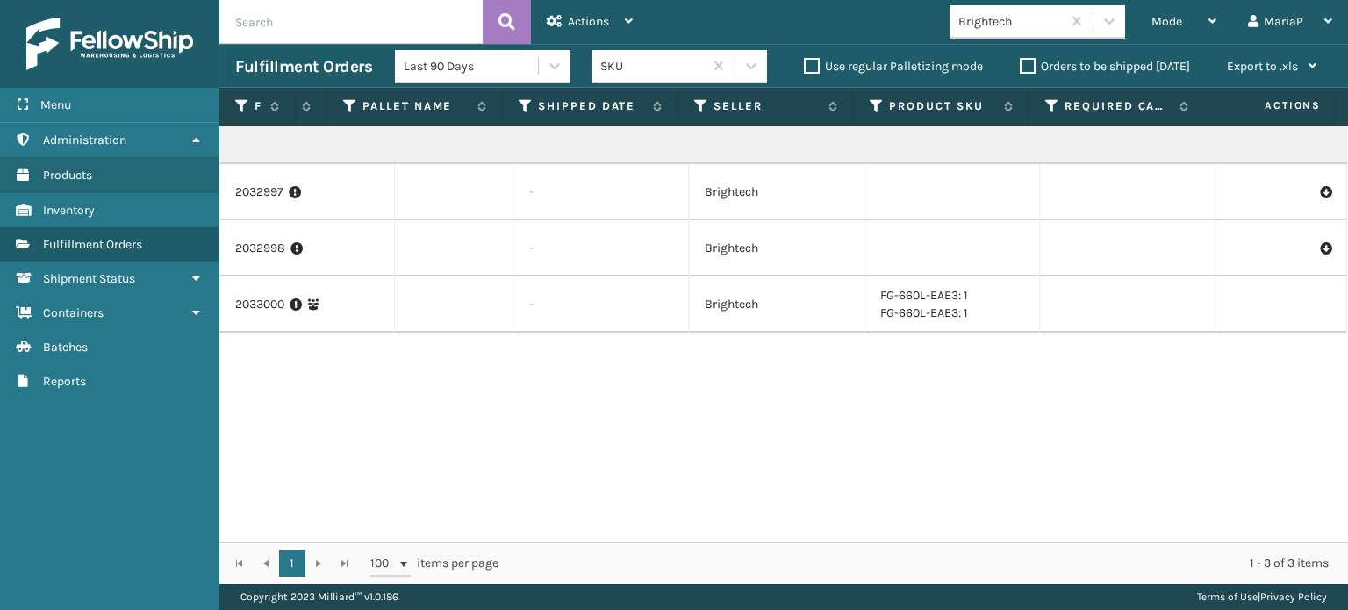
click at [881, 528] on div "Multiple 2032997 Brightech Shopify Mirakl Nordstrom FedEx Home Delivery Picking…" at bounding box center [783, 333] width 1128 height 417
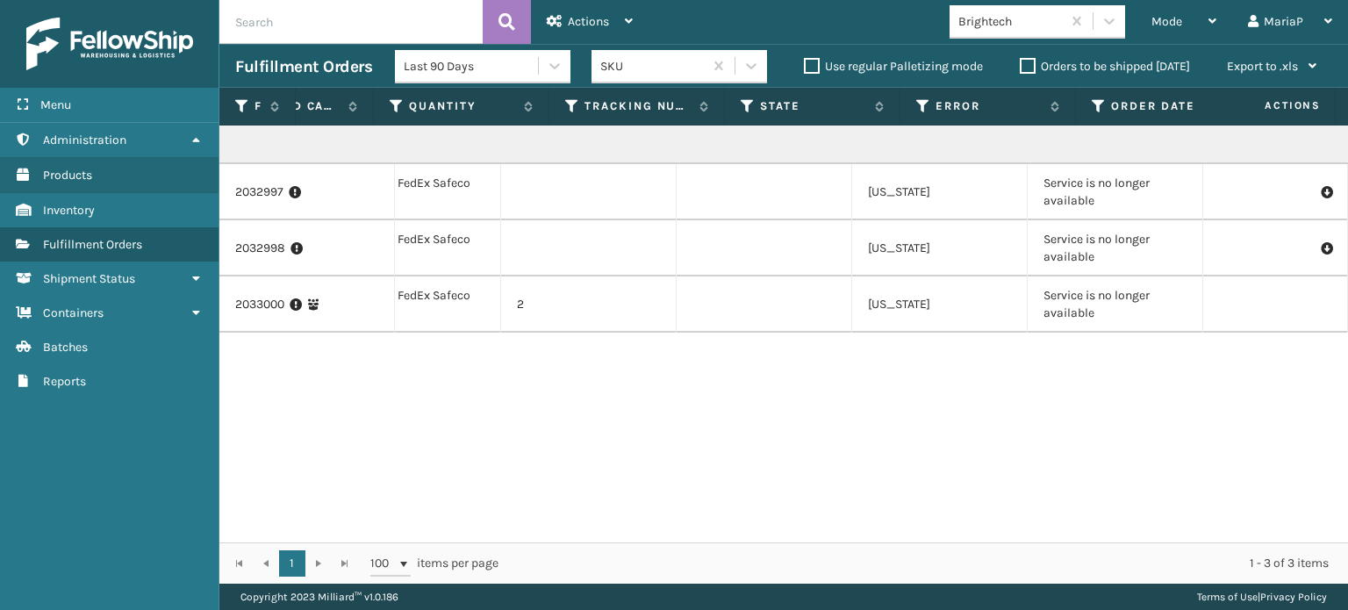
scroll to position [0, 1951]
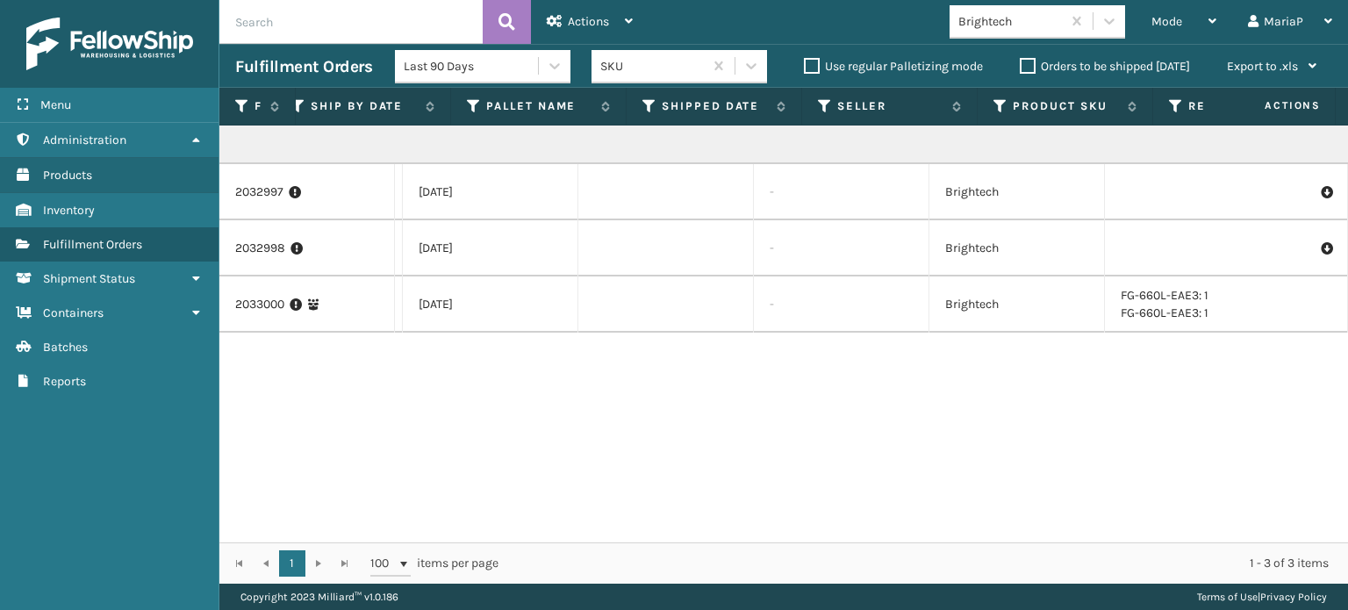
click at [1165, 542] on div "1 1 100 items per page 1 - 3 of 3 items" at bounding box center [783, 562] width 1128 height 41
click at [232, 313] on td "2033000" at bounding box center [307, 304] width 176 height 56
click at [237, 309] on link "2033000" at bounding box center [259, 305] width 49 height 18
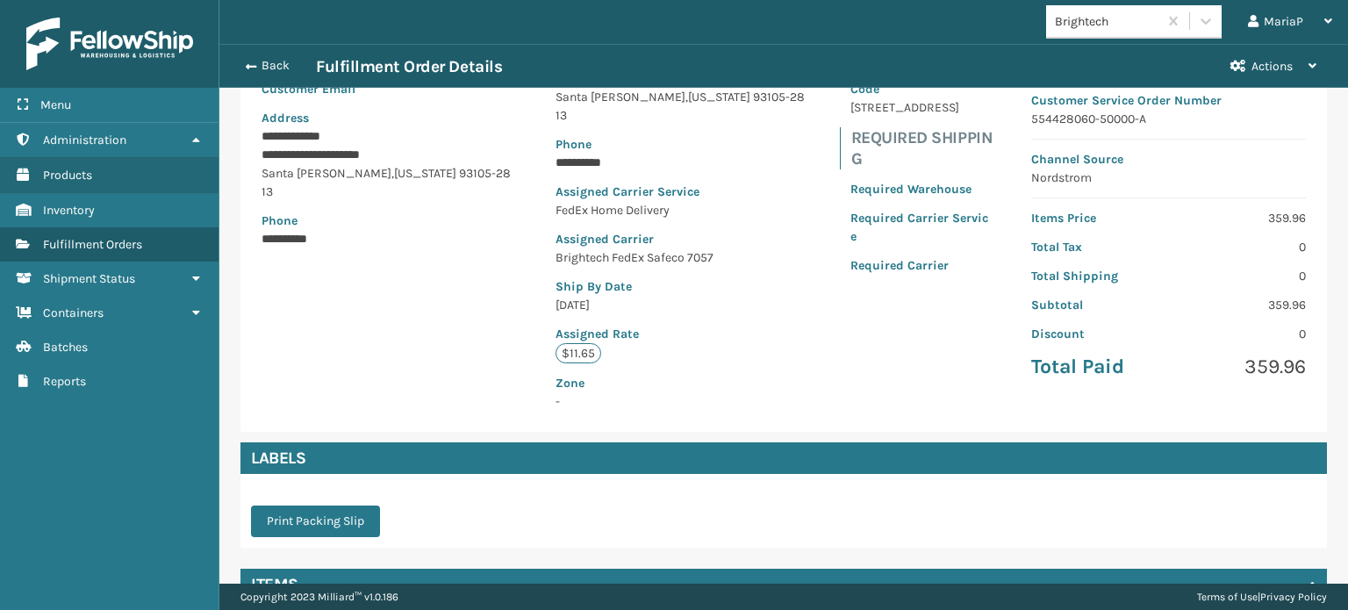
scroll to position [397, 0]
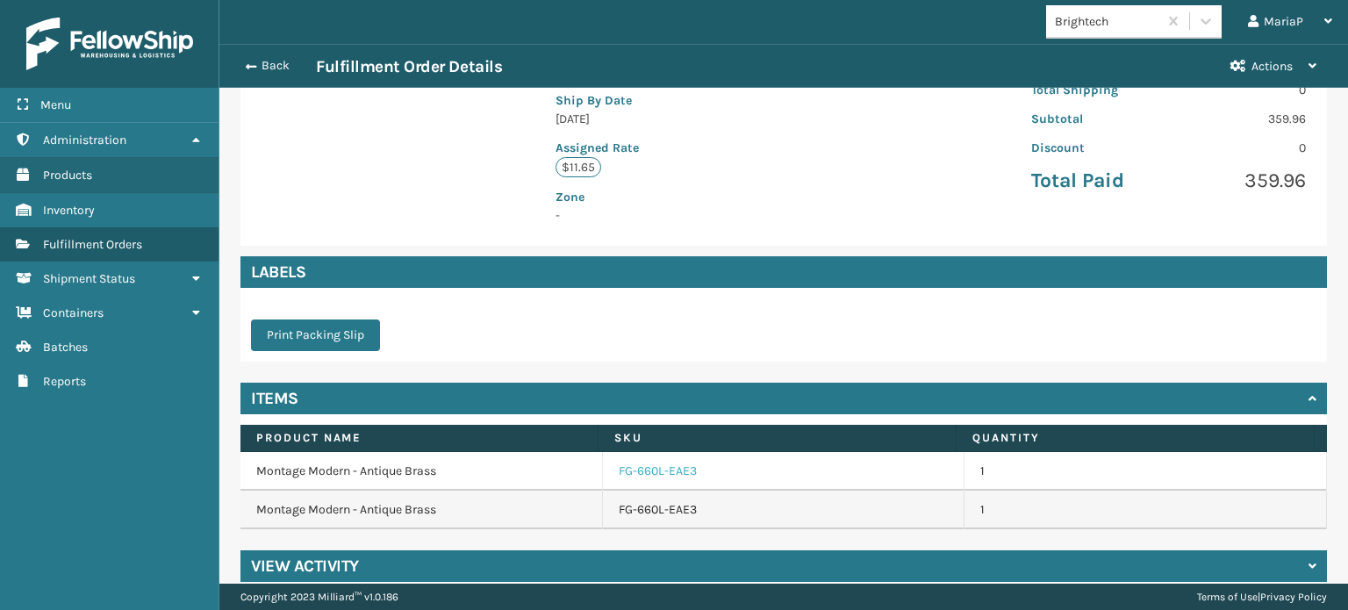
click at [660, 462] on link "FG-660L-EAE3" at bounding box center [658, 471] width 78 height 18
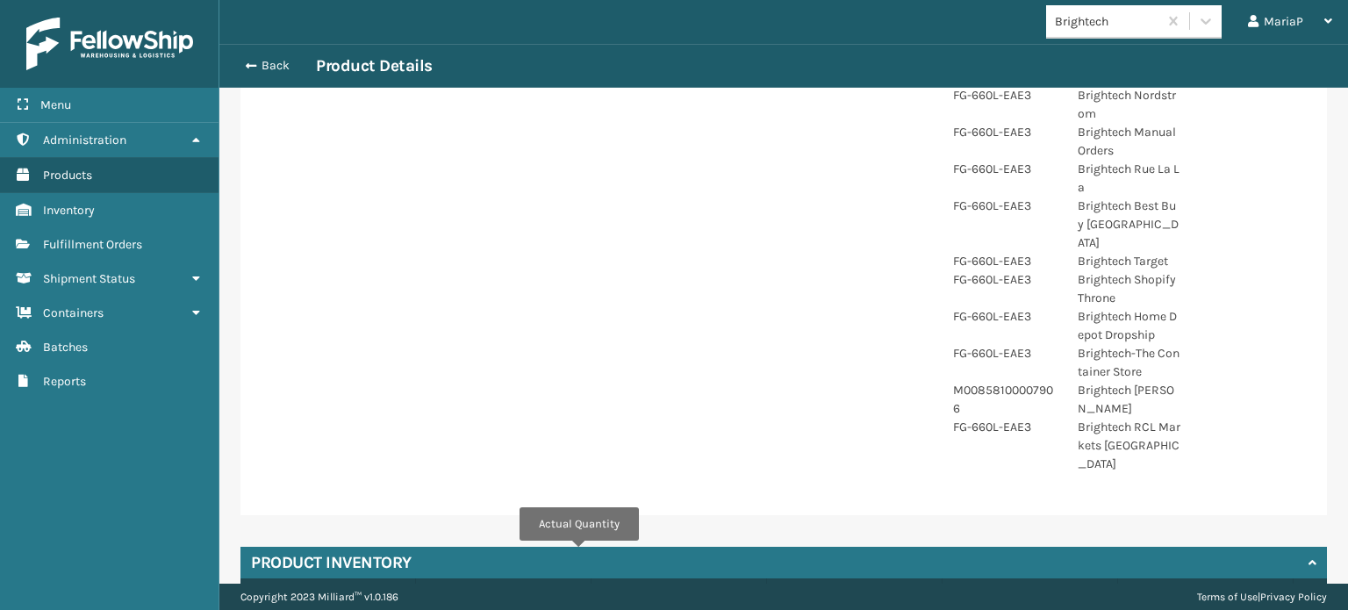
scroll to position [827, 0]
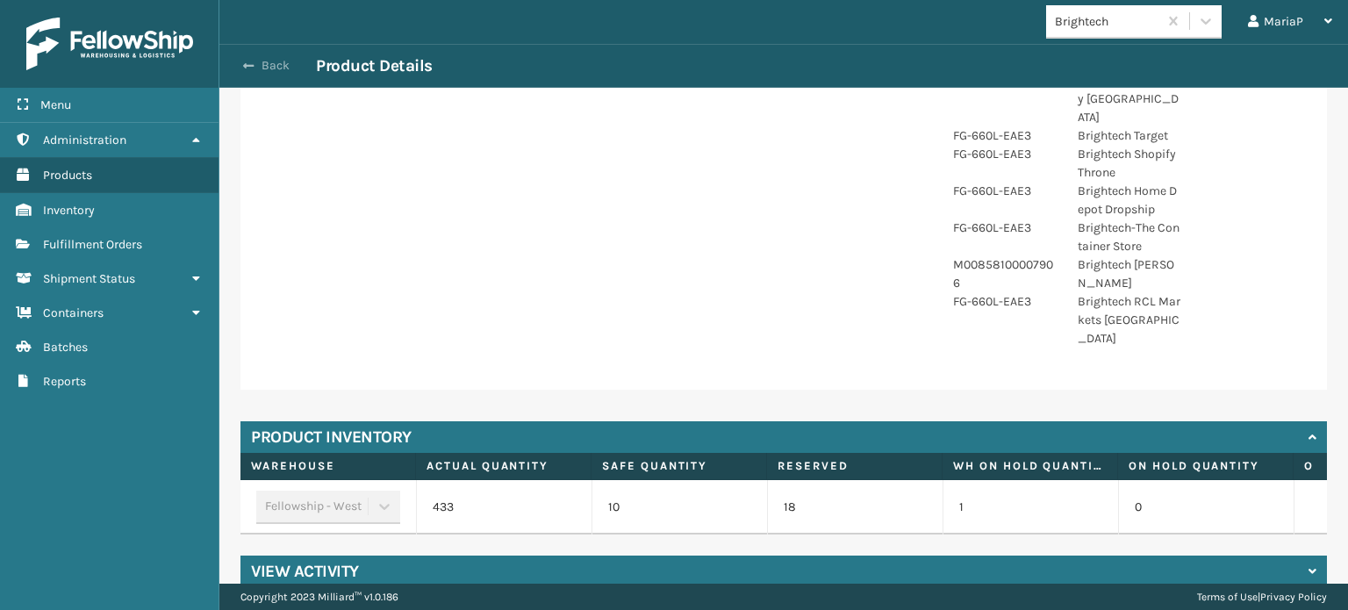
click at [252, 61] on span "button" at bounding box center [248, 66] width 11 height 12
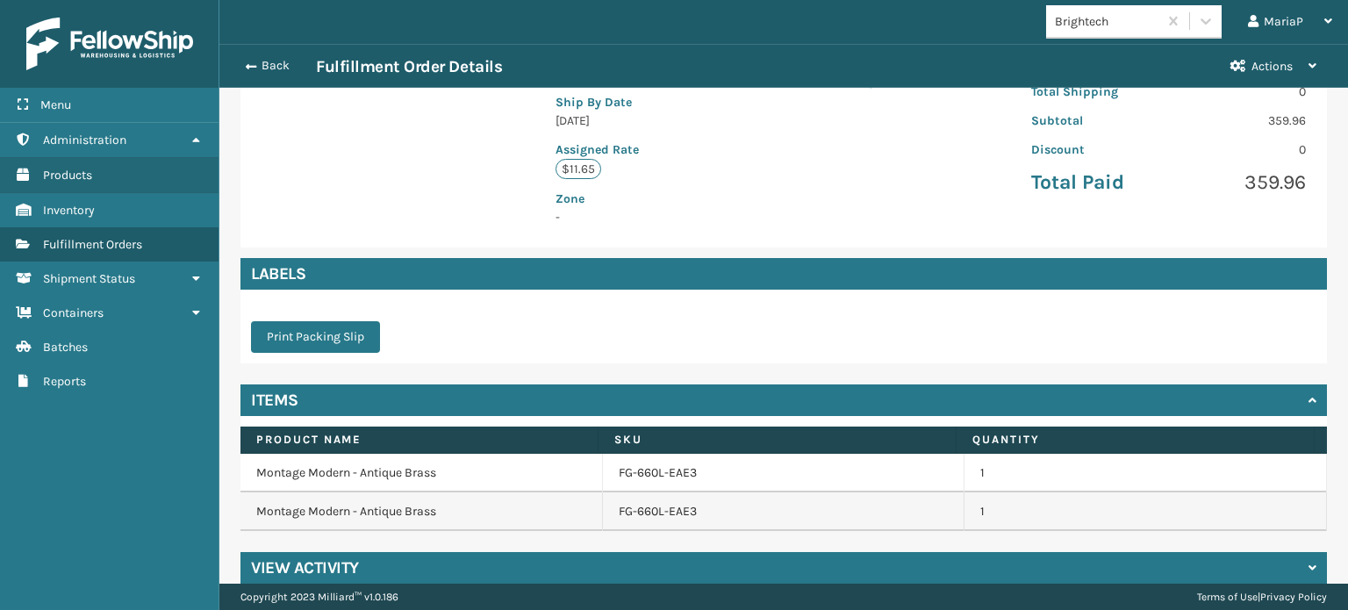
scroll to position [397, 0]
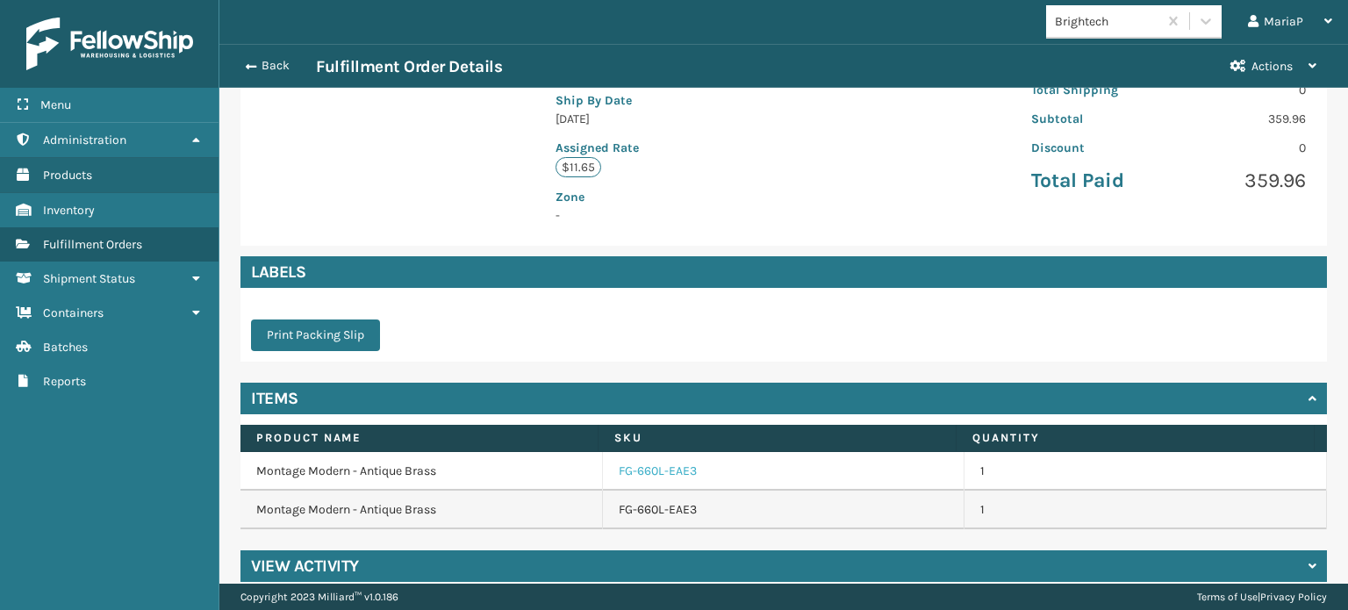
click at [664, 462] on link "FG-660L-EAE3" at bounding box center [658, 471] width 78 height 18
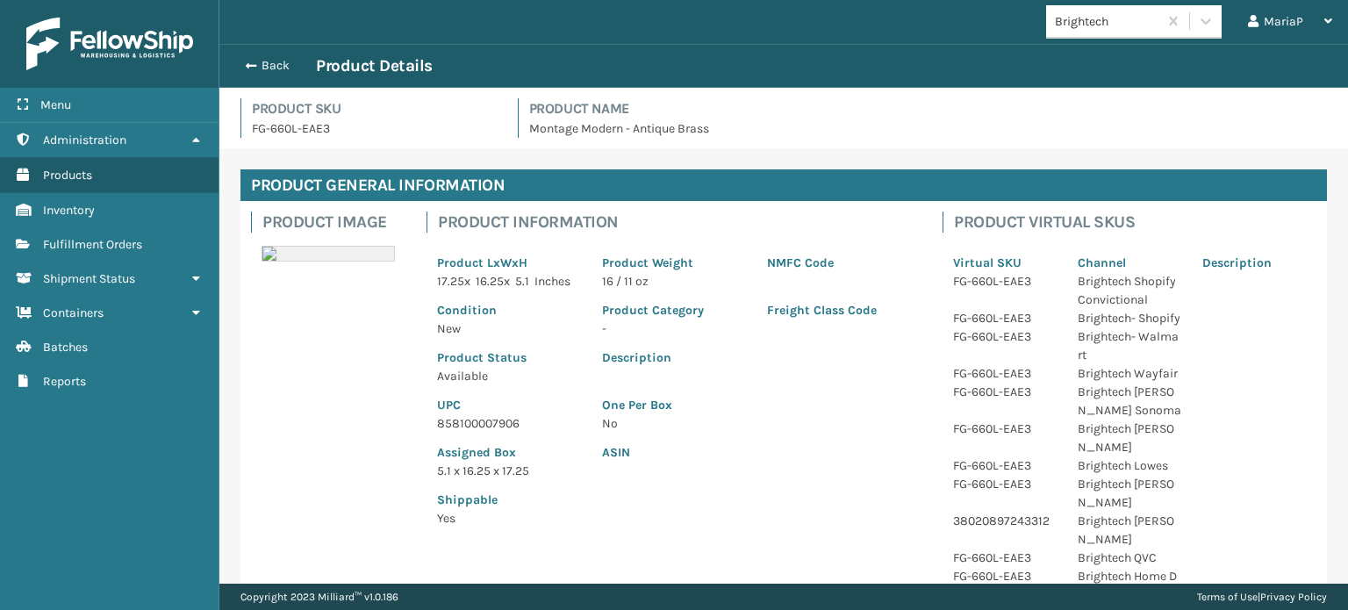
click at [488, 426] on p "858100007906" at bounding box center [509, 423] width 144 height 18
copy p "858100007906"
click at [249, 68] on span "button" at bounding box center [248, 66] width 11 height 12
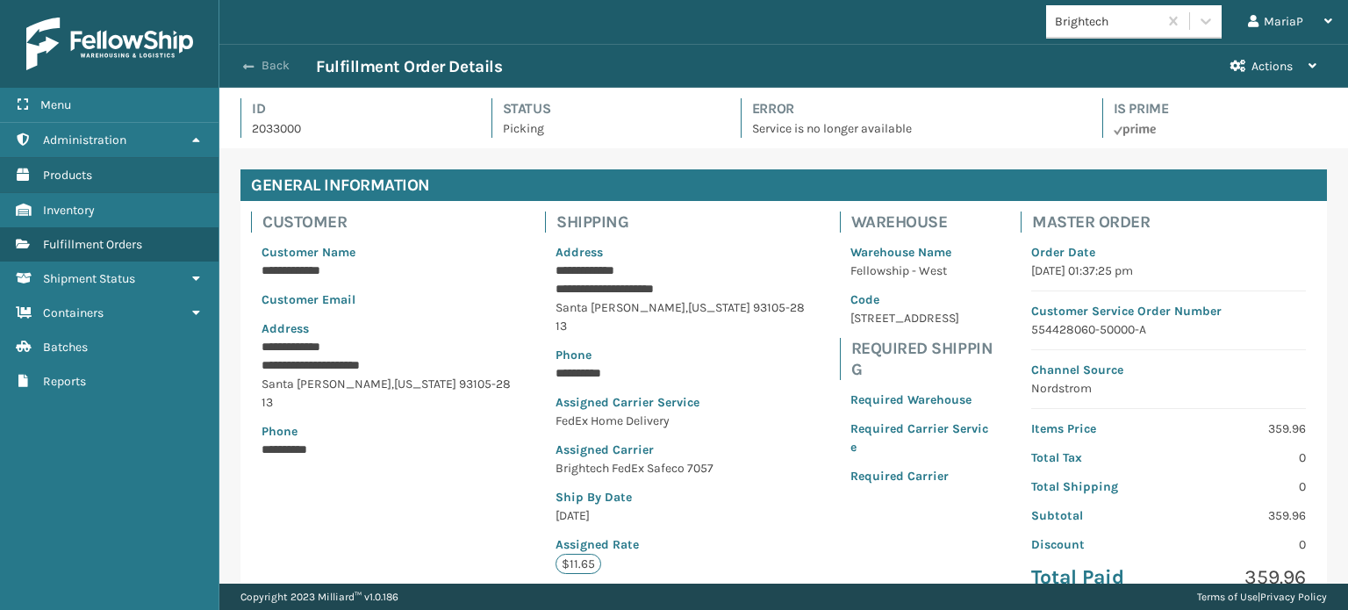
scroll to position [42, 1128]
click at [248, 66] on span "button" at bounding box center [248, 67] width 11 height 12
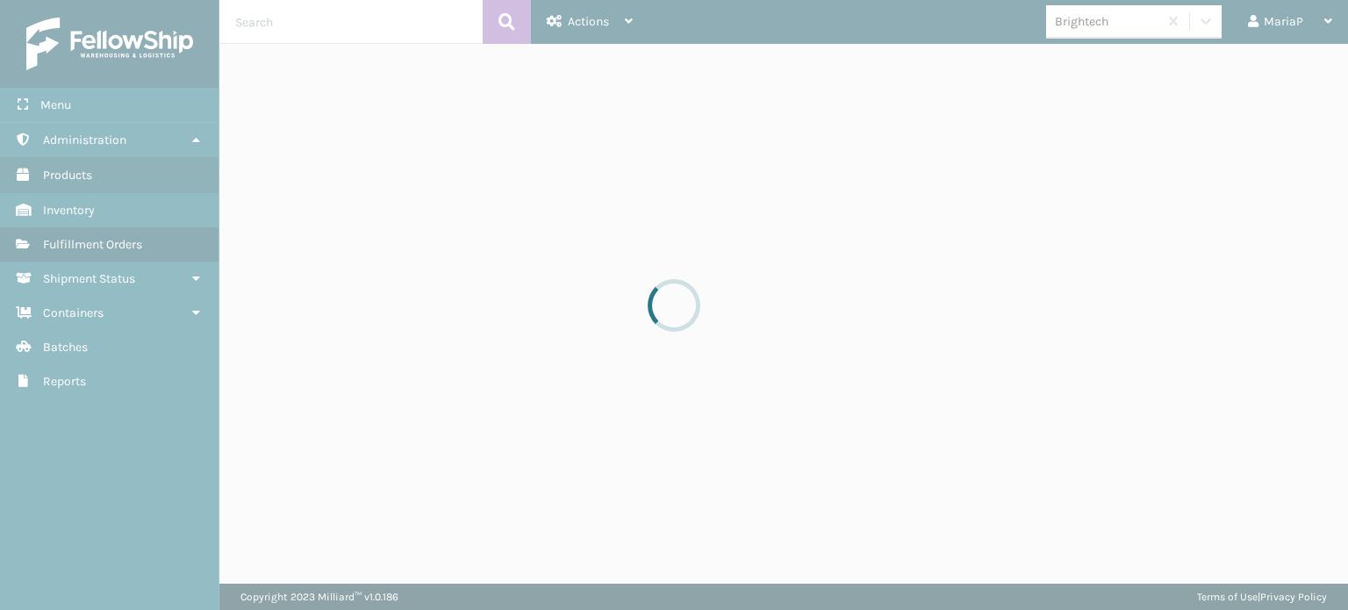
click at [247, 66] on div at bounding box center [674, 305] width 1348 height 610
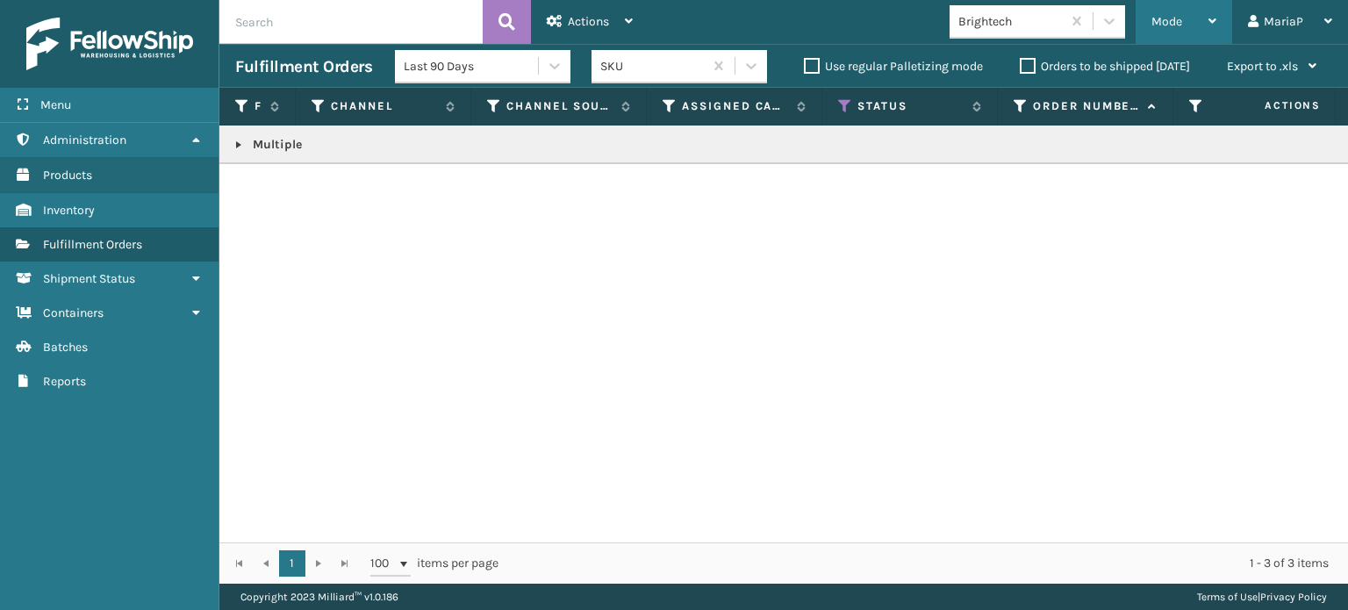
click at [1182, 22] on span "Mode" at bounding box center [1166, 21] width 31 height 15
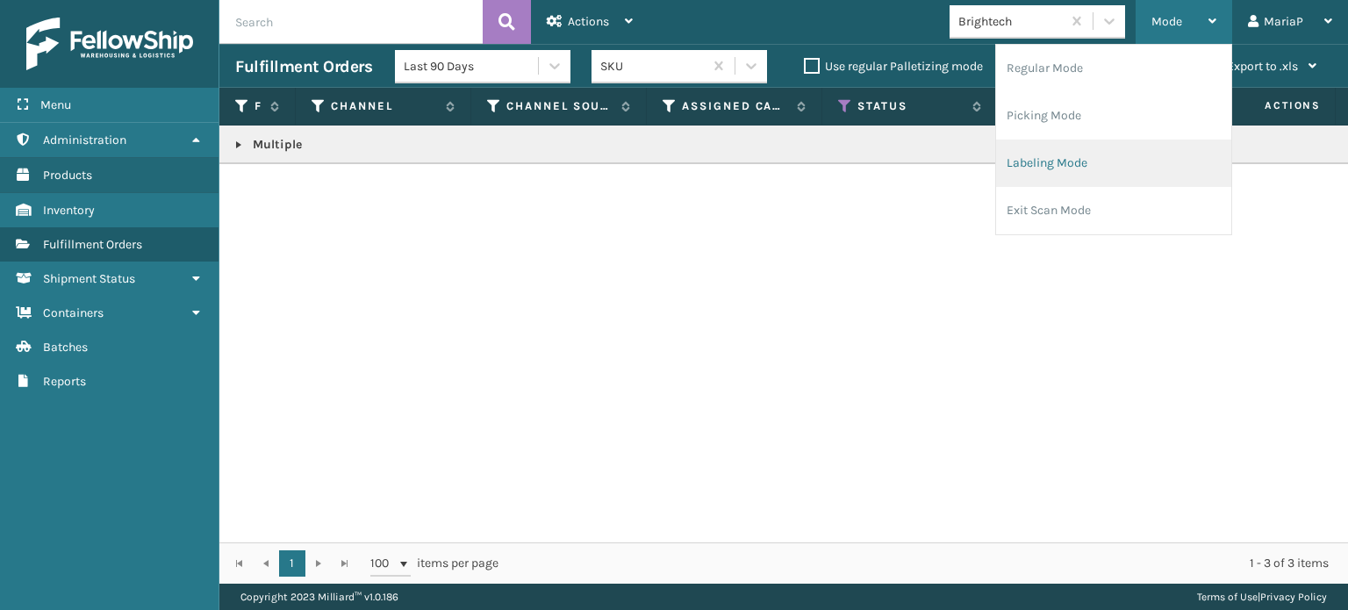
click at [1135, 168] on li "Labeling Mode" at bounding box center [1113, 163] width 235 height 47
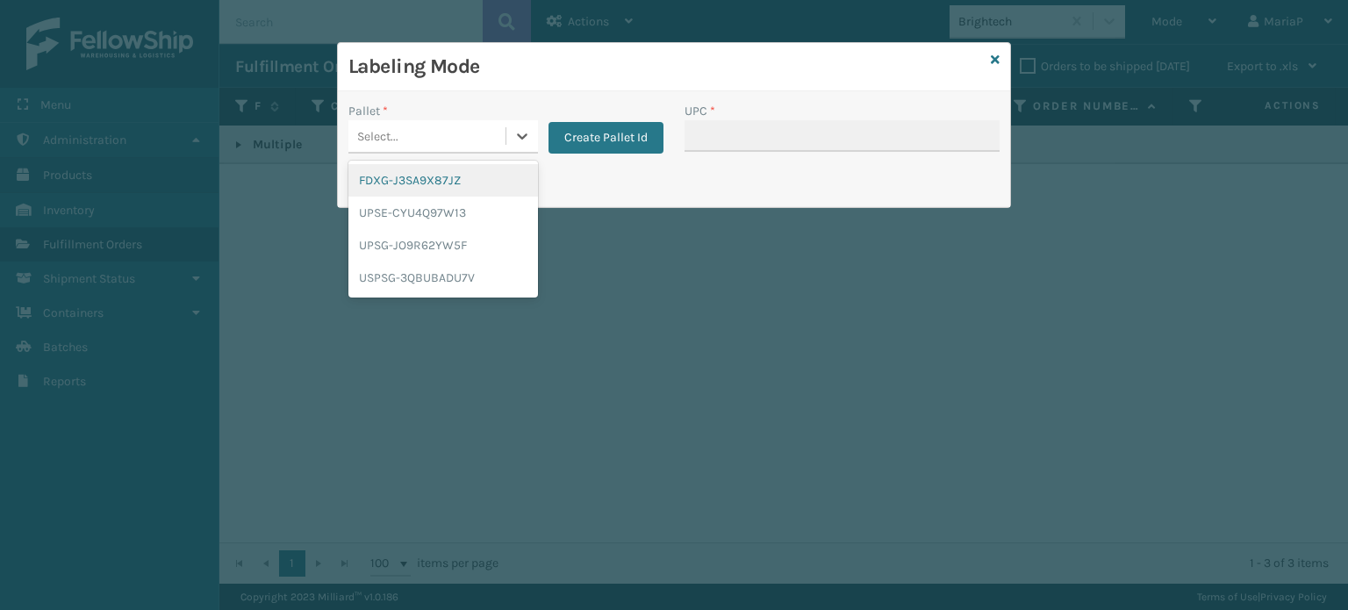
click at [450, 132] on div "Select..." at bounding box center [426, 136] width 157 height 29
drag, startPoint x: 442, startPoint y: 176, endPoint x: 675, endPoint y: 134, distance: 236.2
click at [443, 175] on div "FDXG-J3SA9X87JZ" at bounding box center [443, 180] width 190 height 32
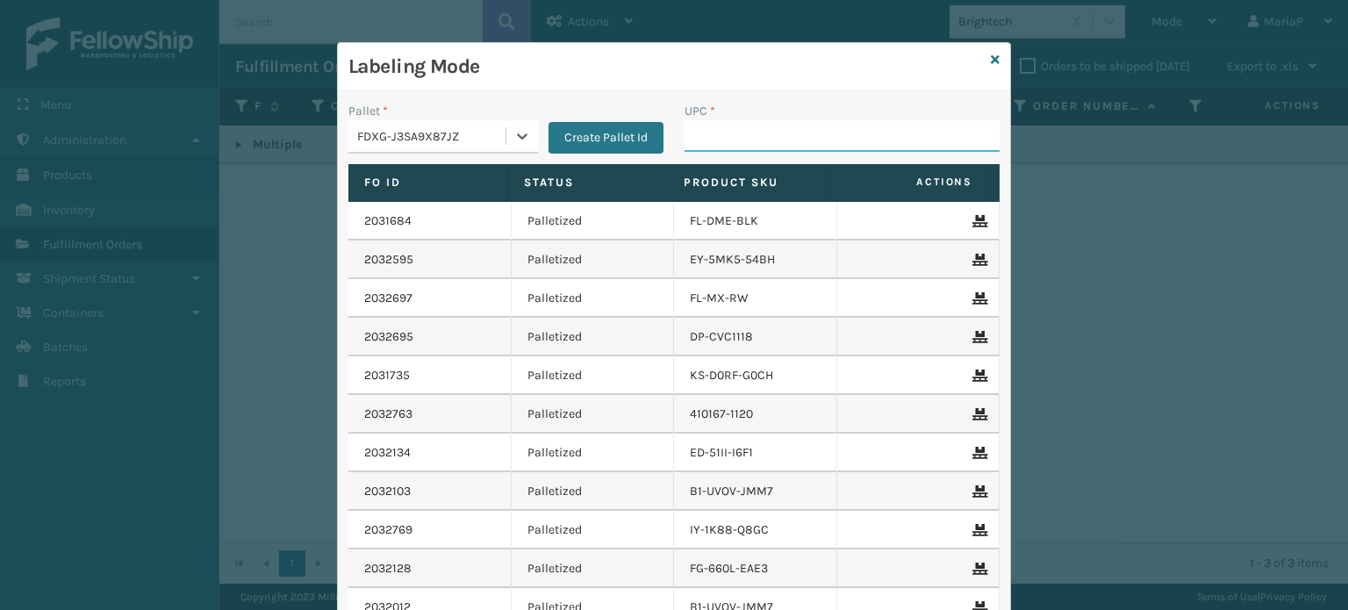
click at [727, 136] on input "UPC *" at bounding box center [841, 136] width 315 height 32
paste input "858100007906"
type input "858100007906"
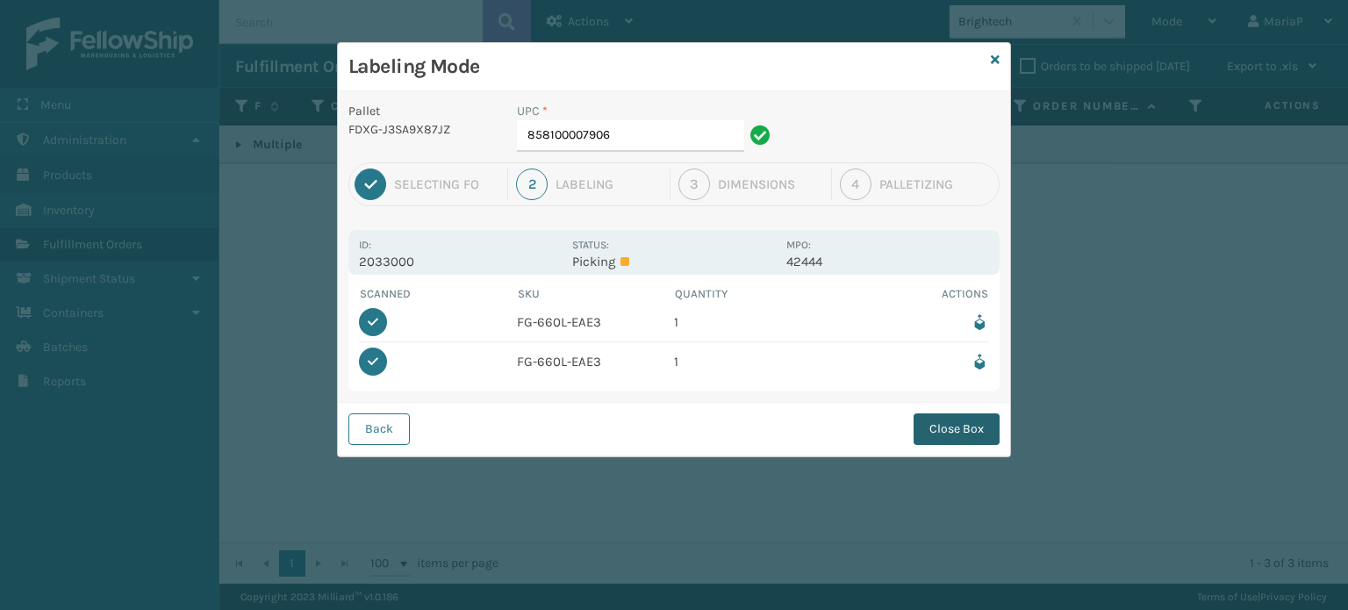
click at [944, 419] on button "Close Box" at bounding box center [956, 429] width 86 height 32
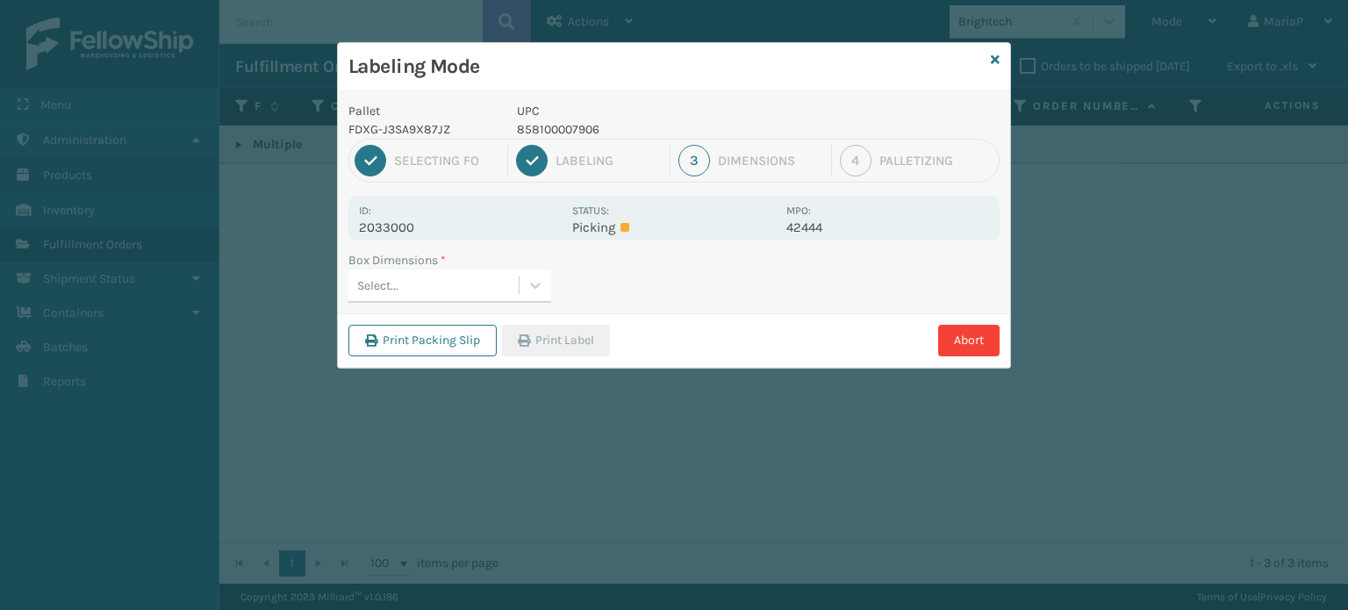
click at [410, 286] on div "Select..." at bounding box center [433, 285] width 170 height 29
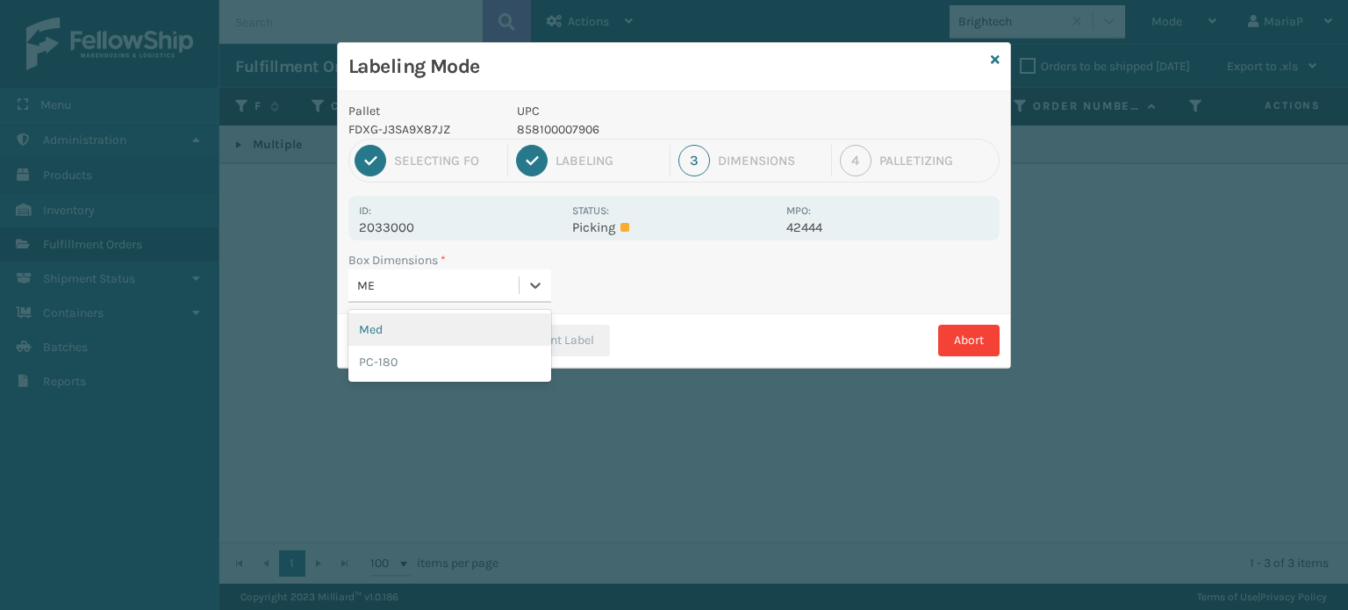
type input "MED"
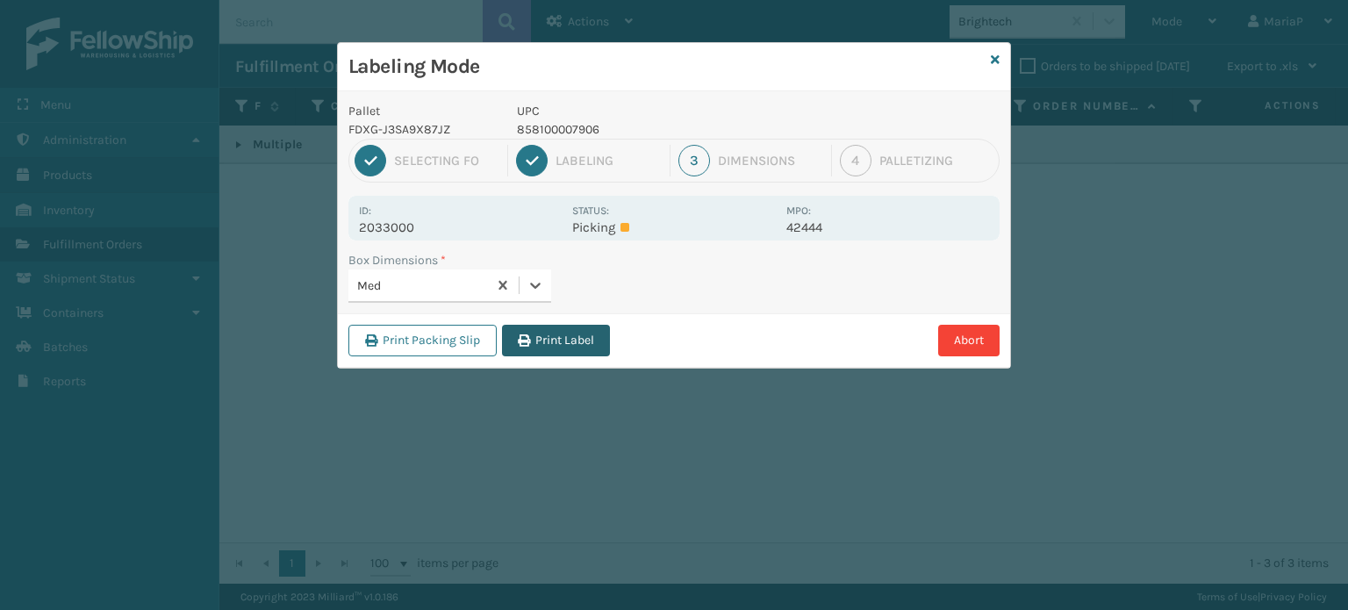
click at [555, 336] on button "Print Label" at bounding box center [556, 341] width 108 height 32
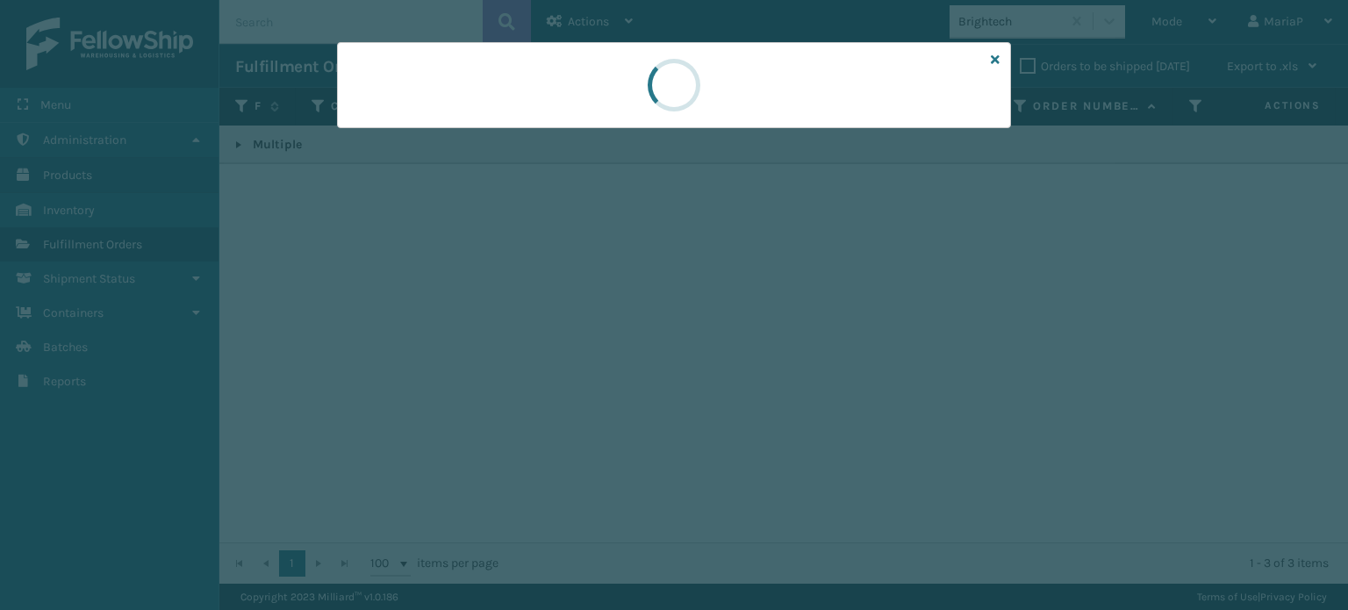
click at [555, 336] on div at bounding box center [674, 305] width 1348 height 610
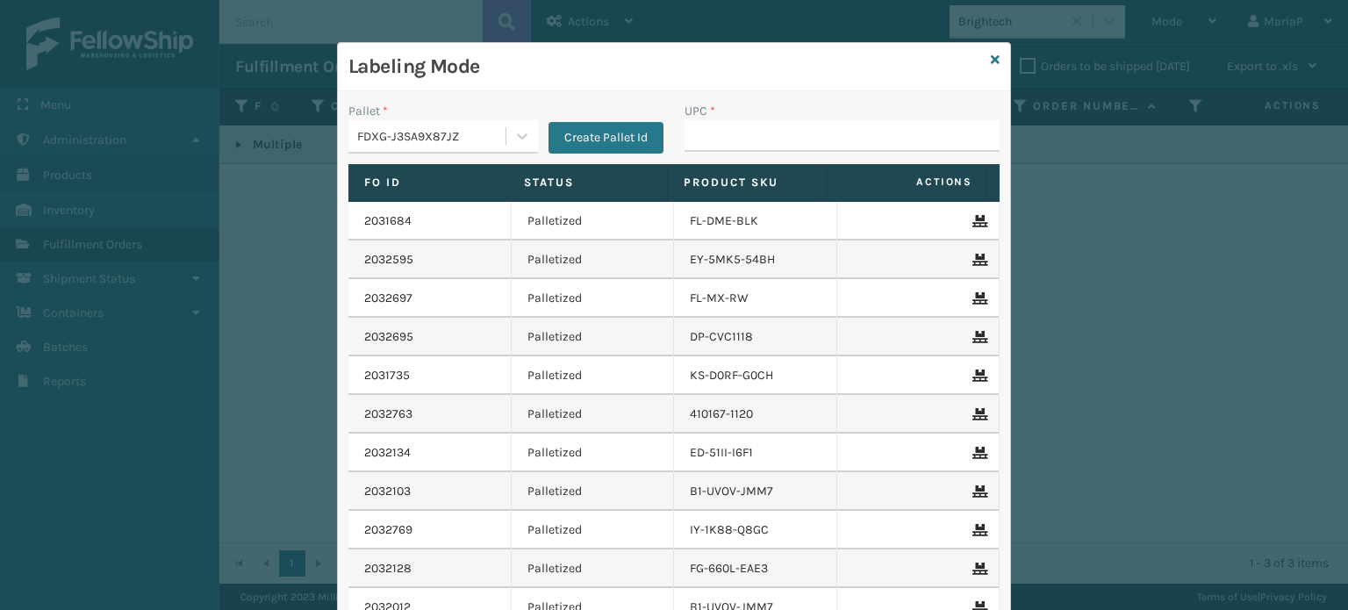
click at [1001, 56] on div "Labeling Mode" at bounding box center [674, 67] width 672 height 48
click at [969, 55] on h3 "Labeling Mode" at bounding box center [665, 67] width 635 height 26
click at [991, 55] on icon at bounding box center [995, 60] width 9 height 12
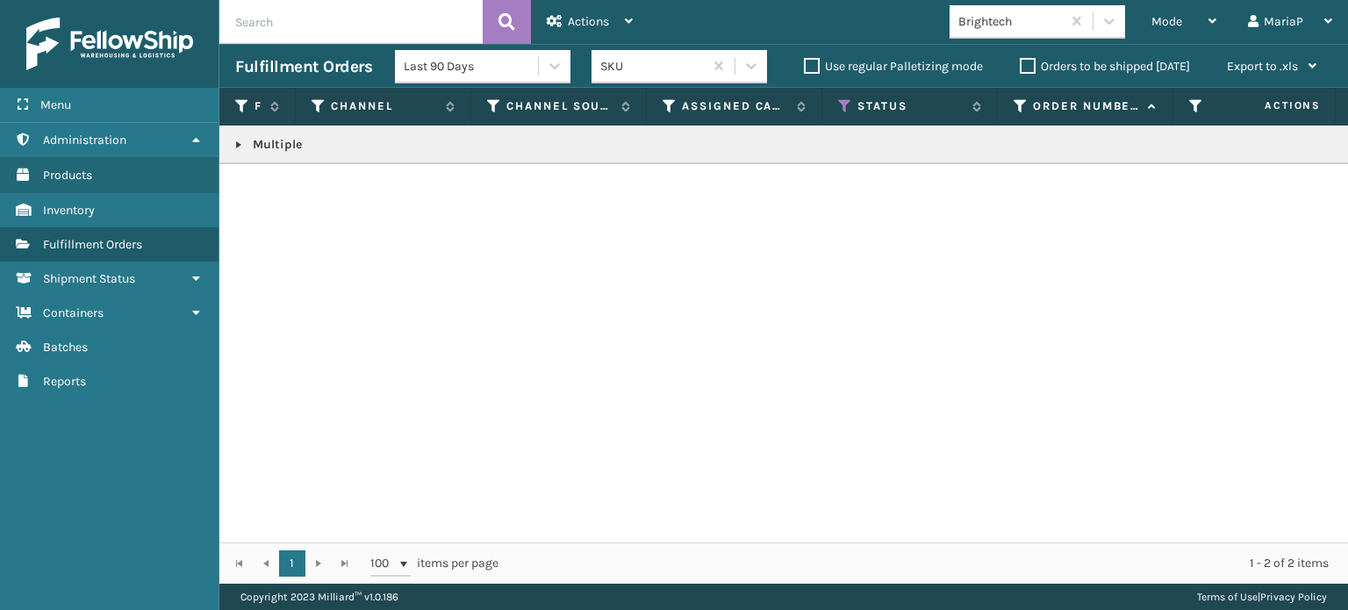
click at [232, 142] on link at bounding box center [239, 145] width 14 height 14
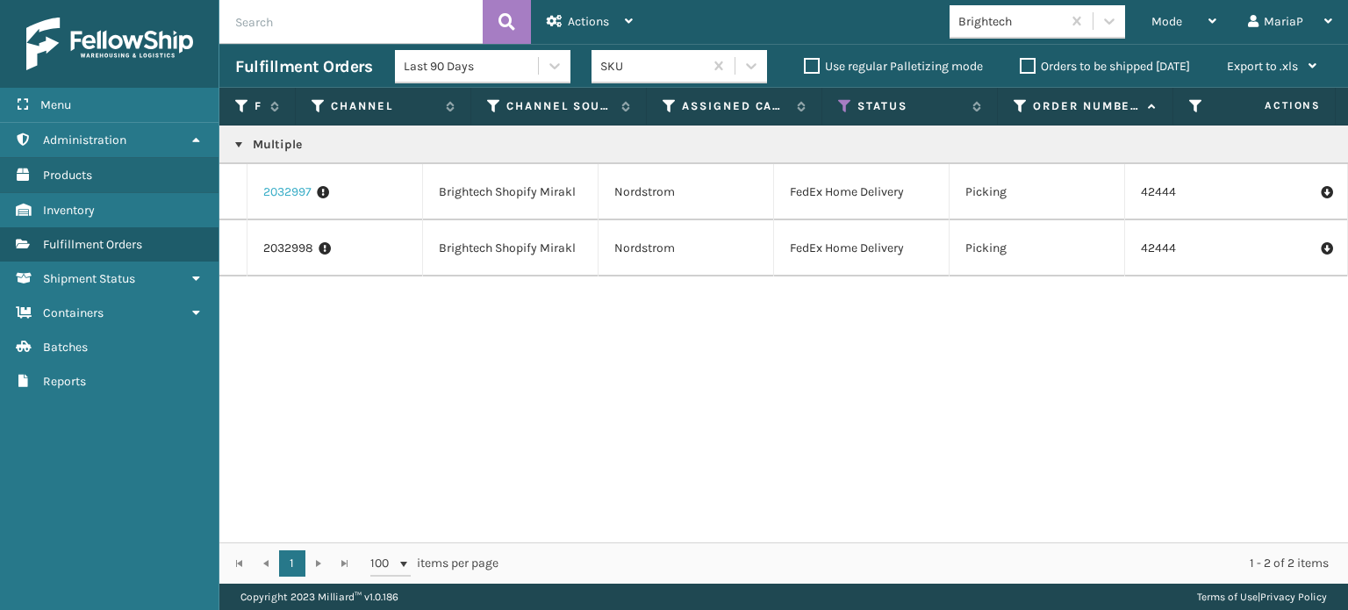
click at [295, 195] on link "2032997" at bounding box center [287, 192] width 48 height 18
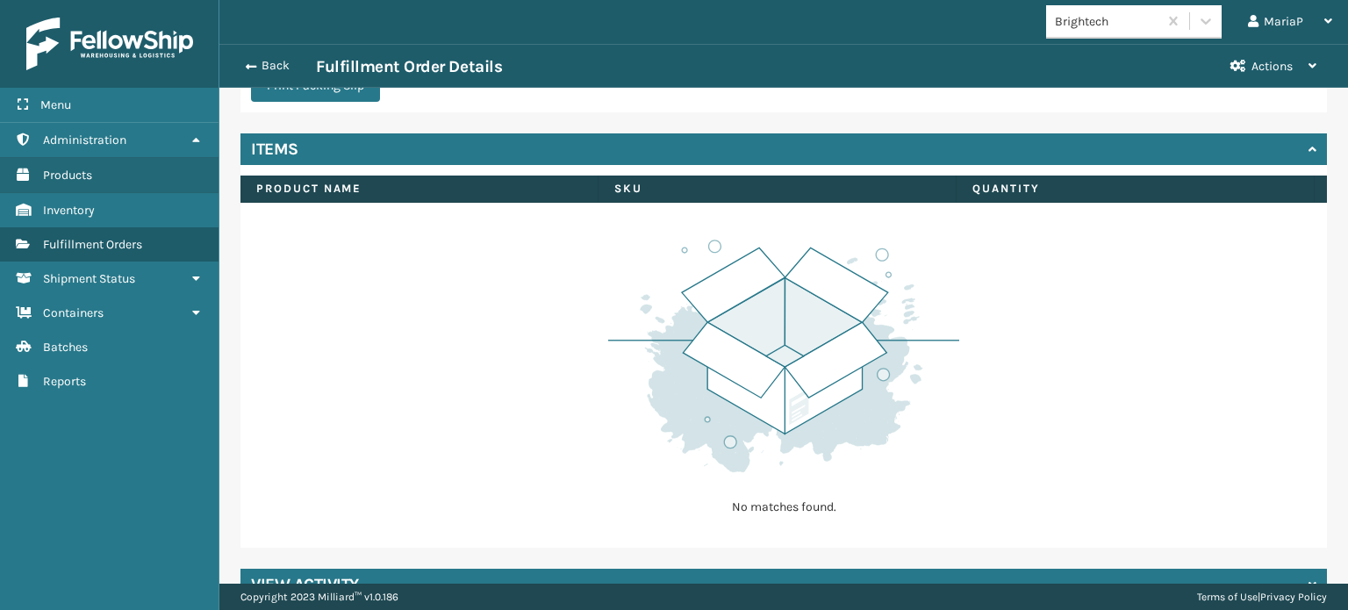
scroll to position [663, 0]
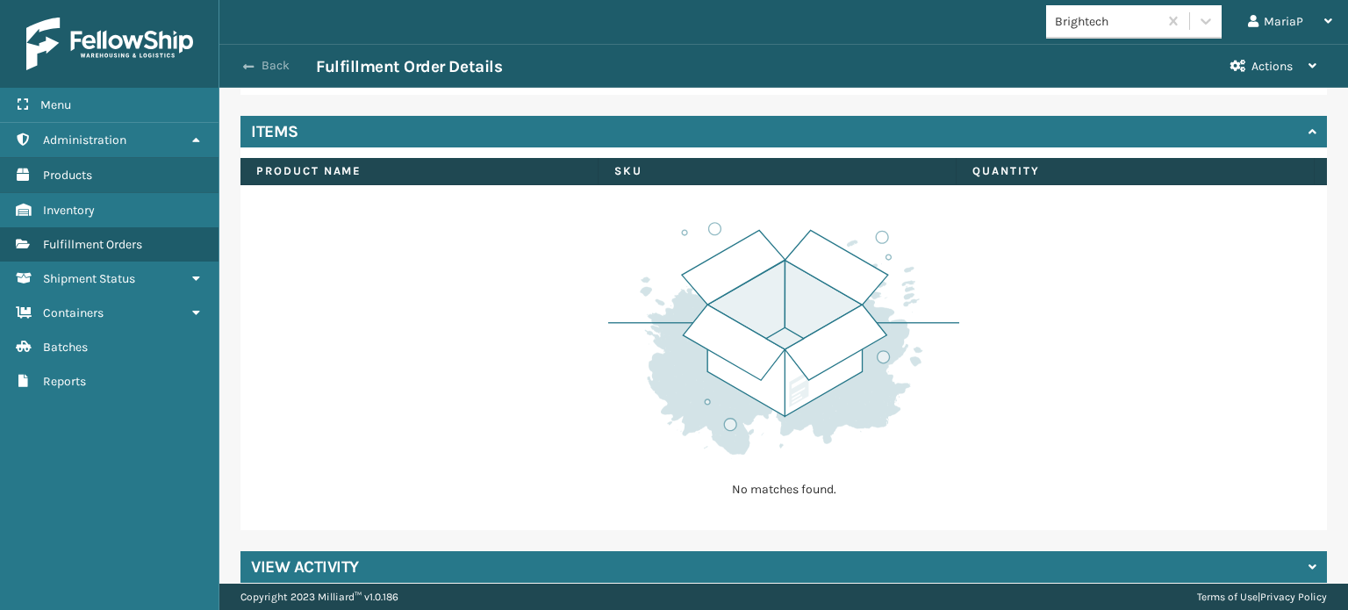
click at [249, 61] on span "button" at bounding box center [248, 67] width 11 height 12
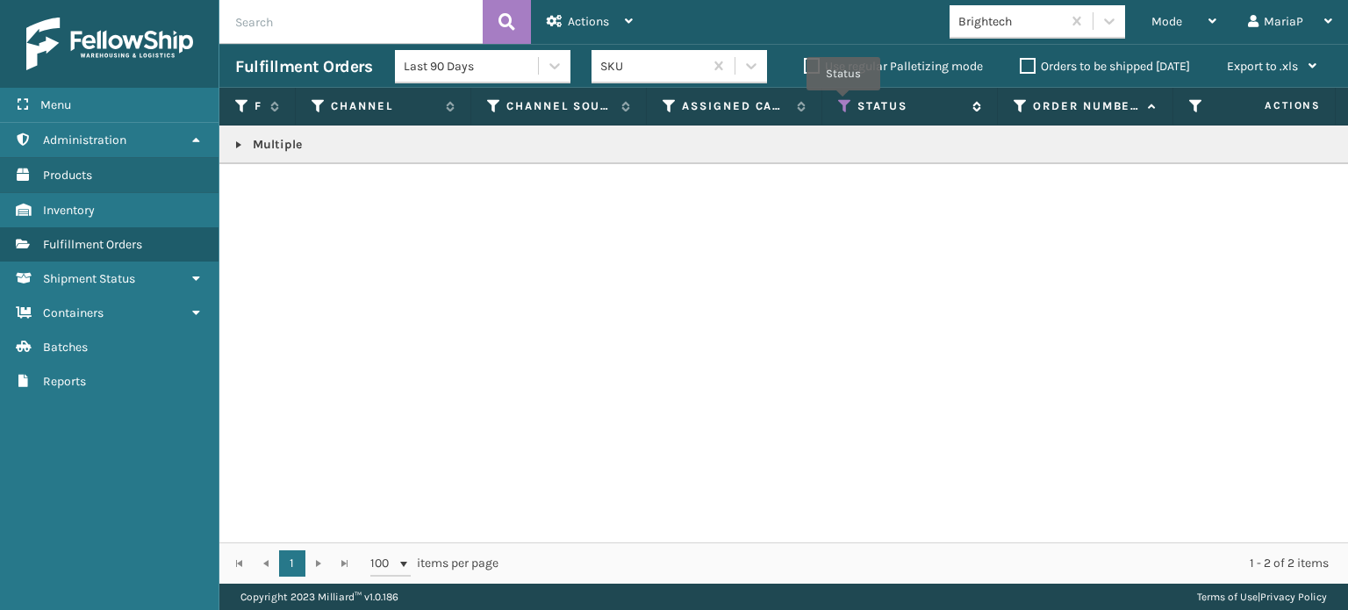
click at [844, 102] on icon at bounding box center [845, 106] width 14 height 16
drag, startPoint x: 1194, startPoint y: 392, endPoint x: 1197, endPoint y: 284, distance: 108.0
click at [1195, 392] on div "Multiple" at bounding box center [783, 333] width 1128 height 417
click at [1157, 30] on div "Mode" at bounding box center [1183, 22] width 65 height 44
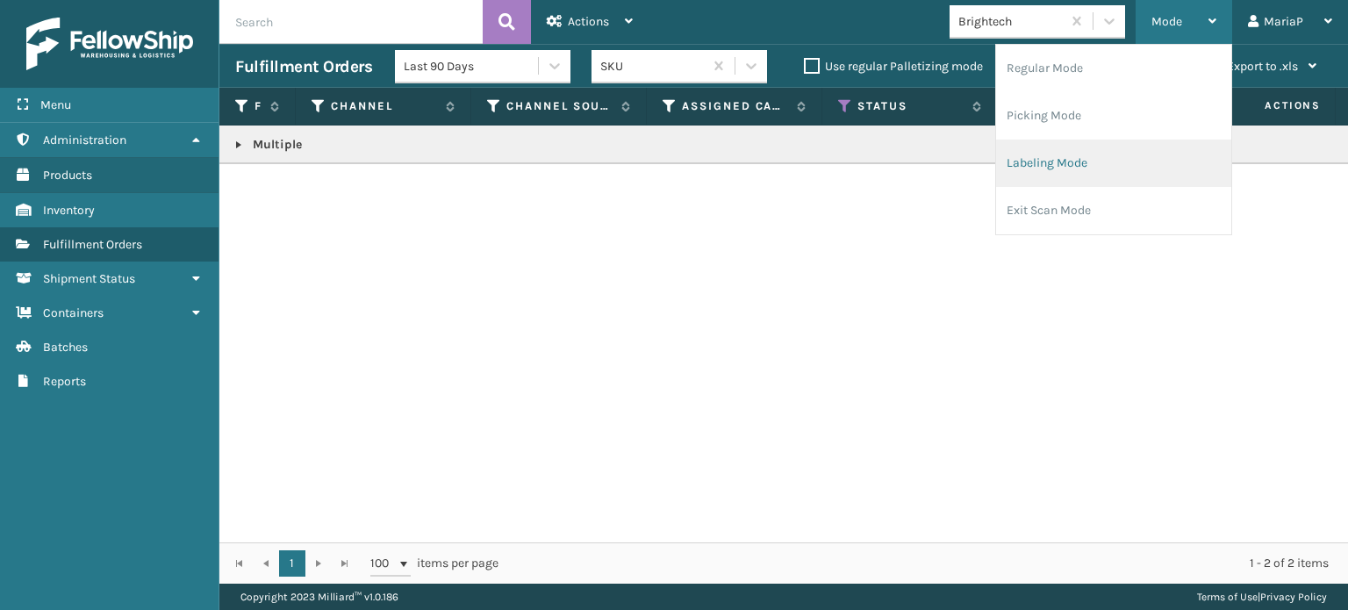
click at [1136, 164] on li "Labeling Mode" at bounding box center [1113, 163] width 235 height 47
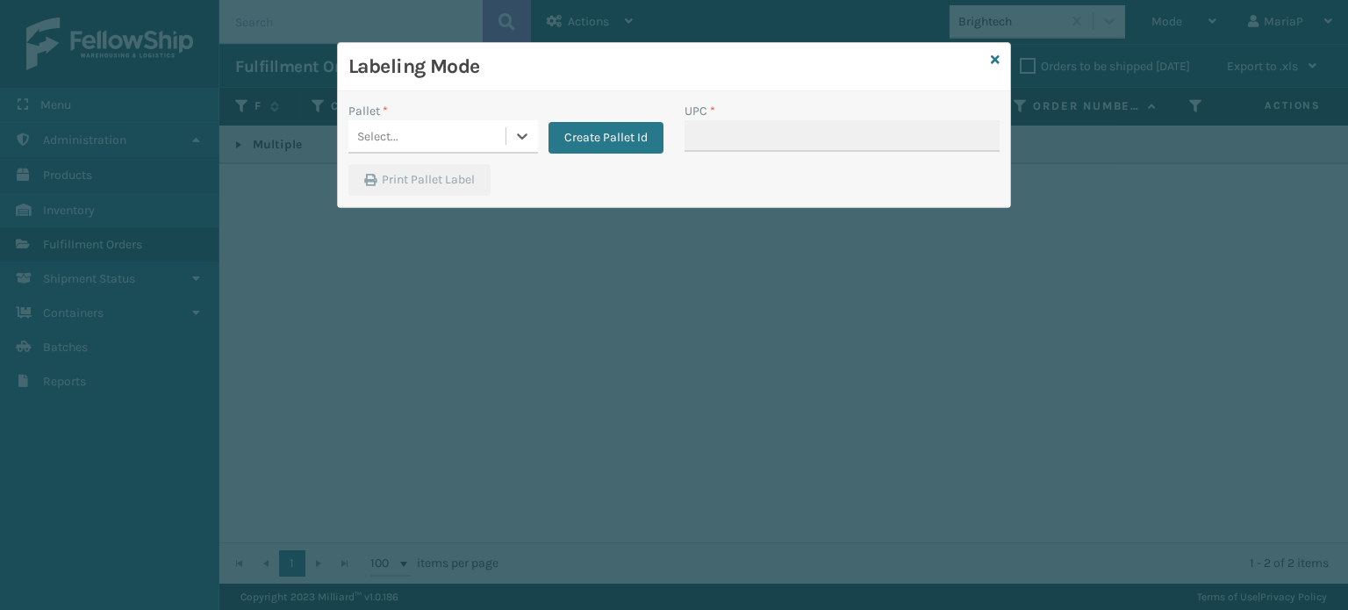
click at [502, 136] on div "Select..." at bounding box center [426, 136] width 157 height 29
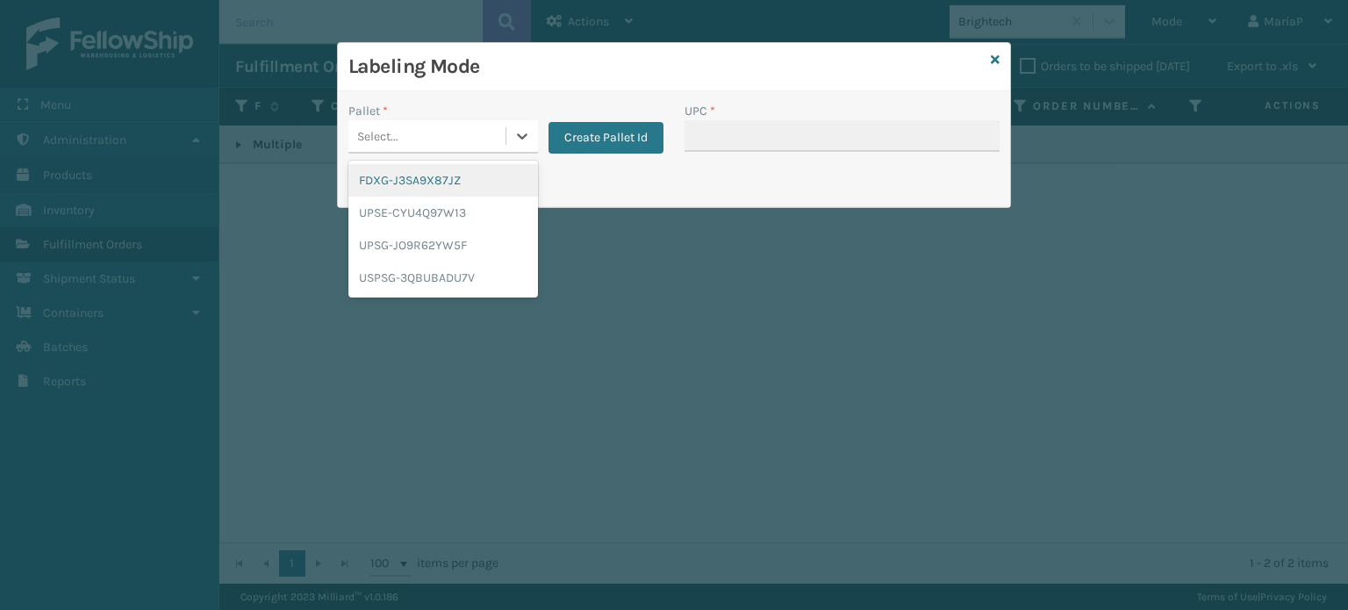
click at [459, 179] on div "FDXG-J3SA9X87JZ" at bounding box center [443, 180] width 190 height 32
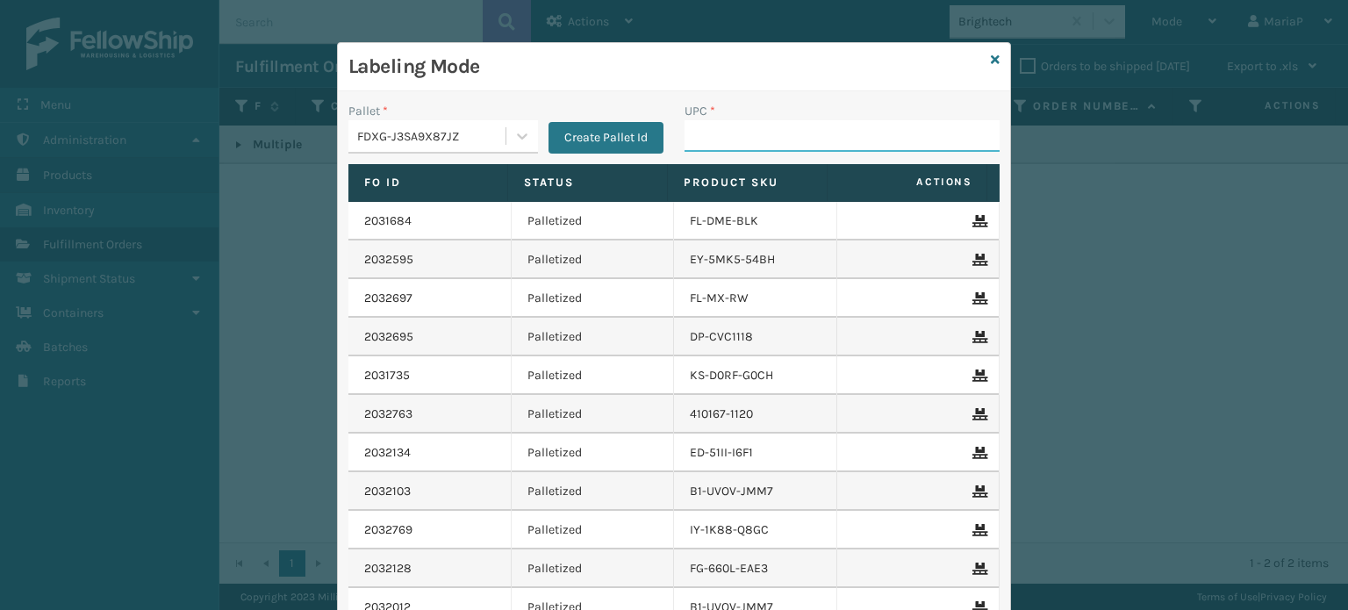
click at [694, 134] on input "UPC *" at bounding box center [841, 136] width 315 height 32
paste input "858100007906"
type input "858100007906"
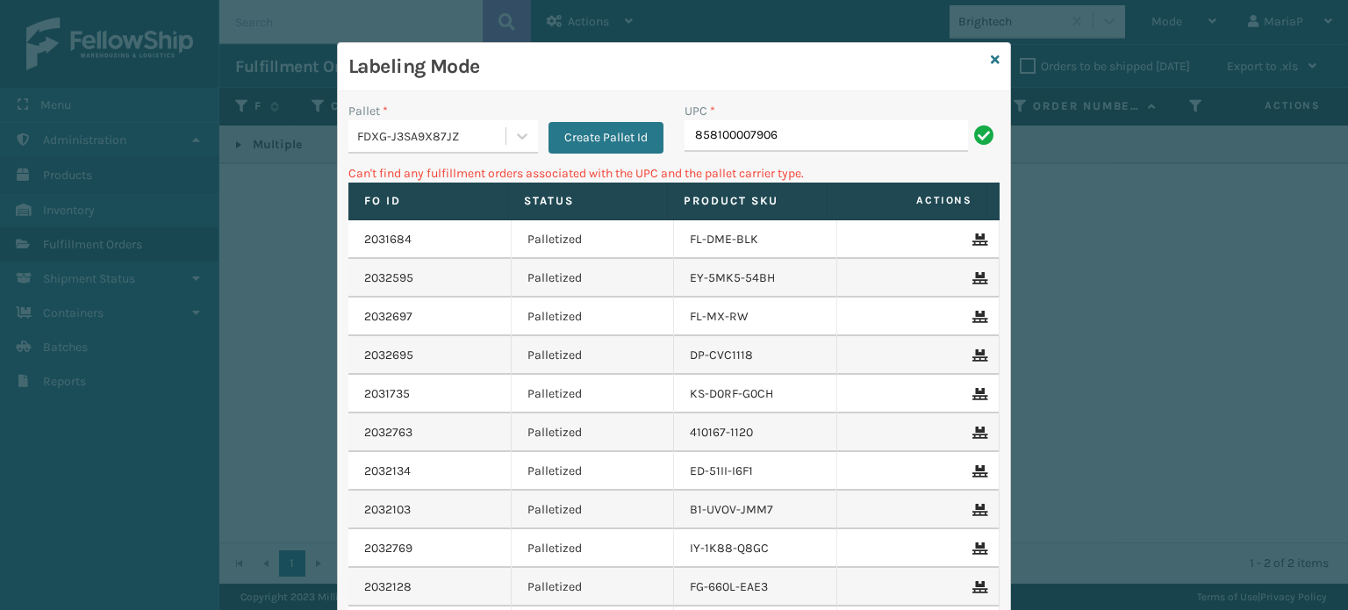
click at [469, 137] on div "FDXG-J3SA9X87JZ" at bounding box center [432, 136] width 150 height 18
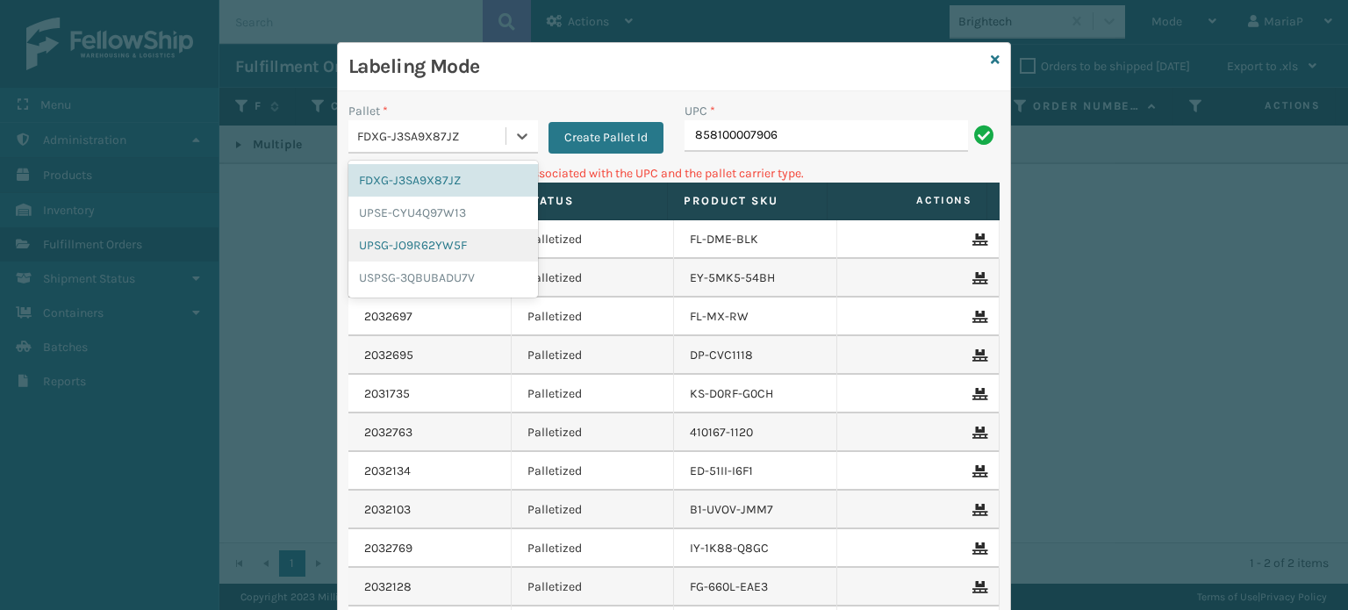
click at [430, 247] on div "UPSG-JO9R62YW5F" at bounding box center [443, 245] width 190 height 32
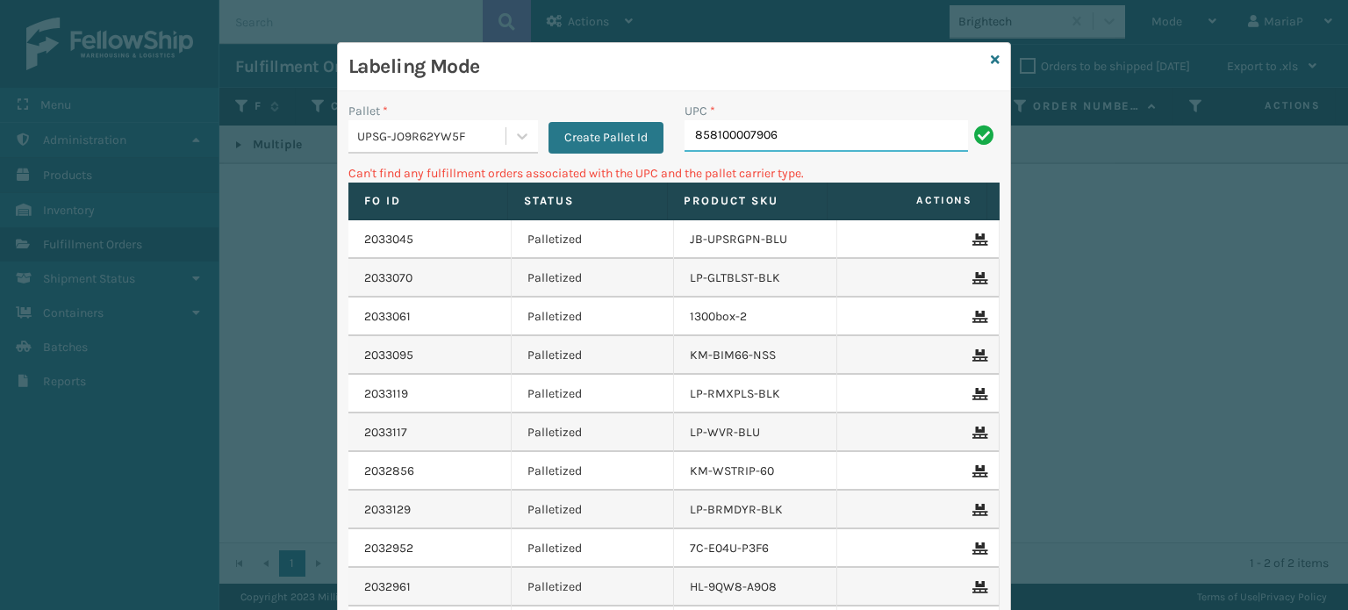
click at [798, 135] on input "858100007906" at bounding box center [825, 136] width 283 height 32
click at [991, 55] on icon at bounding box center [995, 60] width 9 height 12
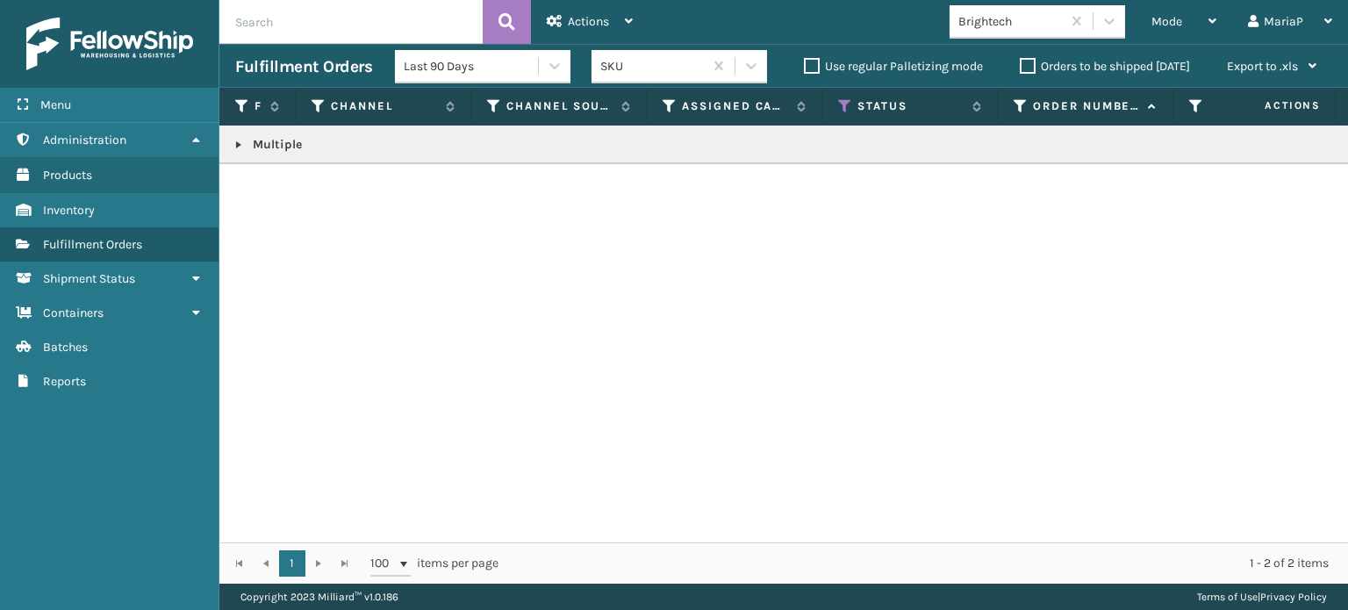
click at [239, 141] on link at bounding box center [239, 145] width 14 height 14
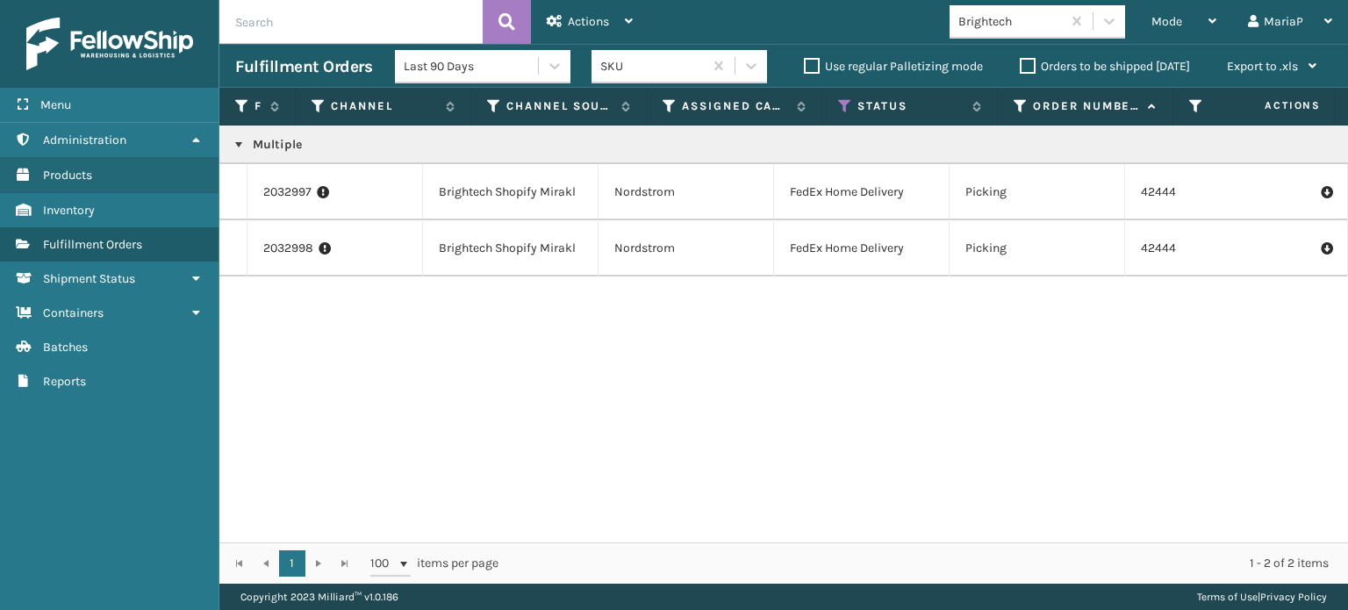
click at [860, 543] on div "1 1 100 items per page 1 - 2 of 2 items" at bounding box center [783, 562] width 1128 height 41
click at [862, 543] on div "1 1 100 items per page 1 - 2 of 2 items" at bounding box center [783, 562] width 1128 height 41
drag, startPoint x: 1347, startPoint y: 238, endPoint x: 439, endPoint y: 425, distance: 927.3
click at [439, 425] on div "Multiple 2032997 Brightech Shopify [PERSON_NAME] FedEx Home Delivery Picking 42…" at bounding box center [783, 333] width 1128 height 417
click at [439, 424] on div "Multiple 2032997 Brightech Shopify [PERSON_NAME] FedEx Home Delivery Picking 42…" at bounding box center [783, 333] width 1128 height 417
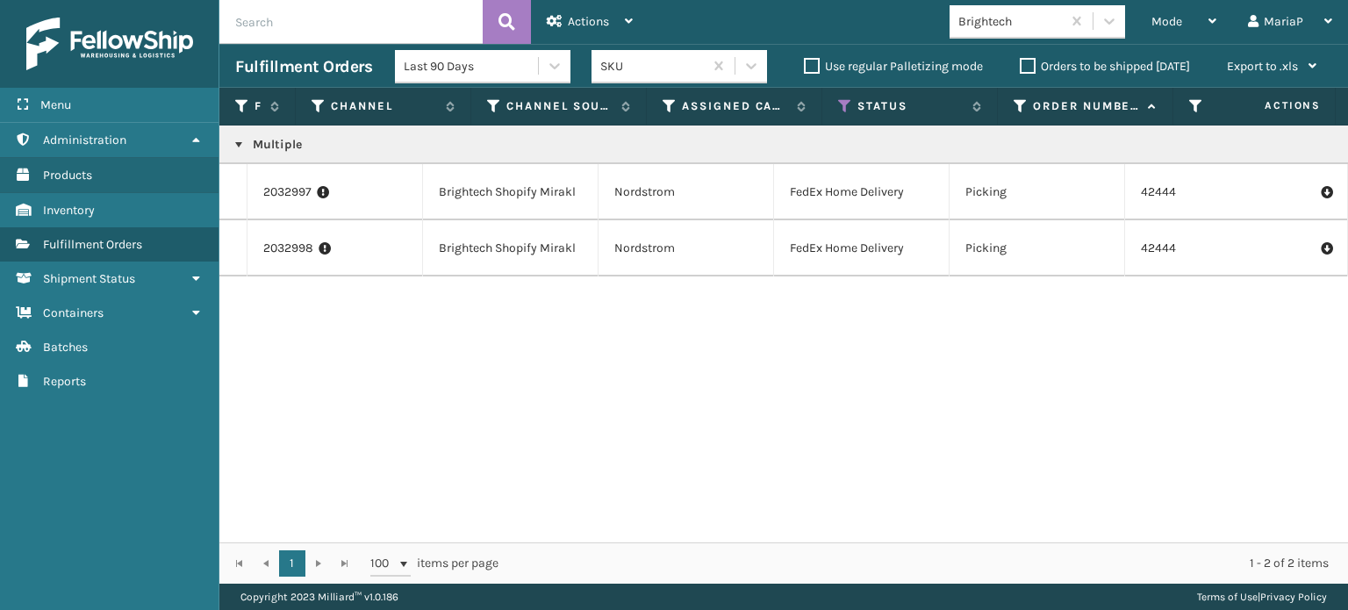
click at [437, 423] on div "Multiple 2032997 Brightech Shopify [PERSON_NAME] FedEx Home Delivery Picking 42…" at bounding box center [783, 333] width 1128 height 417
click at [434, 423] on div "Multiple 2032997 Brightech Shopify [PERSON_NAME] FedEx Home Delivery Picking 42…" at bounding box center [783, 333] width 1128 height 417
click at [427, 420] on div "Multiple 2032997 Brightech Shopify [PERSON_NAME] FedEx Home Delivery Picking 42…" at bounding box center [783, 333] width 1128 height 417
click at [428, 413] on div "Multiple 2032997 Brightech Shopify [PERSON_NAME] FedEx Home Delivery Picking 42…" at bounding box center [783, 333] width 1128 height 417
click at [1163, 15] on span "Mode" at bounding box center [1166, 21] width 31 height 15
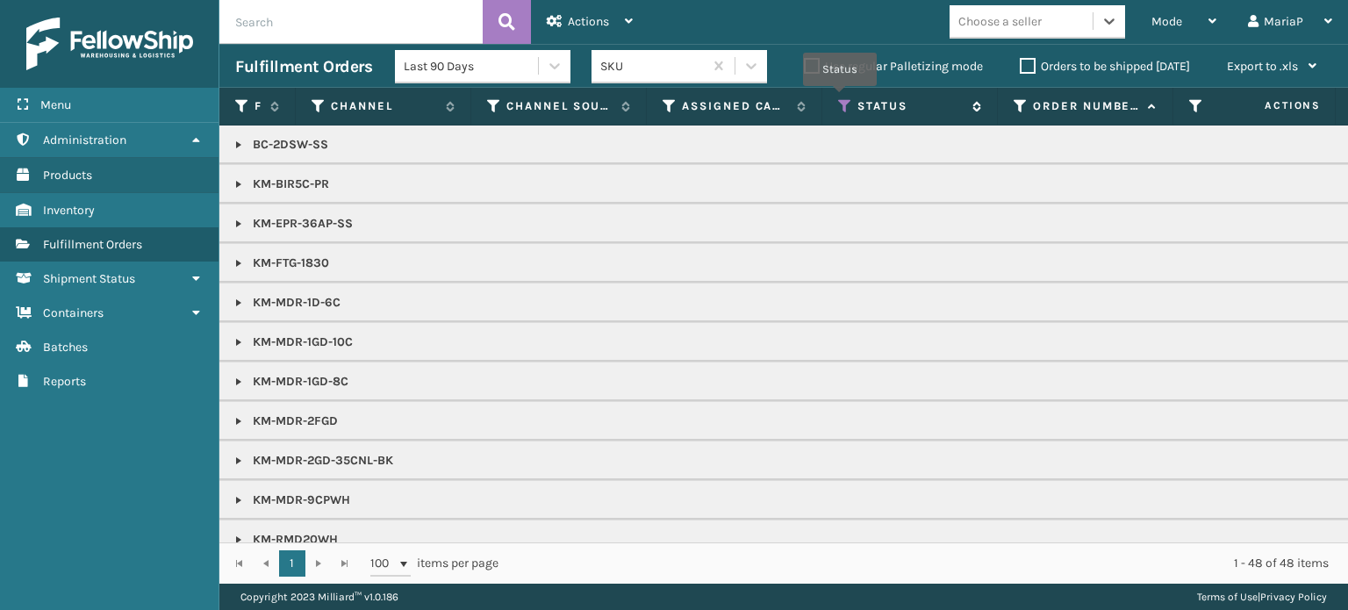
click at [846, 100] on icon at bounding box center [845, 106] width 14 height 16
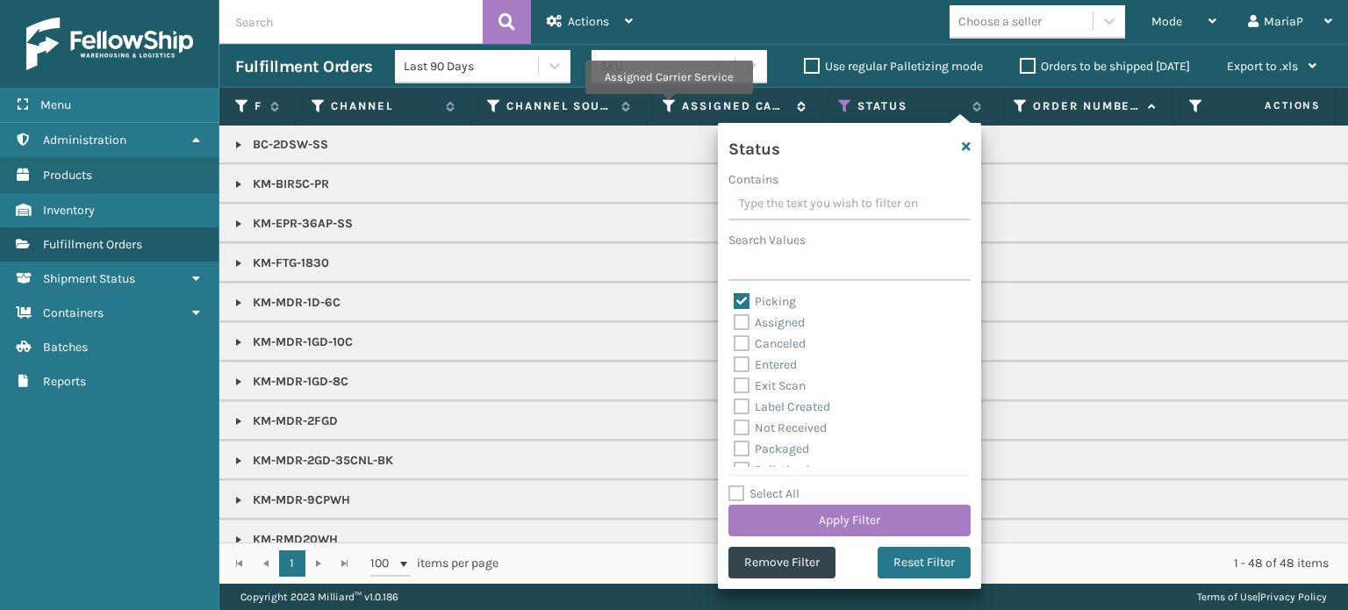
click at [668, 106] on icon at bounding box center [670, 106] width 14 height 16
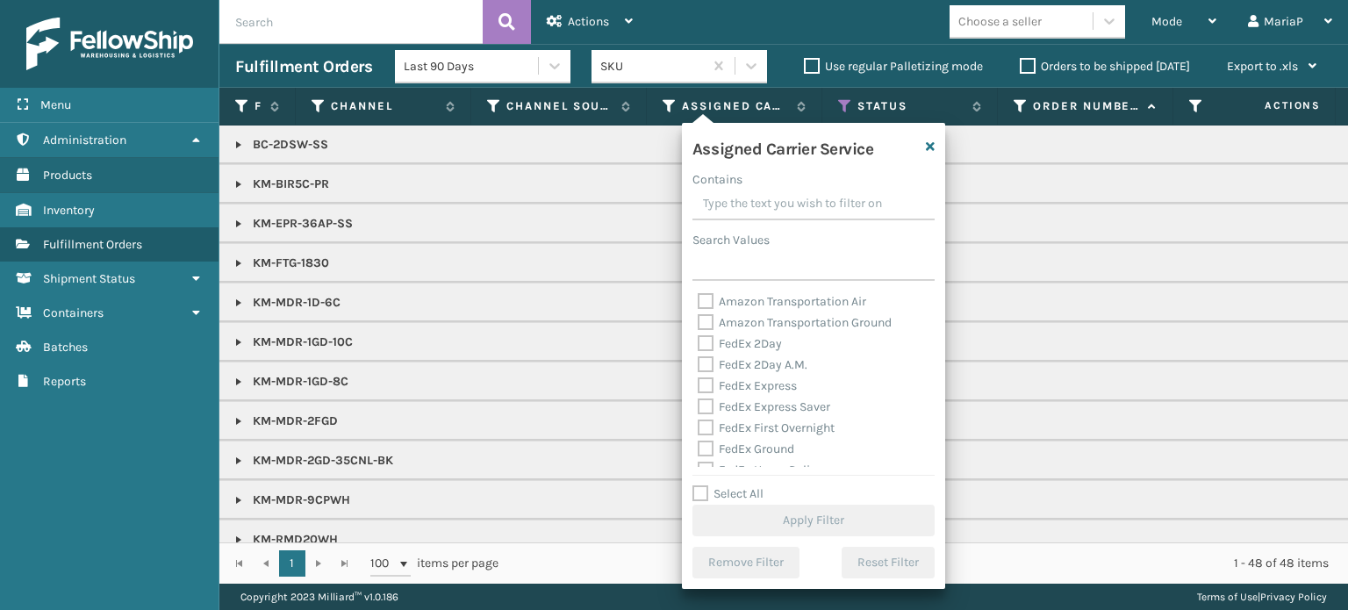
click at [706, 490] on label "Select All" at bounding box center [727, 493] width 71 height 15
click at [706, 485] on input "Select All" at bounding box center [823, 485] width 263 height 2
checkbox input "true"
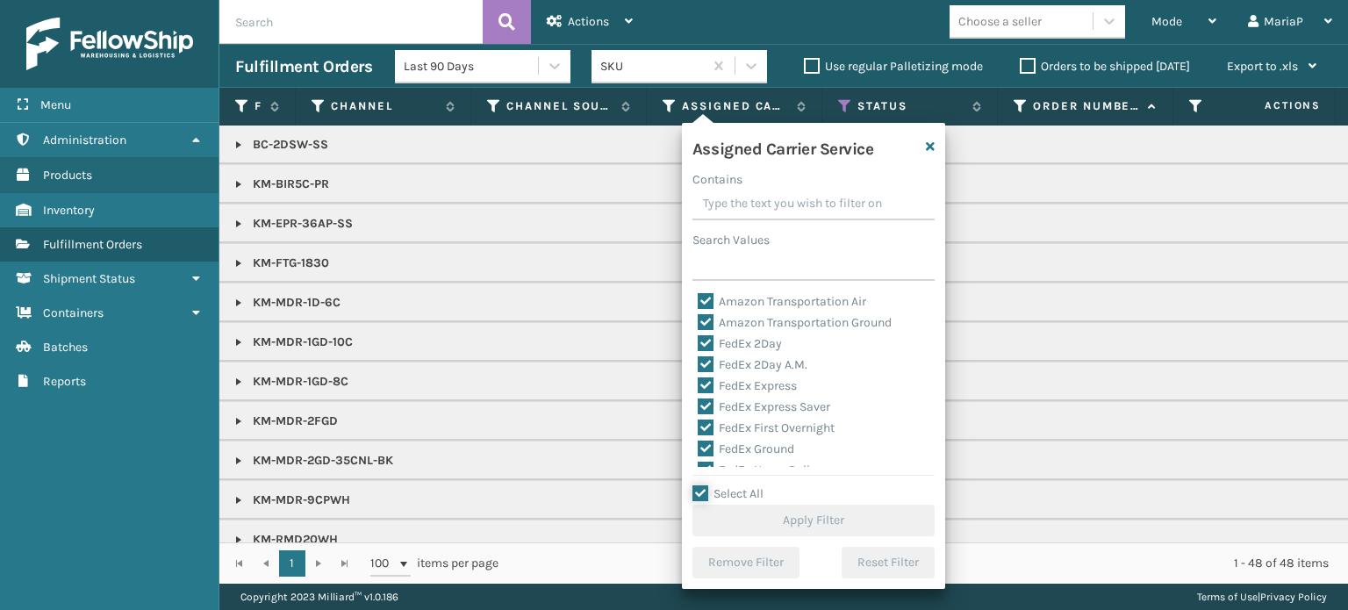
checkbox input "true"
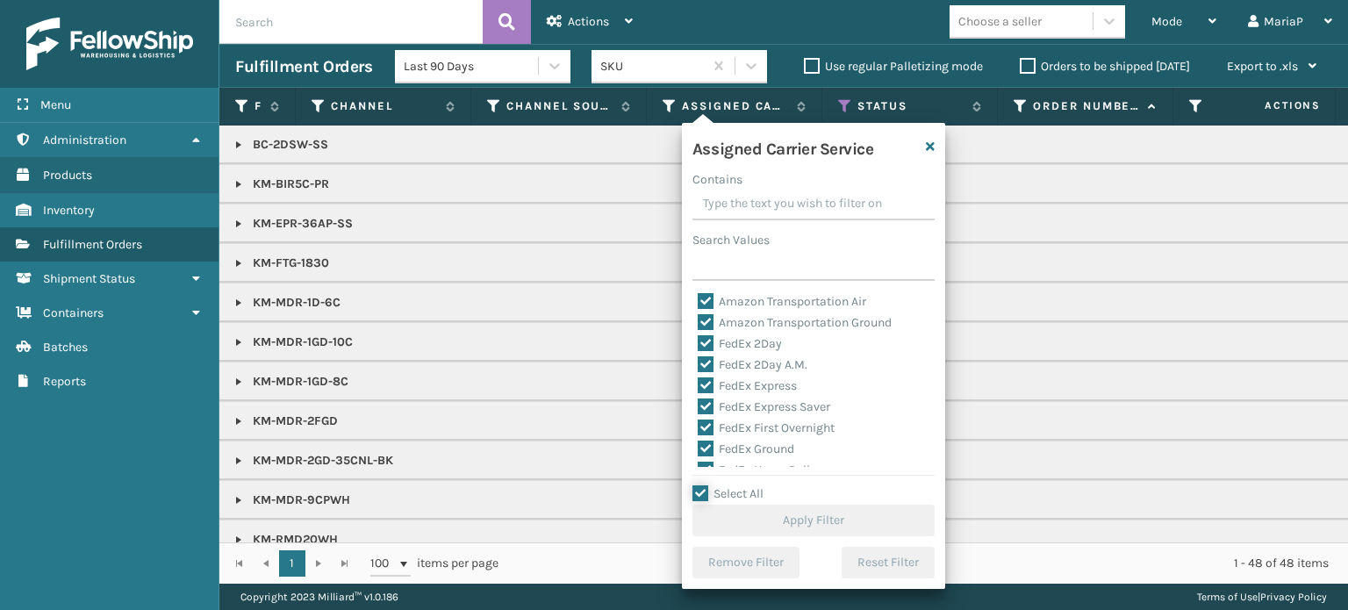
checkbox input "true"
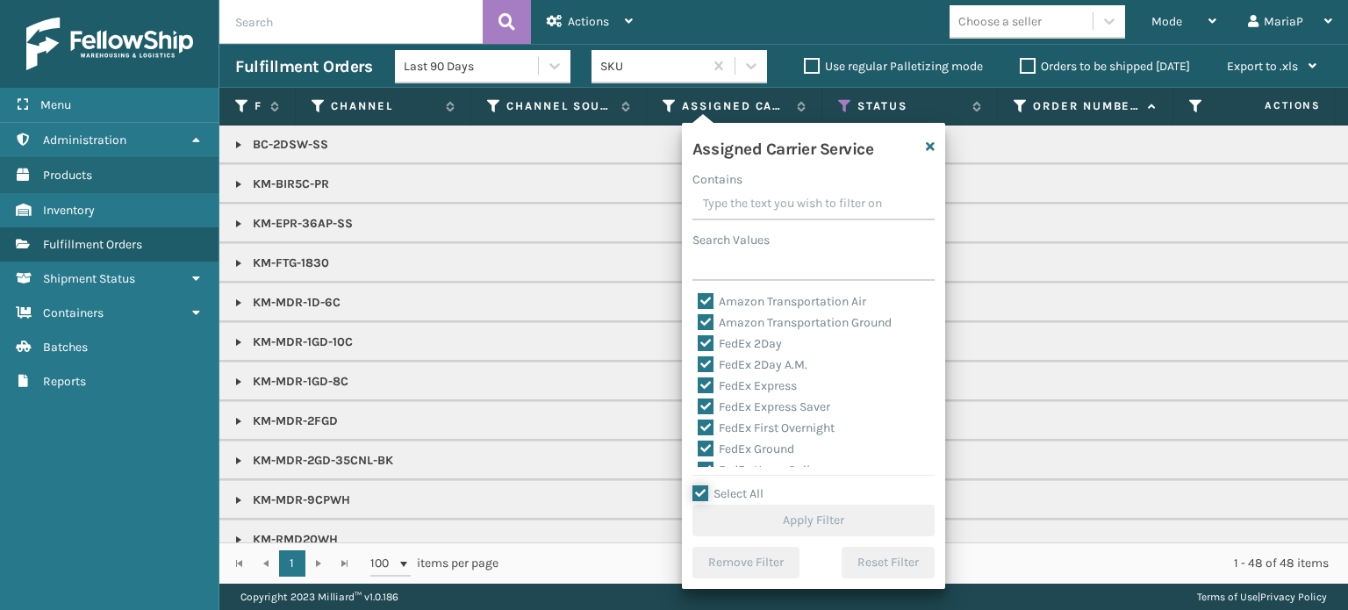
checkbox input "true"
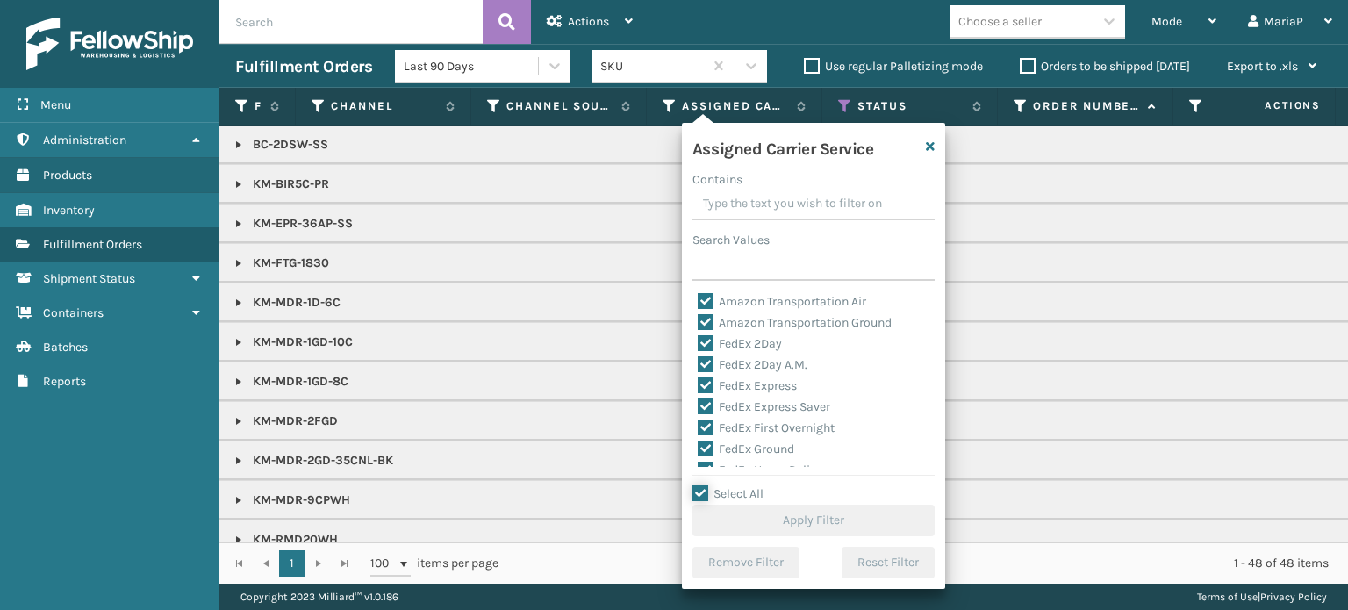
checkbox input "true"
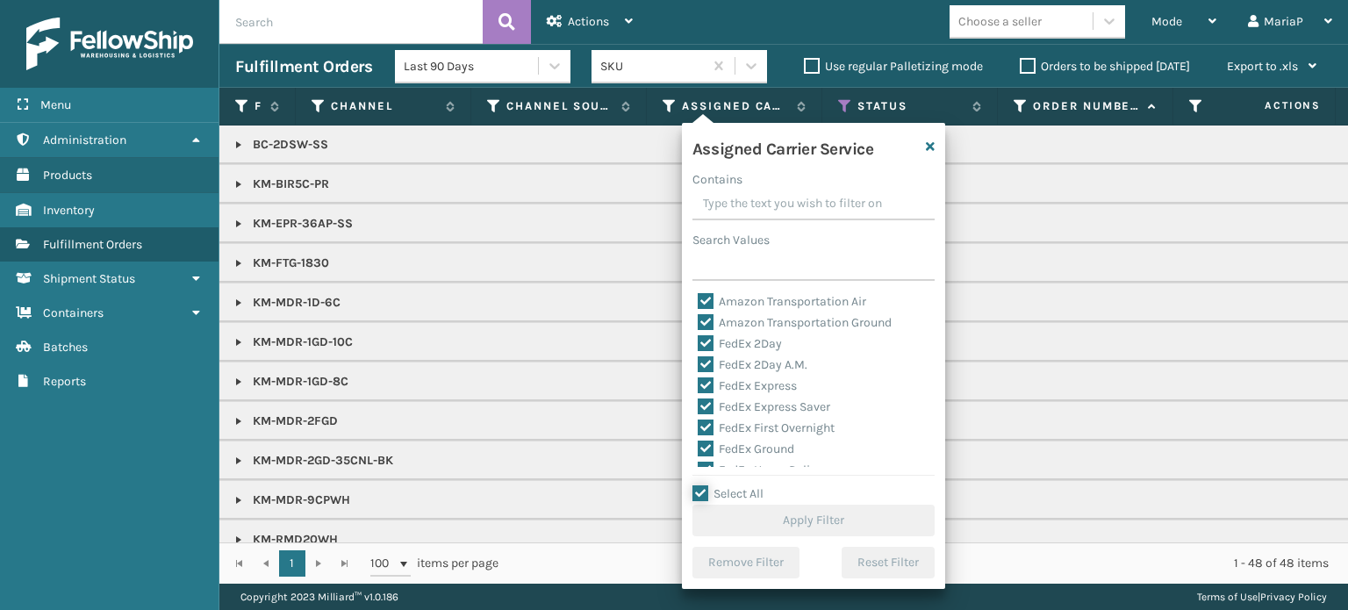
checkbox input "true"
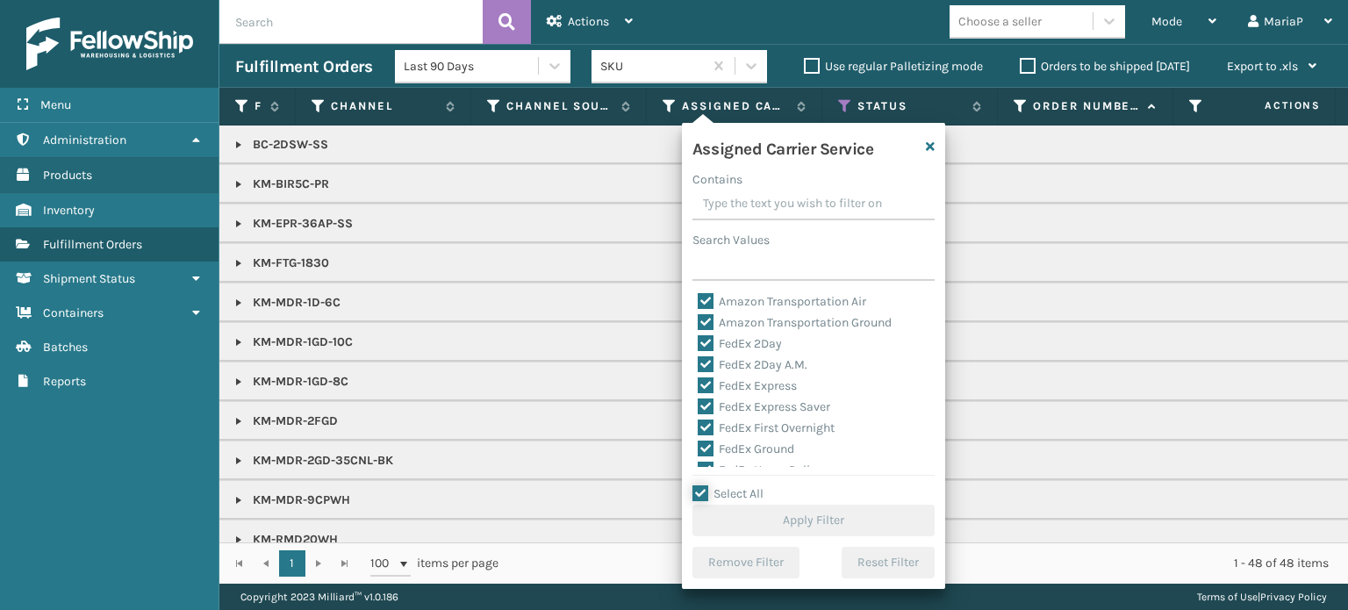
checkbox input "true"
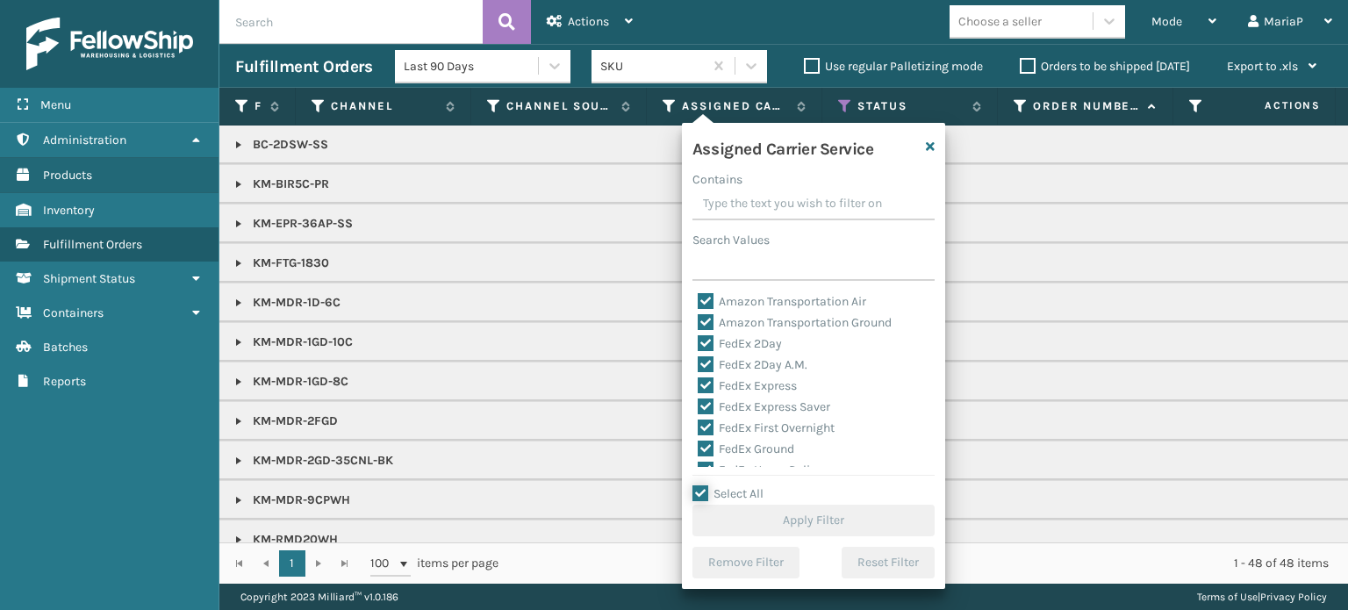
checkbox input "true"
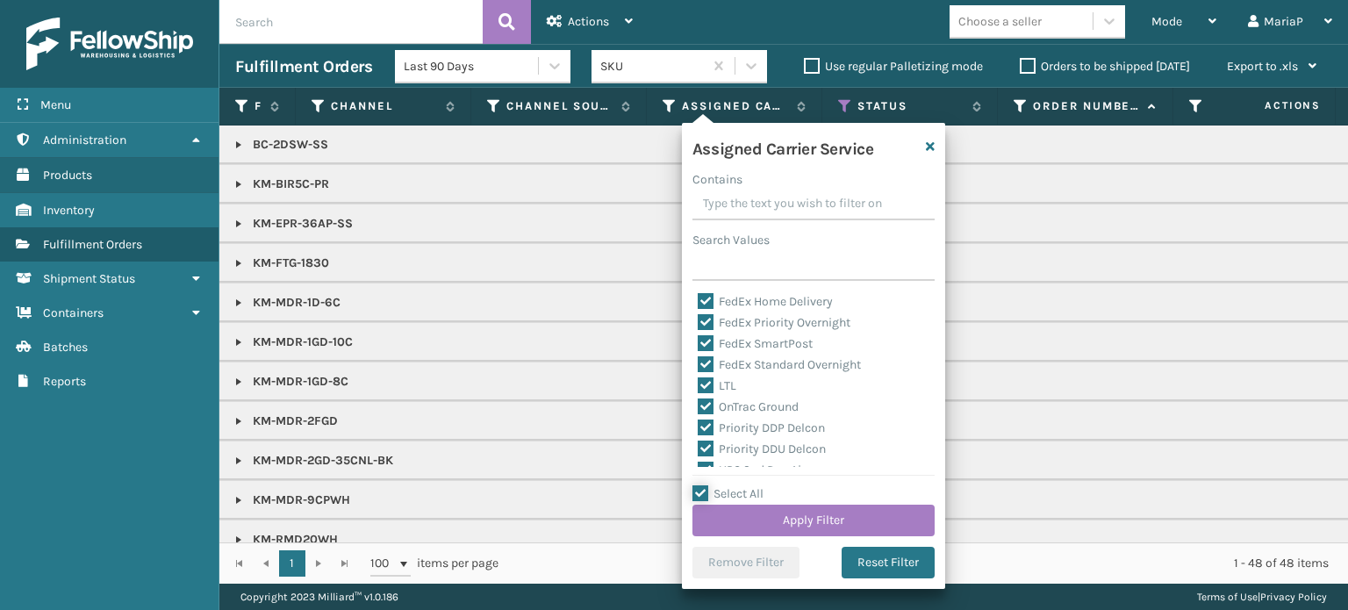
scroll to position [176, 0]
click at [709, 378] on label "LTL" at bounding box center [717, 378] width 39 height 15
click at [698, 378] on input "LTL" at bounding box center [698, 374] width 1 height 11
checkbox input "false"
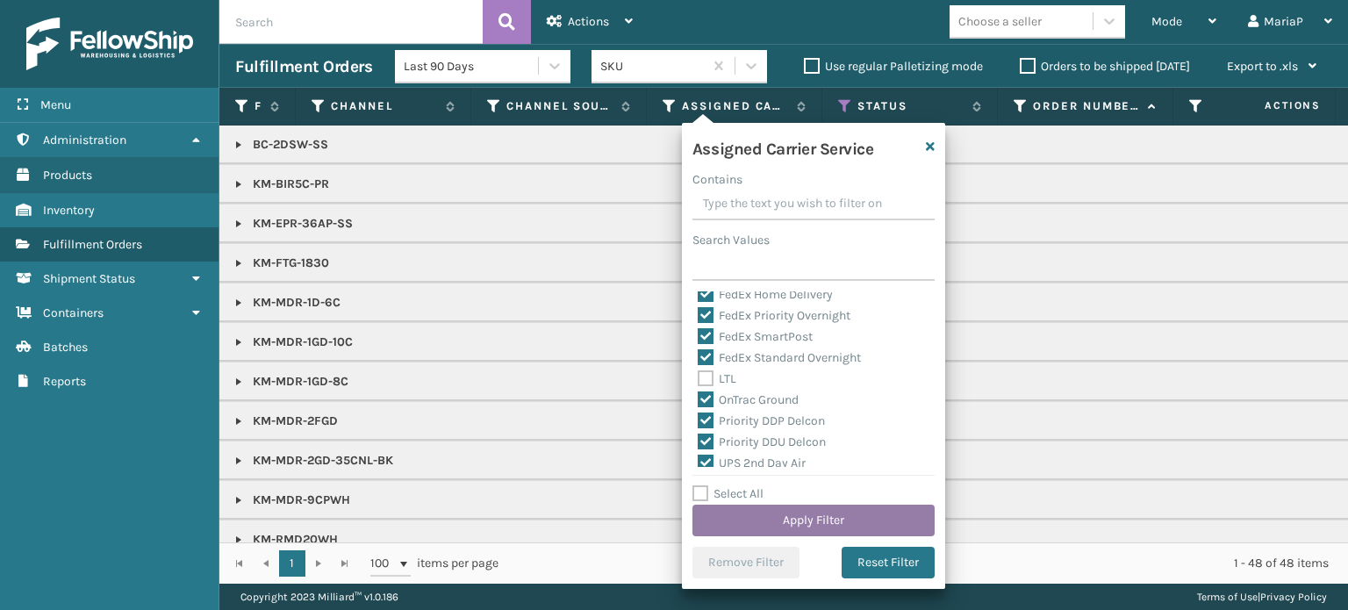
click at [853, 515] on button "Apply Filter" at bounding box center [813, 521] width 242 height 32
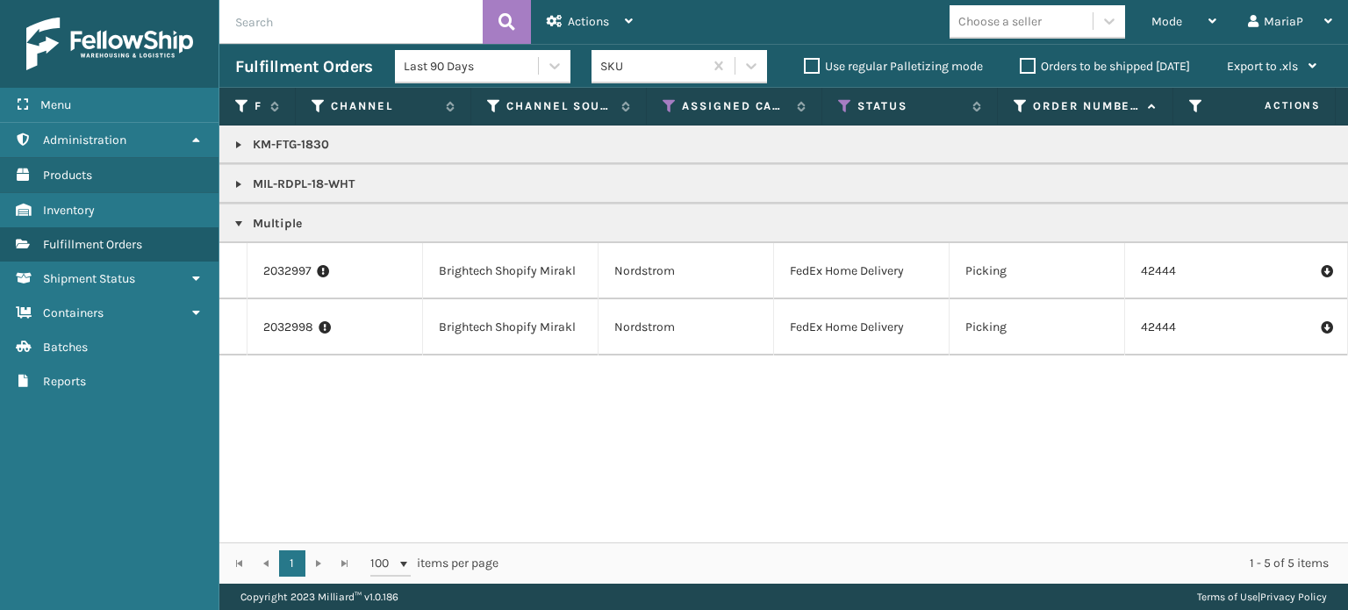
click at [233, 143] on link at bounding box center [239, 145] width 14 height 14
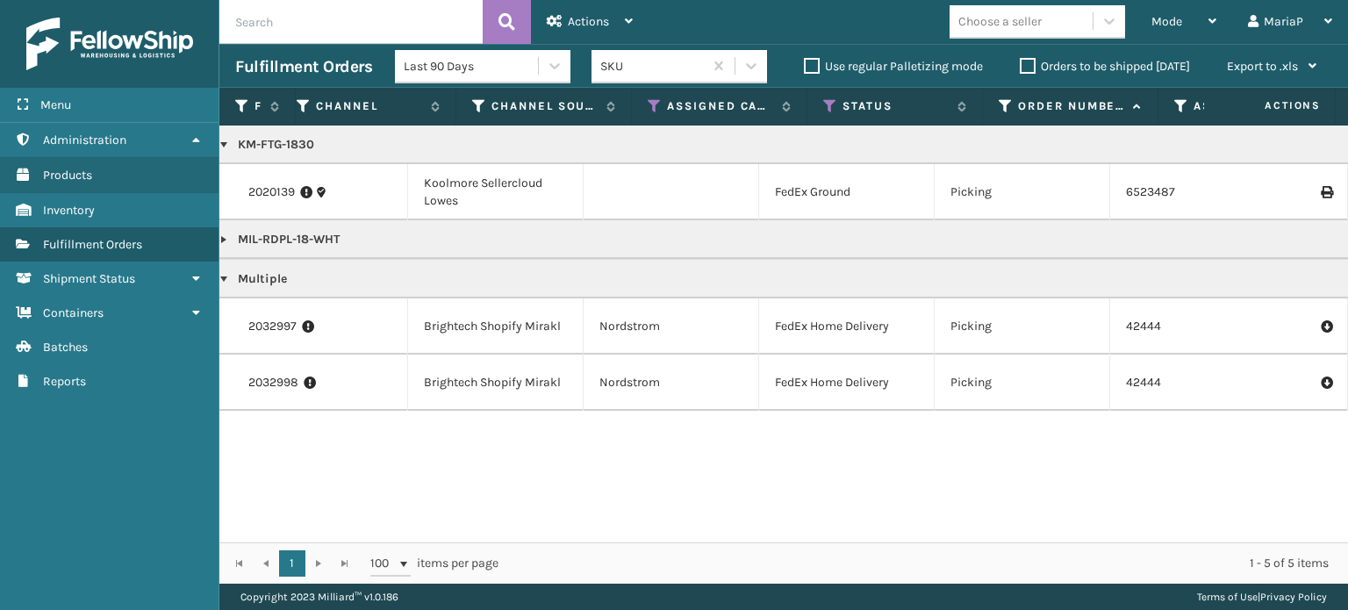
scroll to position [0, 0]
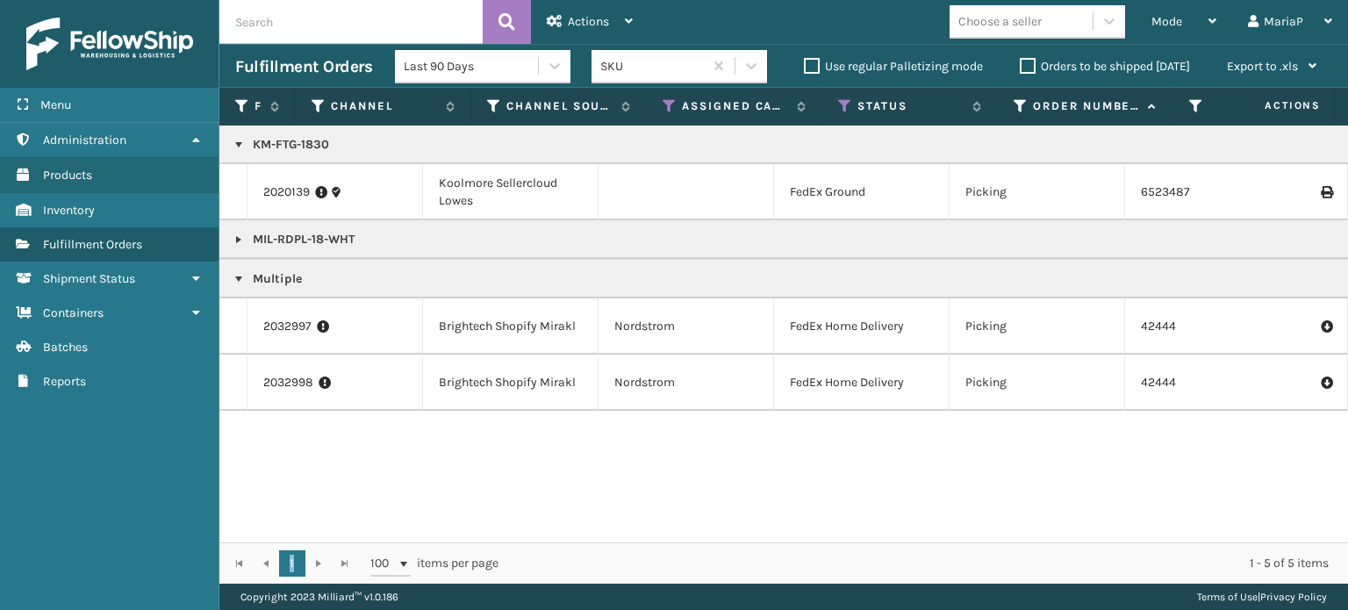
drag, startPoint x: 359, startPoint y: 543, endPoint x: 206, endPoint y: 540, distance: 152.7
click at [221, 542] on div "1 1 100 items per page 1 - 5 of 5 items" at bounding box center [783, 562] width 1128 height 41
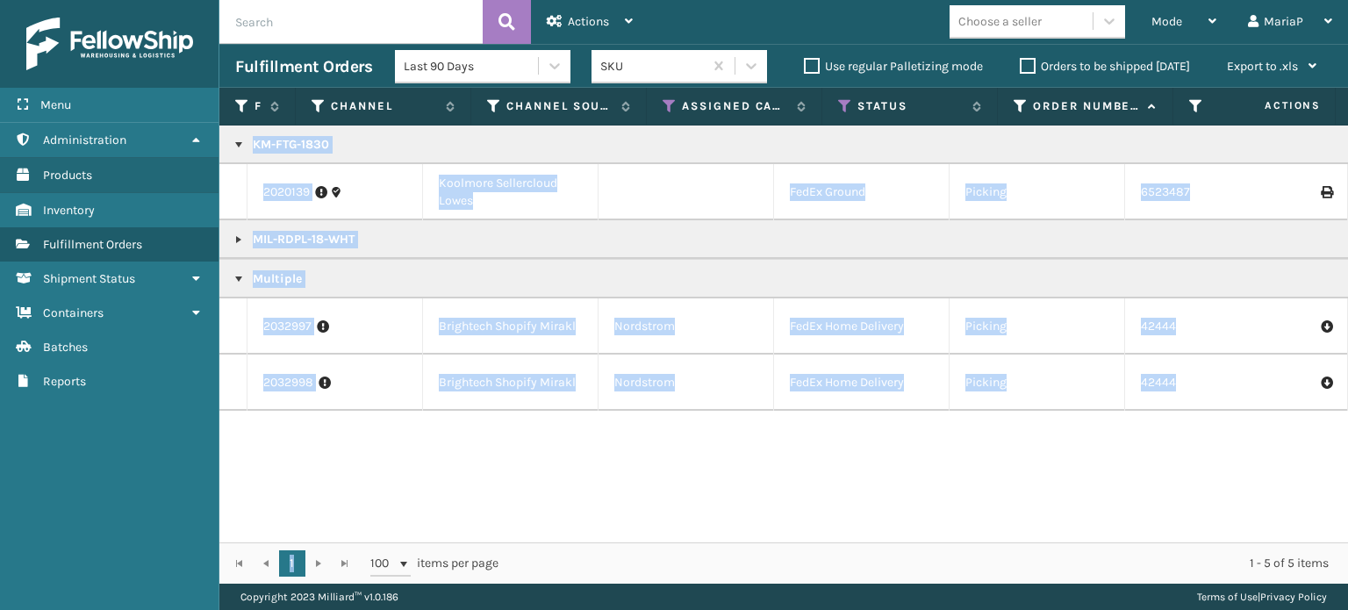
click at [484, 484] on div "KM-FTG-1830 2020139 [GEOGRAPHIC_DATA] Sellercloud Lowes FedEx Ground Picking 65…" at bounding box center [783, 333] width 1128 height 417
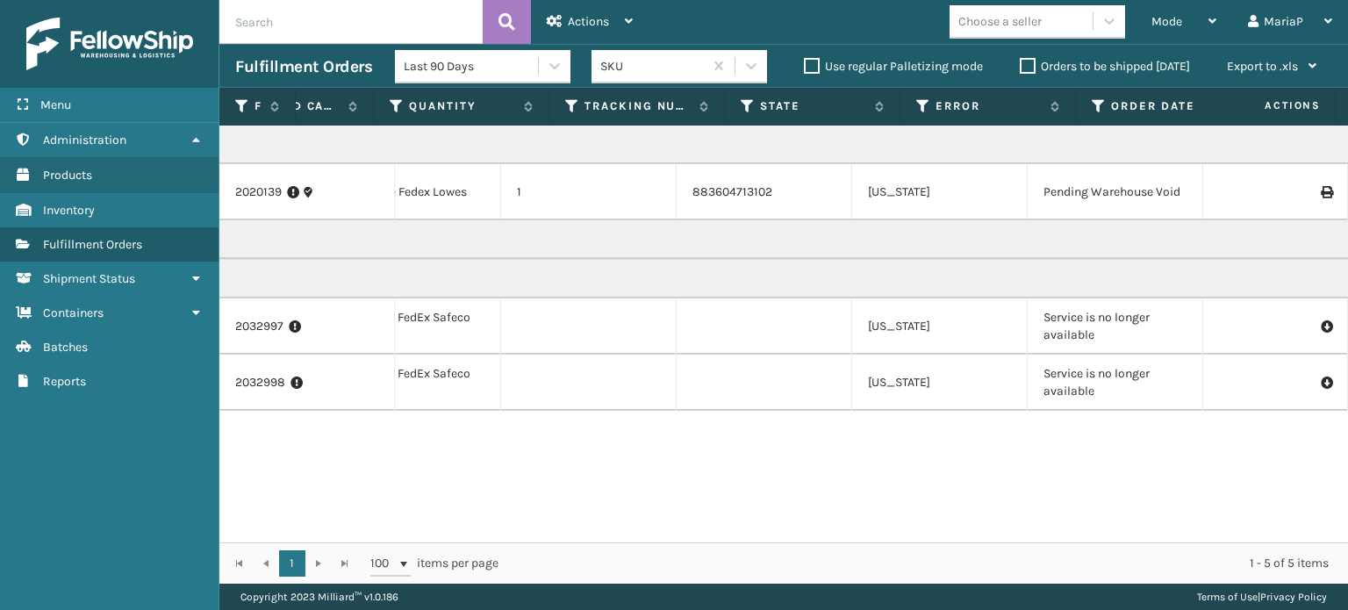
scroll to position [0, 1043]
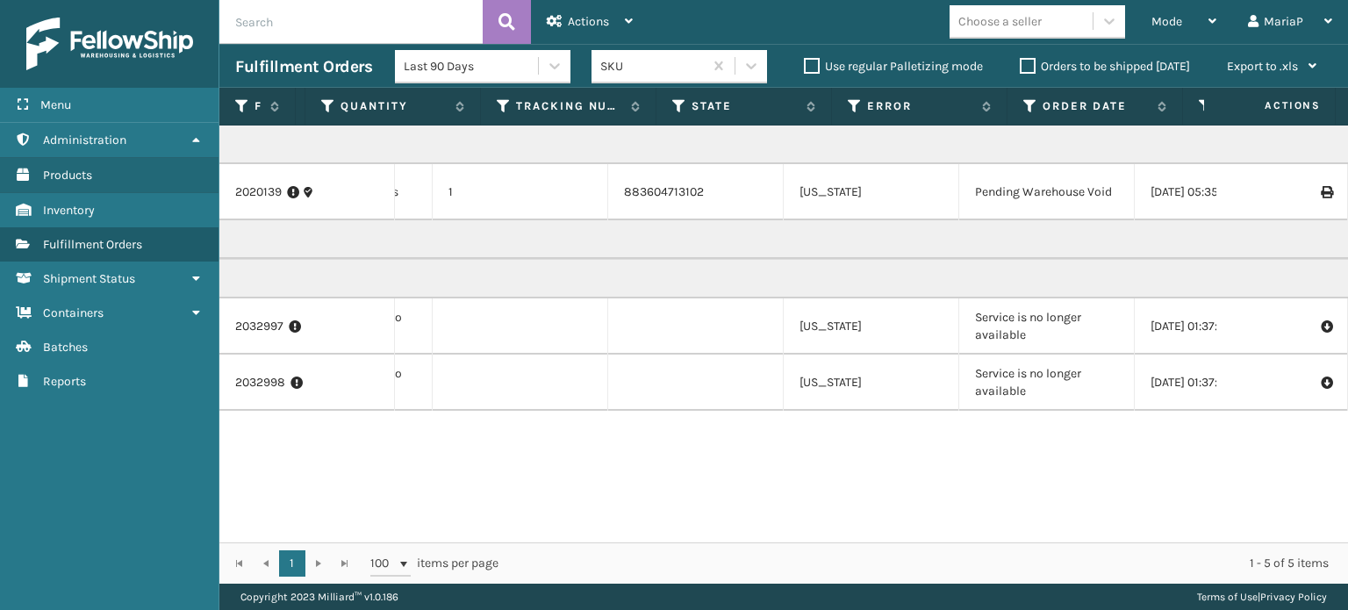
click at [955, 528] on div "KM-FTG-1830 2020139 [GEOGRAPHIC_DATA] Sellercloud Lowes FedEx Ground Picking 65…" at bounding box center [783, 333] width 1128 height 417
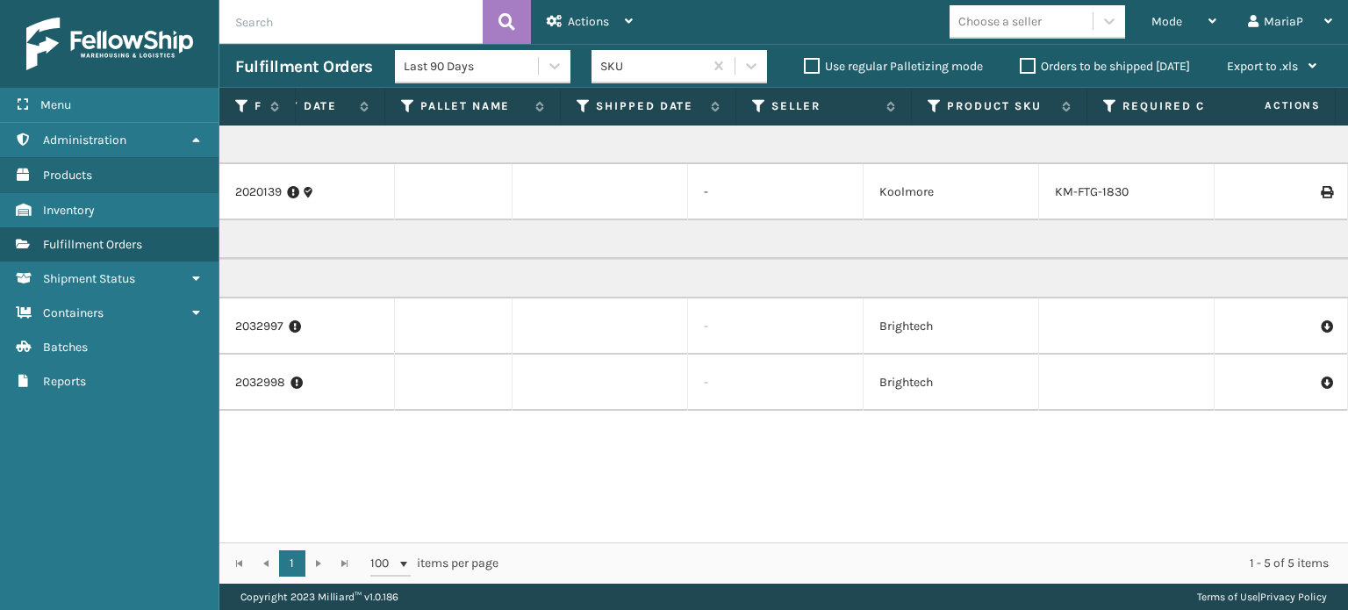
scroll to position [0, 1050]
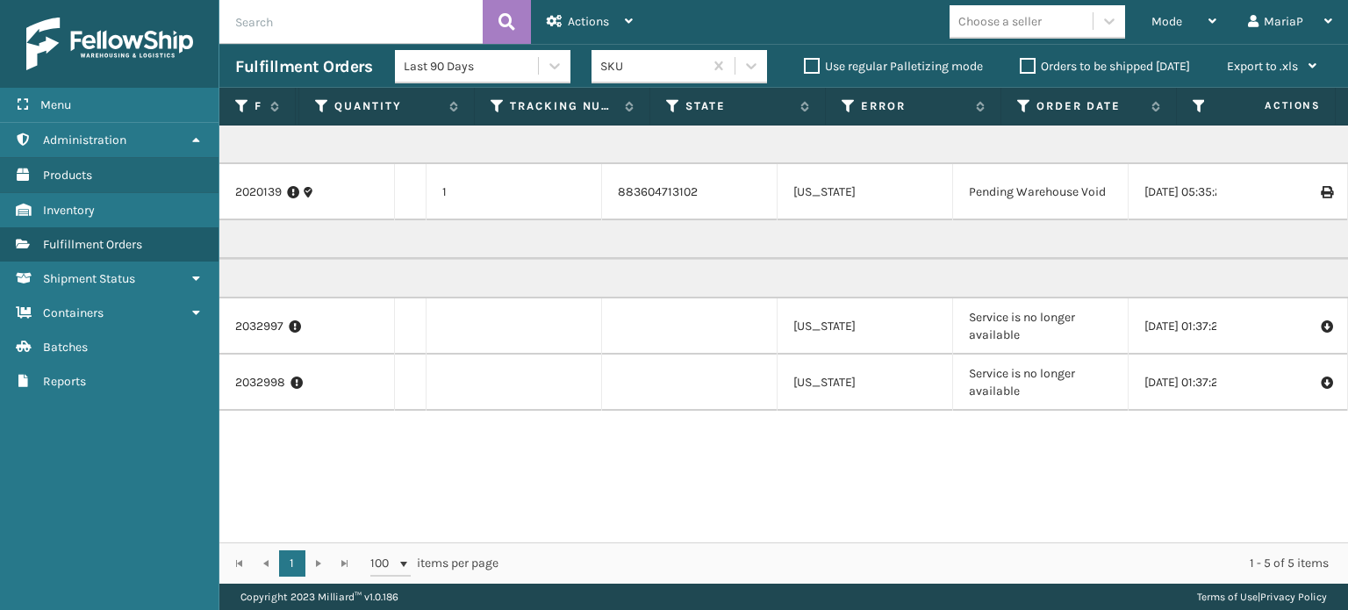
click at [793, 540] on div "Fulfillment Order Id Channel Channel Source Assigned Carrier Service Status Ord…" at bounding box center [783, 336] width 1128 height 496
click at [1175, 459] on div "KM-FTG-1830 2020139 [GEOGRAPHIC_DATA] Sellercloud Lowes FedEx Ground Picking 65…" at bounding box center [783, 333] width 1128 height 417
